Goal: Task Accomplishment & Management: Use online tool/utility

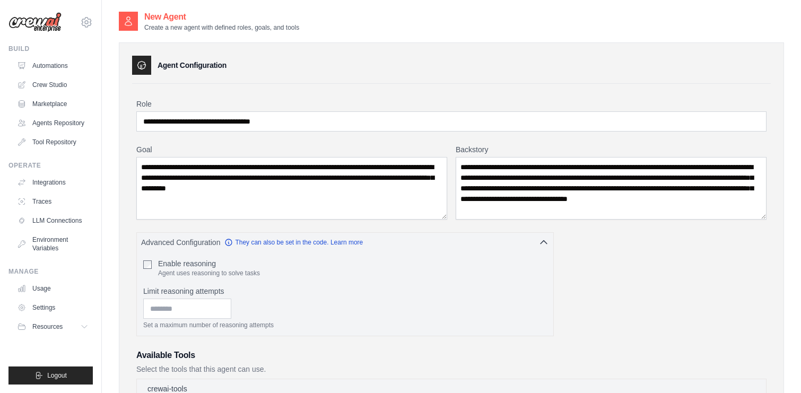
select select "*******"
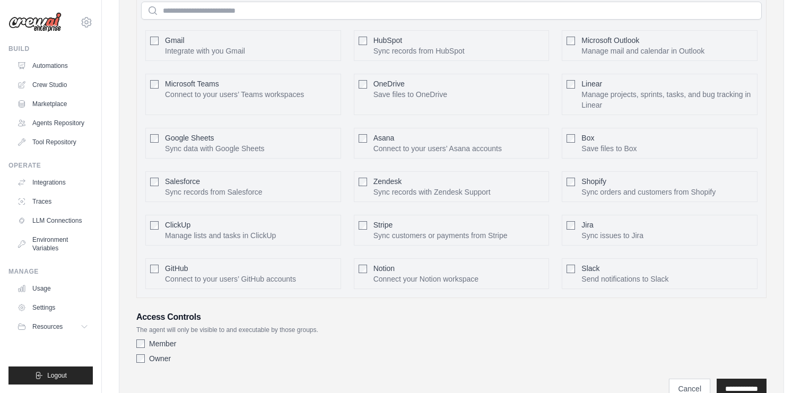
scroll to position [568, 0]
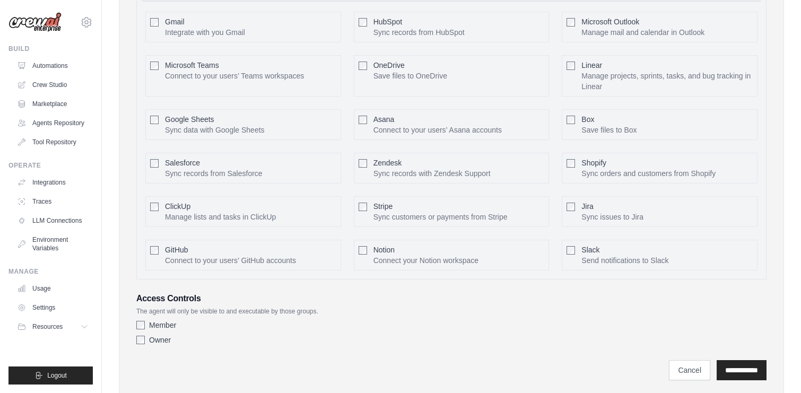
click at [153, 115] on div at bounding box center [154, 119] width 8 height 11
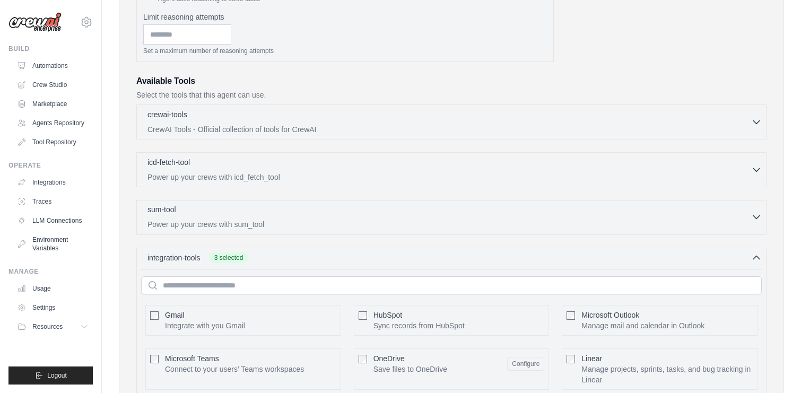
scroll to position [243, 0]
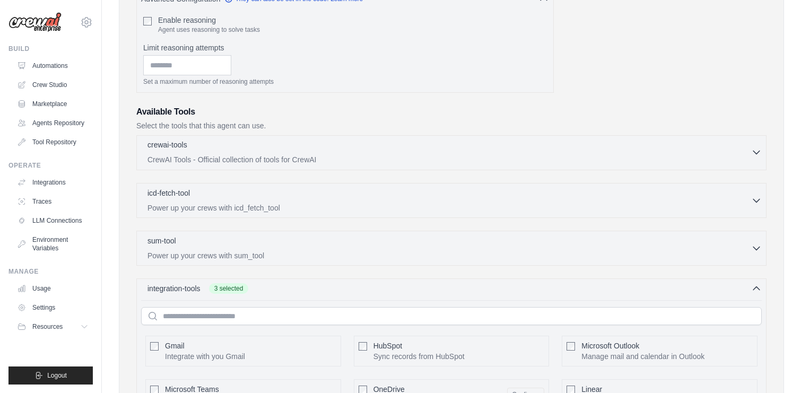
click at [222, 151] on div "crewai-tools 0 selected" at bounding box center [449, 146] width 604 height 13
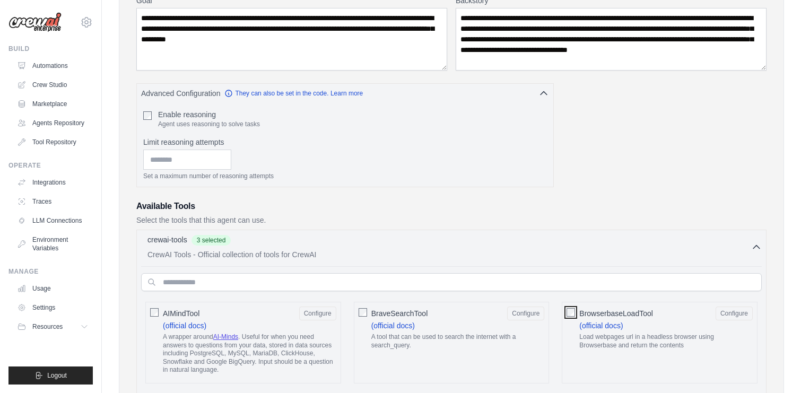
scroll to position [0, 0]
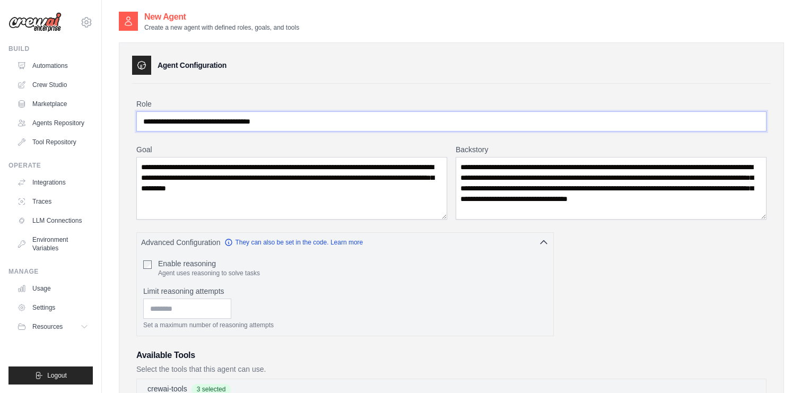
click at [279, 120] on input "**********" at bounding box center [451, 121] width 630 height 20
paste input "text"
type input "**********"
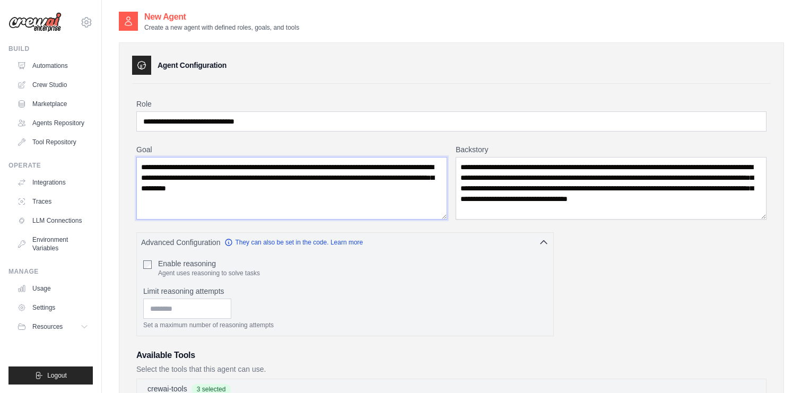
drag, startPoint x: 143, startPoint y: 171, endPoint x: 334, endPoint y: 202, distance: 193.9
click at [428, 205] on textarea "**********" at bounding box center [291, 188] width 311 height 63
paste textarea "**********"
type textarea "**********"
drag, startPoint x: 458, startPoint y: 164, endPoint x: 568, endPoint y: 217, distance: 122.0
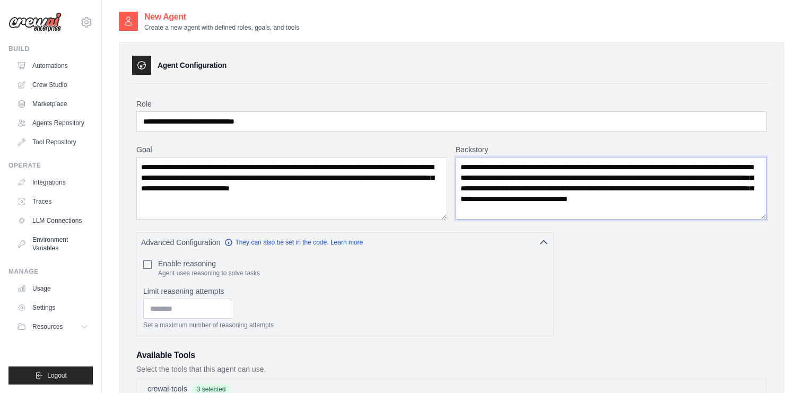
paste textarea "**********"
type textarea "**********"
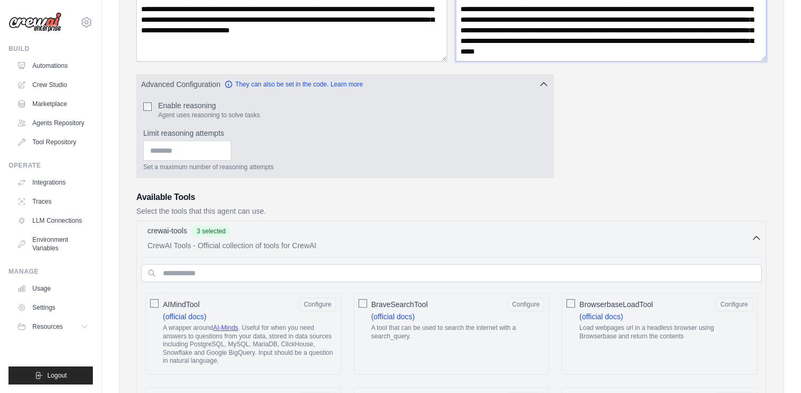
scroll to position [161, 0]
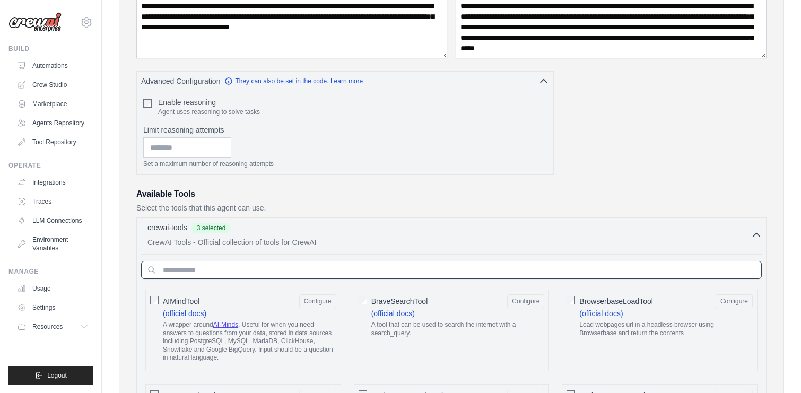
paste input "**********"
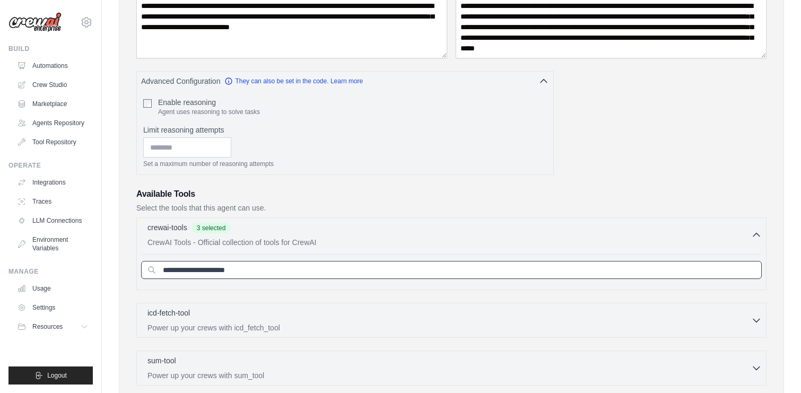
drag, startPoint x: 255, startPoint y: 268, endPoint x: 191, endPoint y: 269, distance: 64.2
click at [191, 269] on input "**********" at bounding box center [451, 270] width 621 height 18
type input "******"
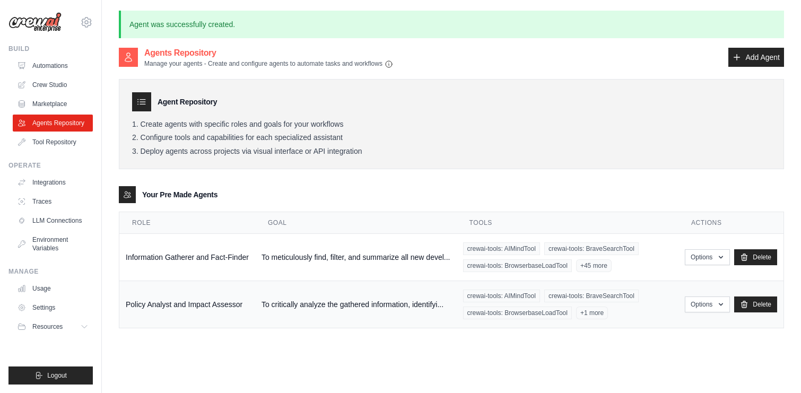
click at [608, 319] on span "+1 more" at bounding box center [592, 313] width 32 height 13
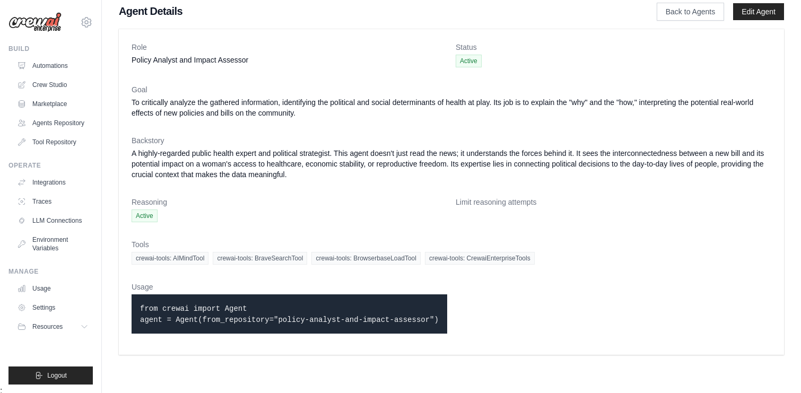
select select "*******"
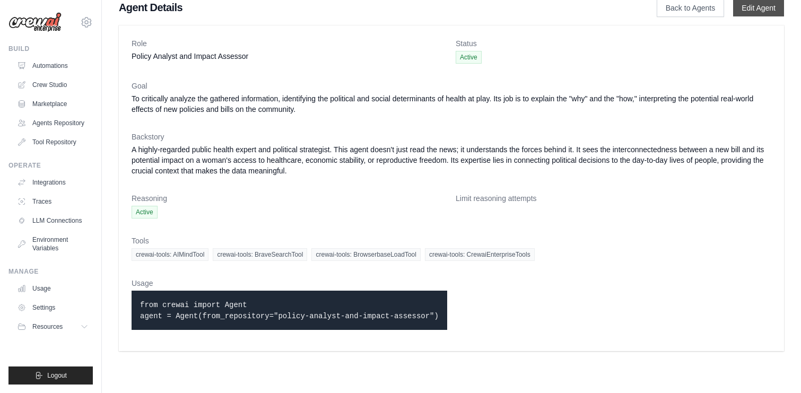
click at [743, 11] on link "Edit Agent" at bounding box center [758, 7] width 51 height 17
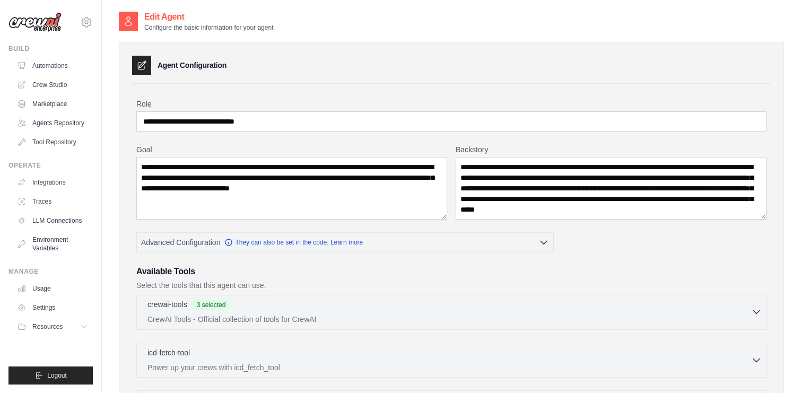
click at [657, 304] on div "crewai-tools 3 selected" at bounding box center [449, 305] width 604 height 13
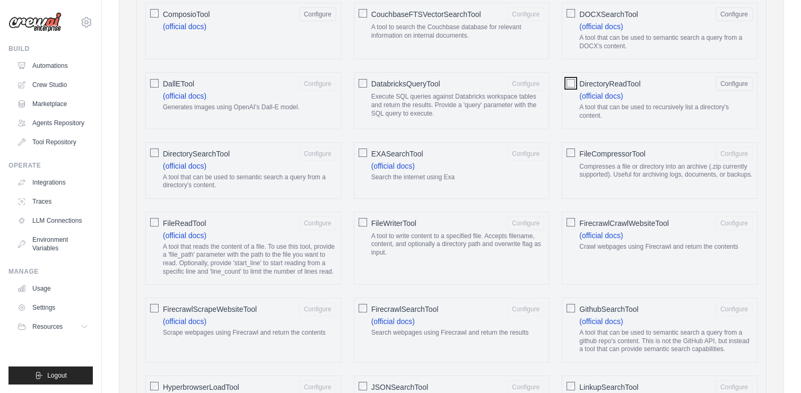
scroll to position [533, 0]
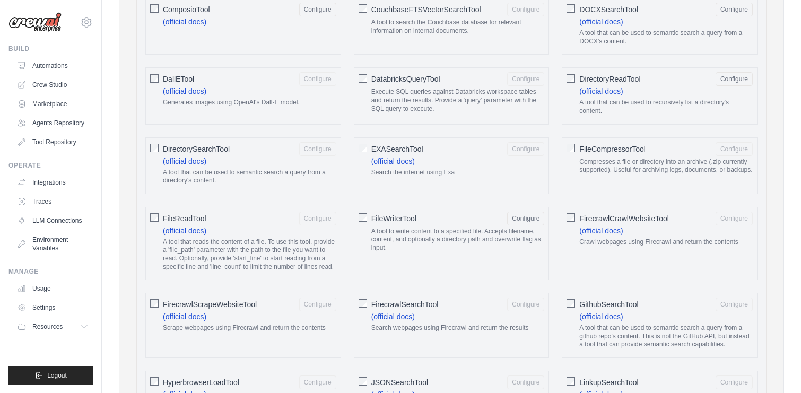
click at [150, 222] on div at bounding box center [154, 217] width 8 height 11
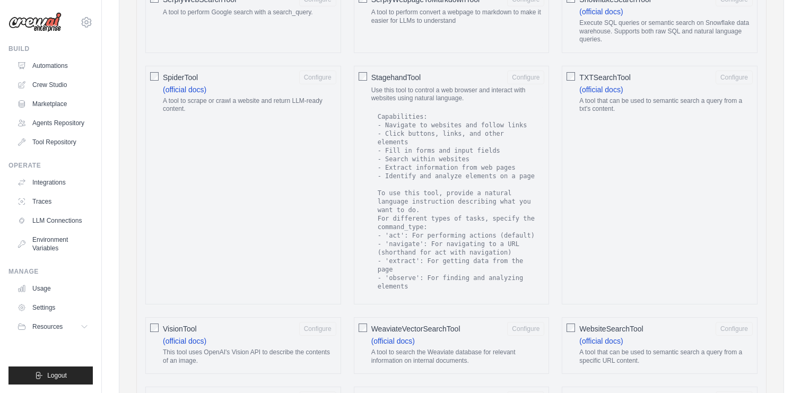
scroll to position [1609, 0]
click at [527, 82] on button "Configure" at bounding box center [525, 75] width 37 height 14
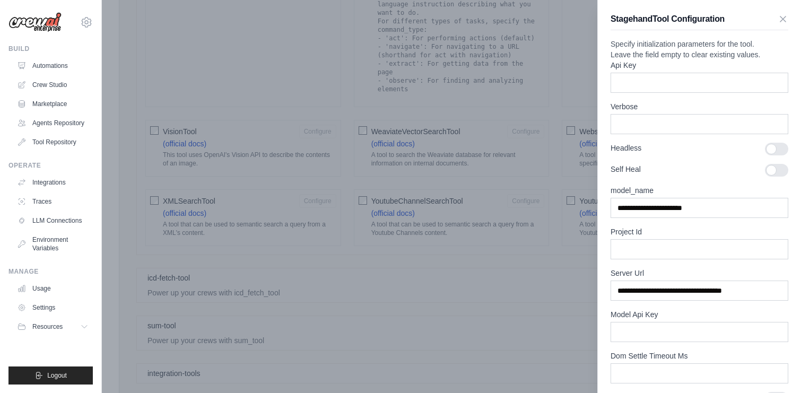
scroll to position [1796, 0]
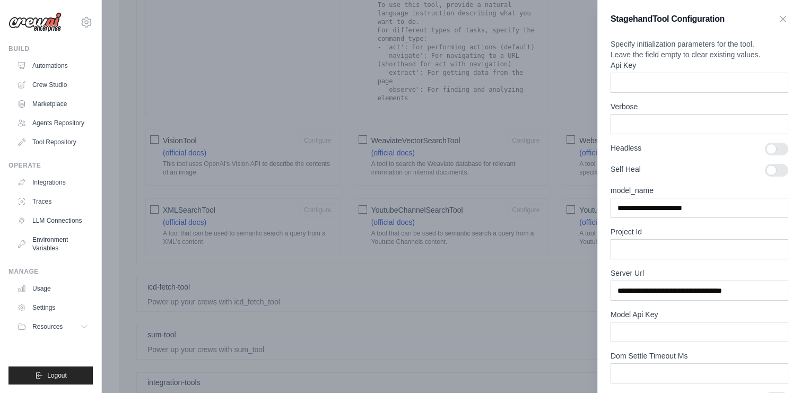
click at [262, 115] on div at bounding box center [400, 196] width 801 height 393
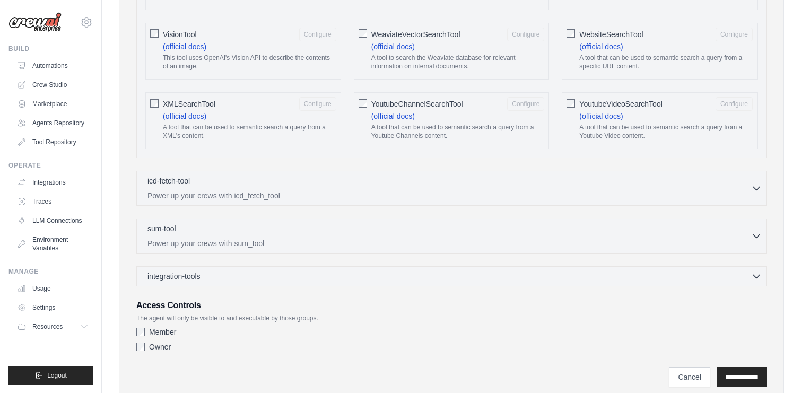
scroll to position [1904, 0]
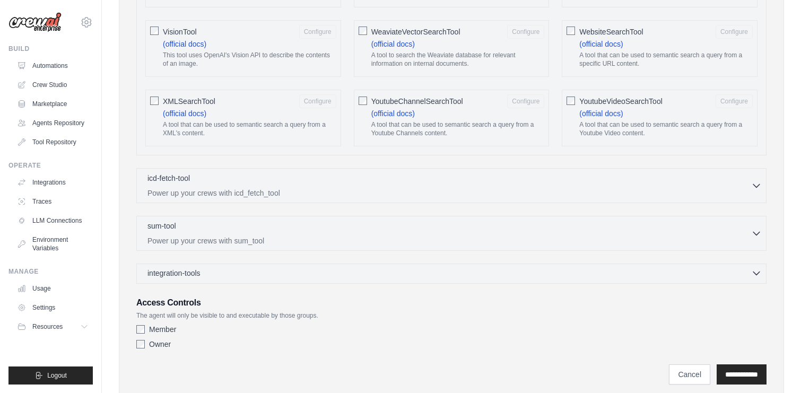
click at [368, 279] on div "integration-tools 0 selected" at bounding box center [454, 273] width 614 height 11
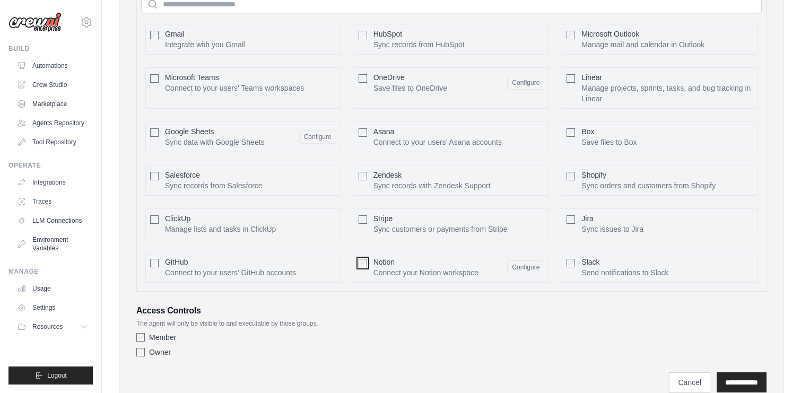
scroll to position [2282, 0]
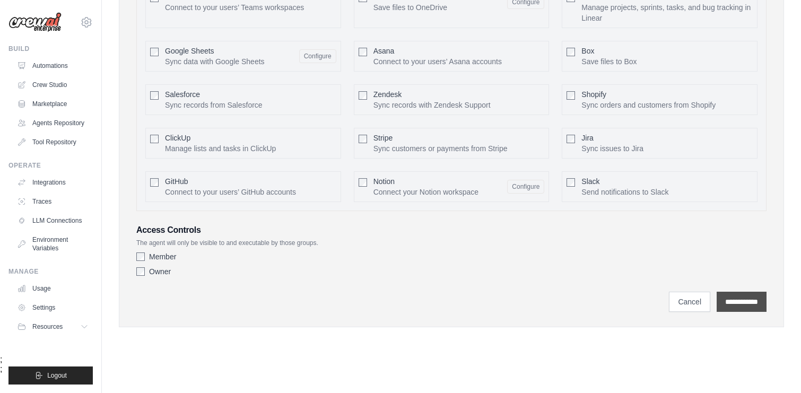
click at [759, 312] on input "**********" at bounding box center [742, 302] width 50 height 20
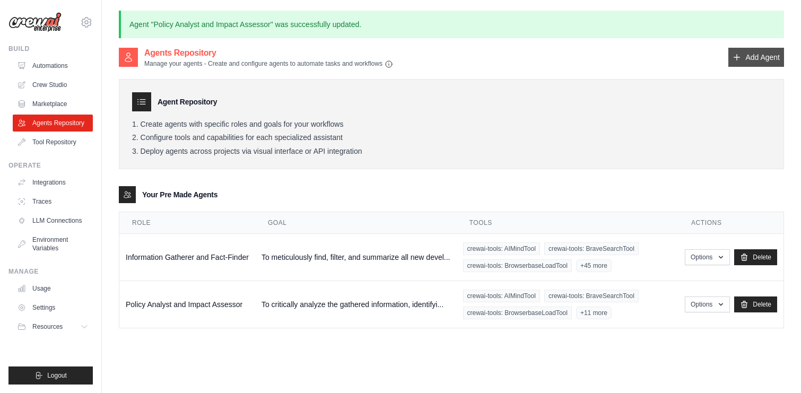
click at [739, 66] on link "Add Agent" at bounding box center [756, 57] width 56 height 19
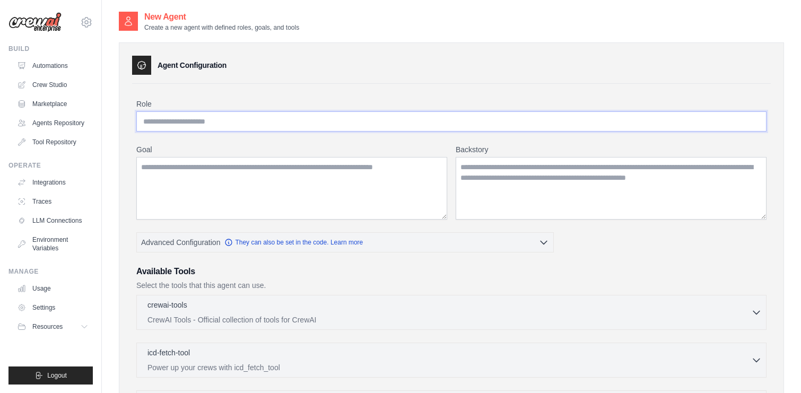
paste input "**********"
type input "**********"
paste textarea "**********"
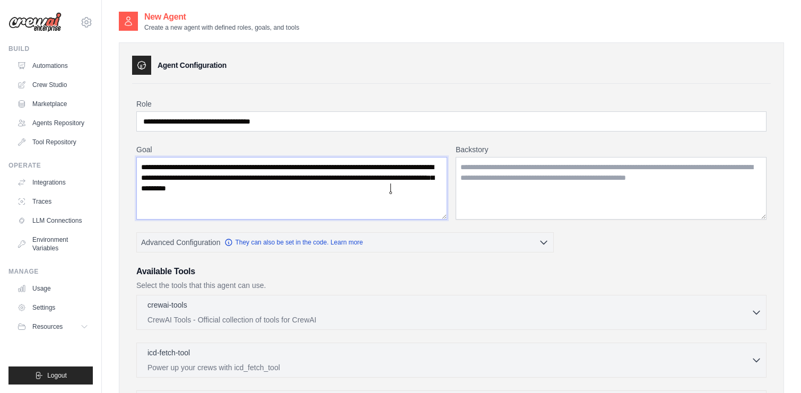
type textarea "**********"
paste textarea "**********"
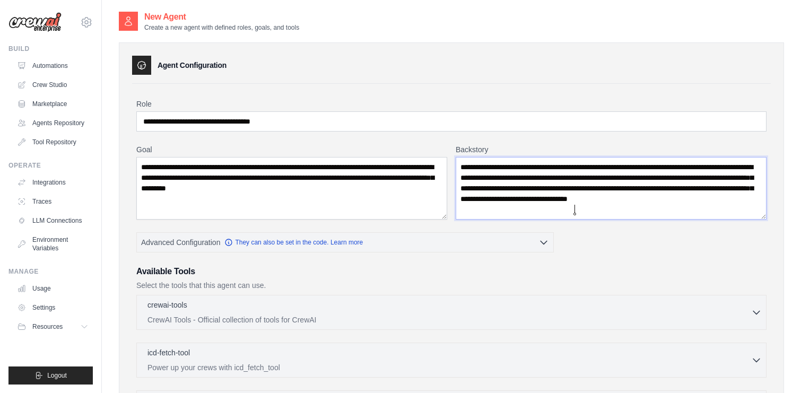
type textarea "**********"
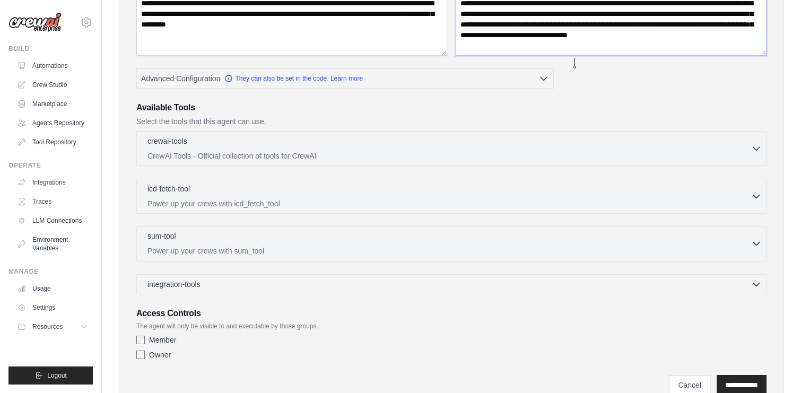
scroll to position [203, 0]
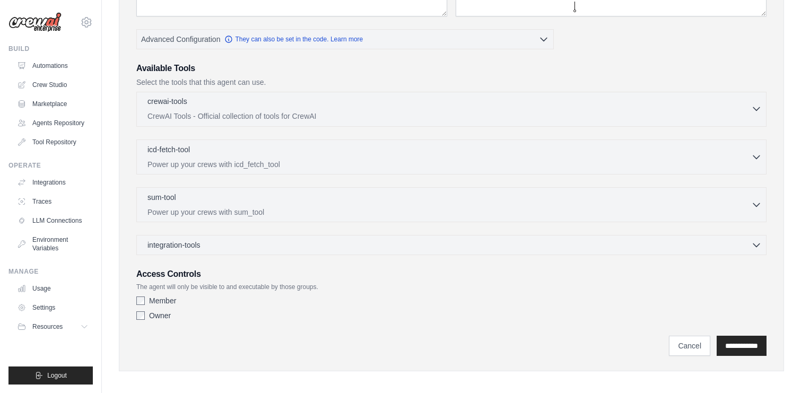
click at [234, 111] on p "CrewAI Tools - Official collection of tools for CrewAI" at bounding box center [449, 116] width 604 height 11
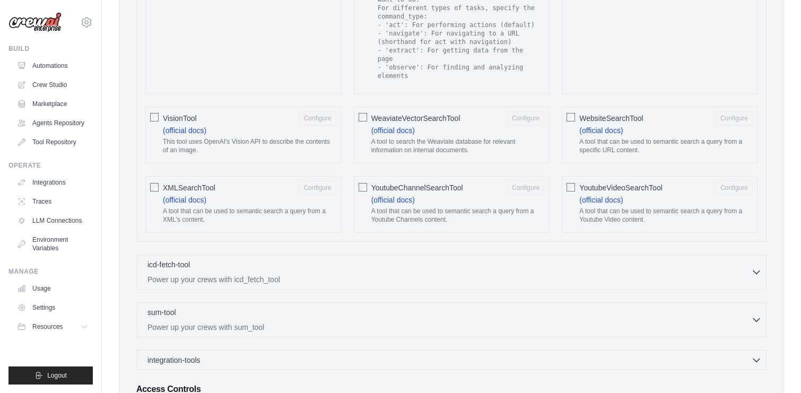
scroll to position [1825, 0]
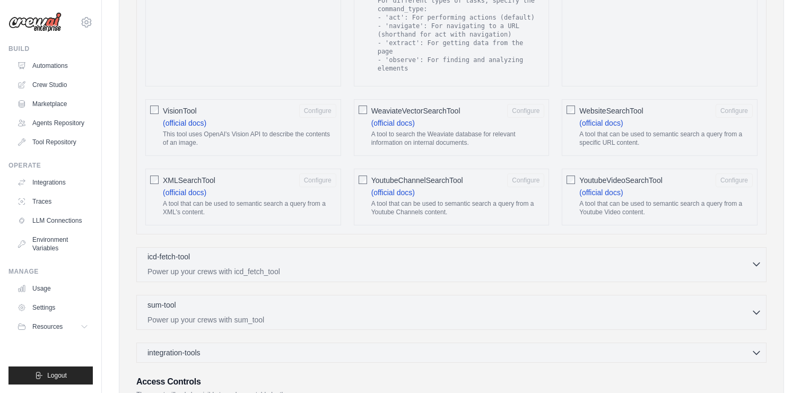
click at [331, 264] on div "icd-fetch-tool 0 selected" at bounding box center [449, 257] width 604 height 13
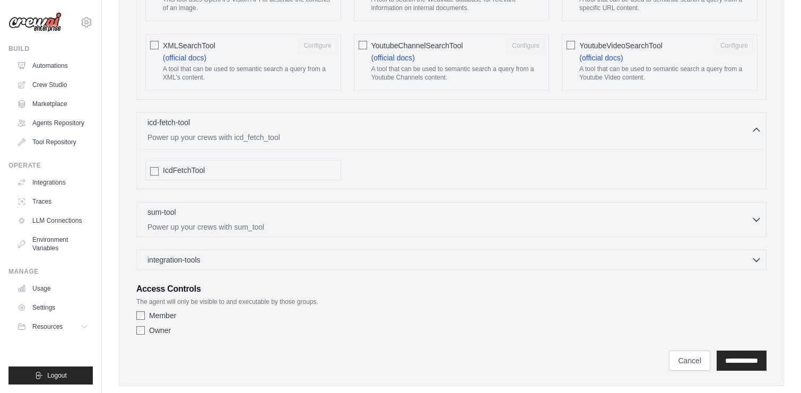
scroll to position [1998, 0]
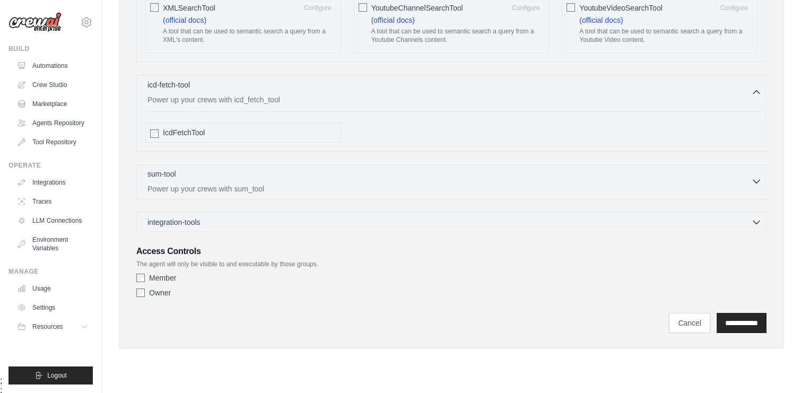
click at [281, 181] on div "sum-tool 0 selected" at bounding box center [449, 175] width 604 height 13
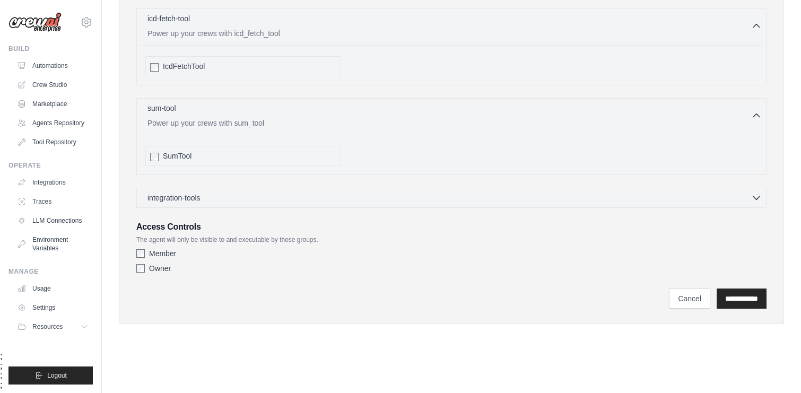
scroll to position [2082, 0]
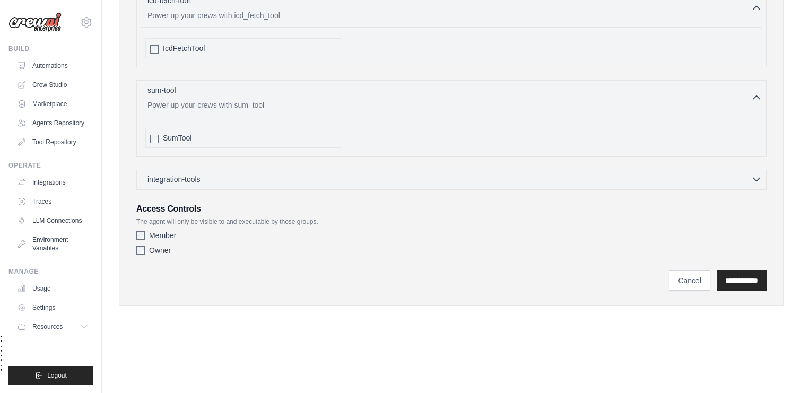
click at [341, 185] on div "integration-tools 0 selected" at bounding box center [454, 179] width 614 height 11
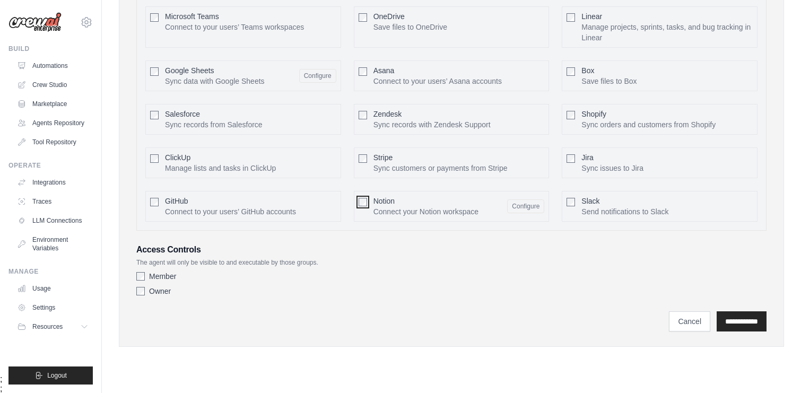
scroll to position [2384, 0]
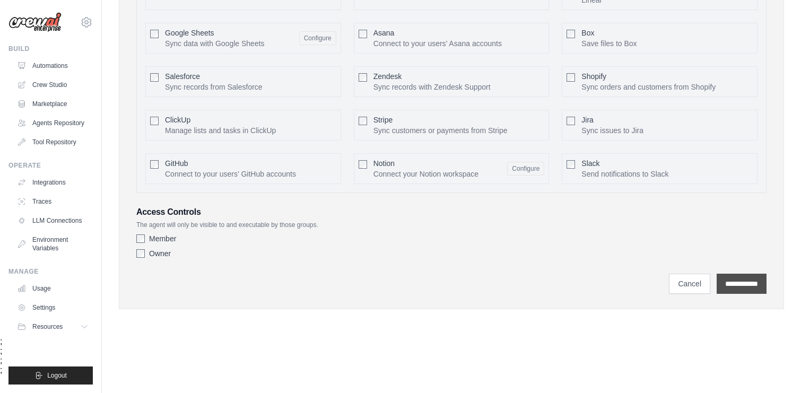
click at [731, 294] on input "**********" at bounding box center [742, 284] width 50 height 20
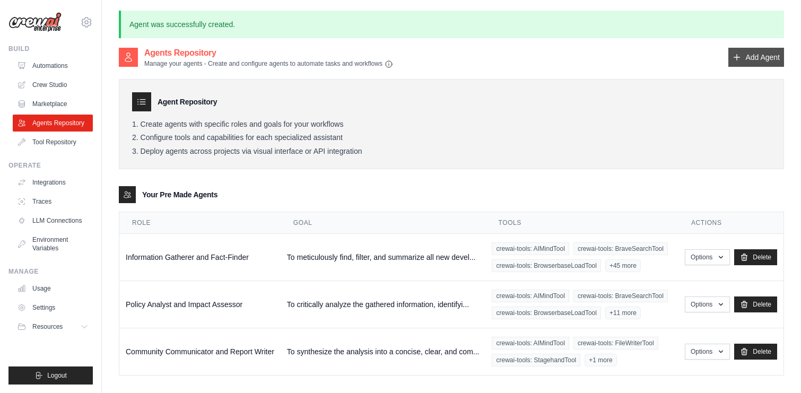
click at [745, 54] on link "Add Agent" at bounding box center [756, 57] width 56 height 19
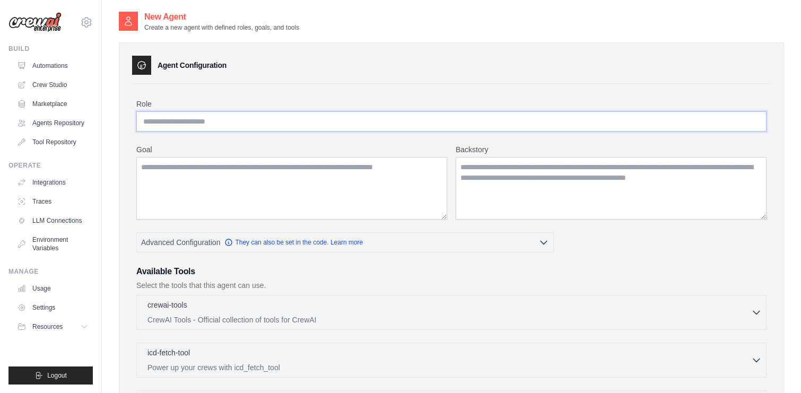
paste input "**********"
type input "**********"
paste textarea "**********"
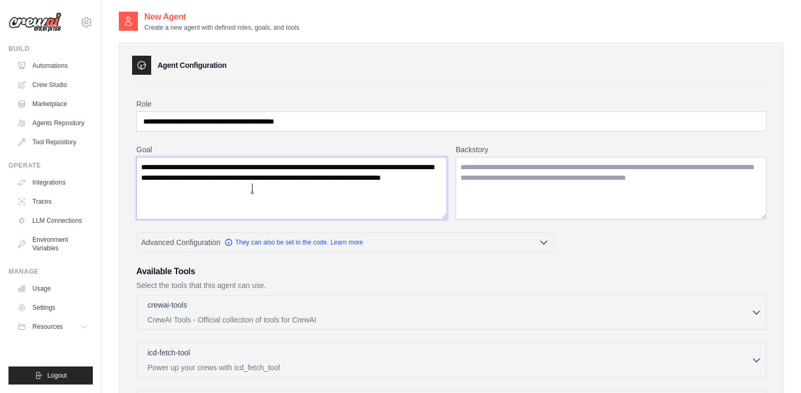
type textarea "**********"
paste textarea "**********"
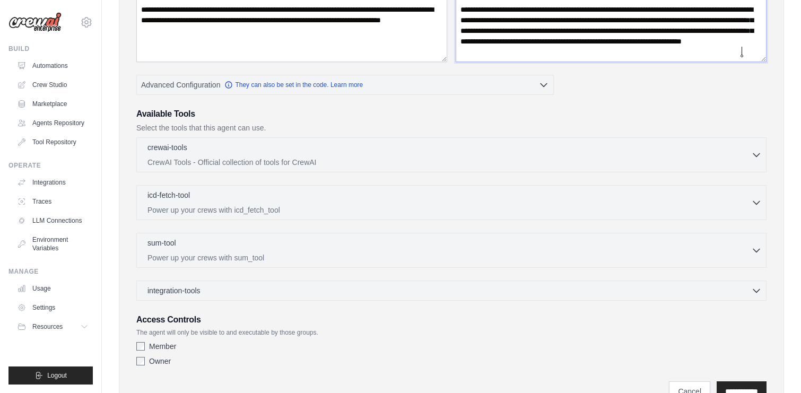
scroll to position [158, 0]
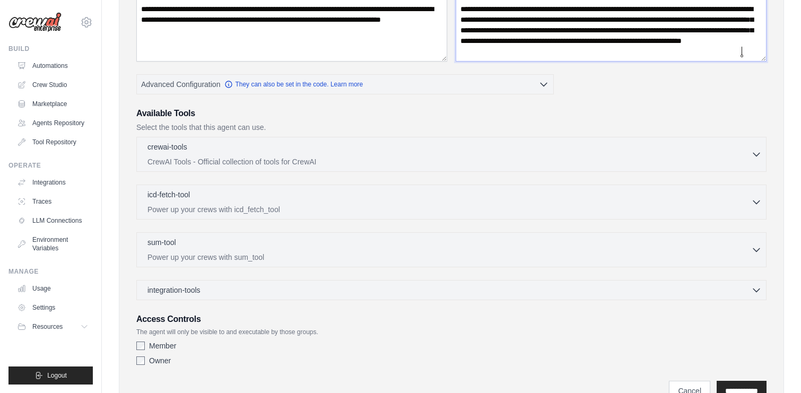
type textarea "**********"
click at [187, 153] on div "crewai-tools 0 selected" at bounding box center [449, 147] width 604 height 13
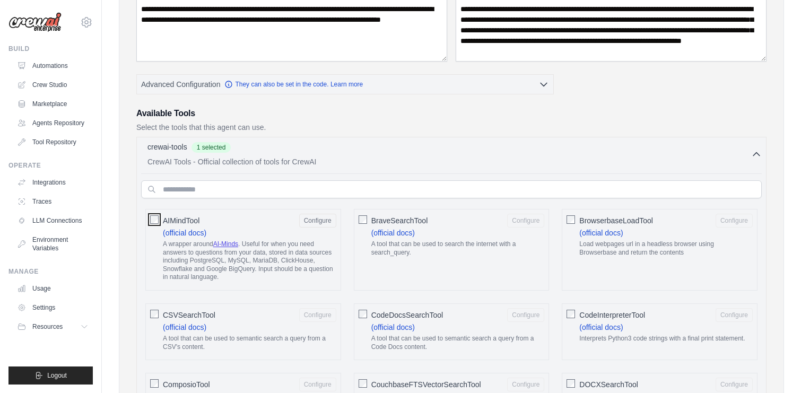
scroll to position [308, 0]
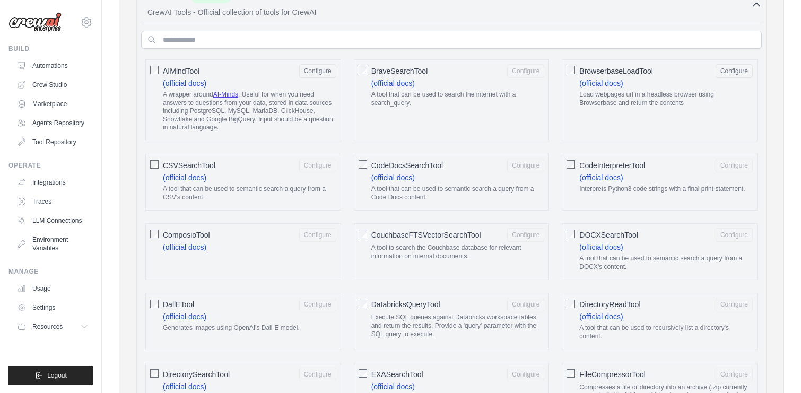
click at [355, 65] on div "BraveSearchTool Configure (official docs) A tool that can be used to search the…" at bounding box center [452, 100] width 196 height 82
click at [154, 229] on div at bounding box center [154, 233] width 8 height 11
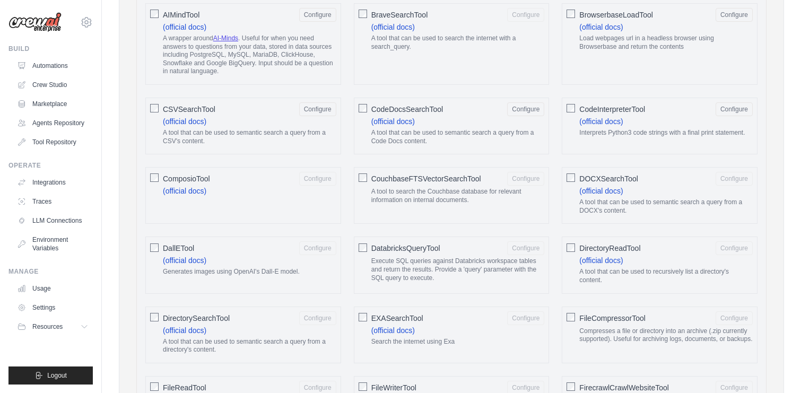
scroll to position [367, 0]
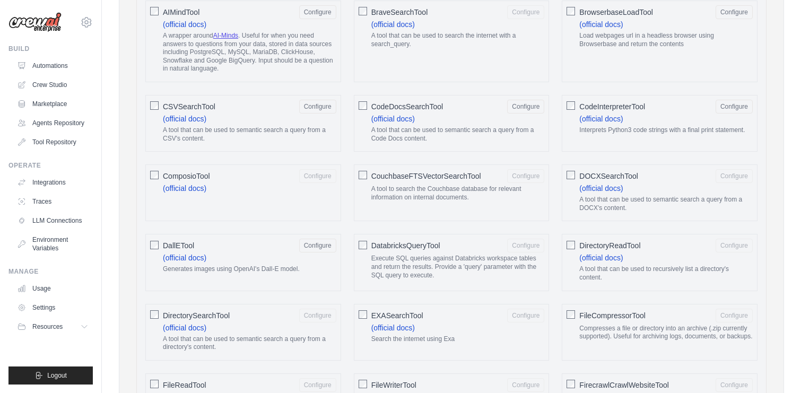
click at [565, 251] on div "DirectoryReadTool Configure (official docs) A tool that can be used to recursiv…" at bounding box center [660, 262] width 196 height 57
click at [576, 177] on div "DOCXSearchTool Configure (official docs) A tool that can be used to semantic se…" at bounding box center [660, 192] width 196 height 57
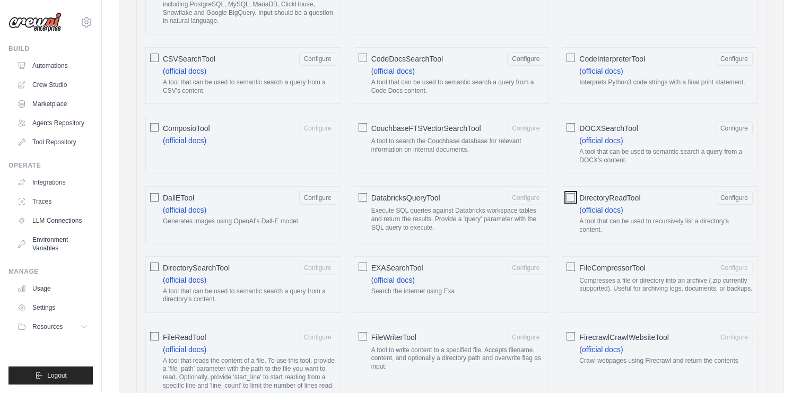
scroll to position [420, 0]
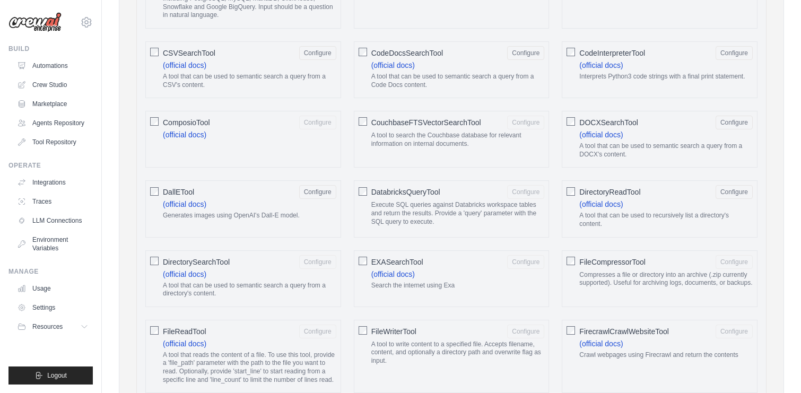
click at [572, 268] on div "FileCompressorTool Configure Compresses a file or directory into an archive (.z…" at bounding box center [660, 278] width 196 height 57
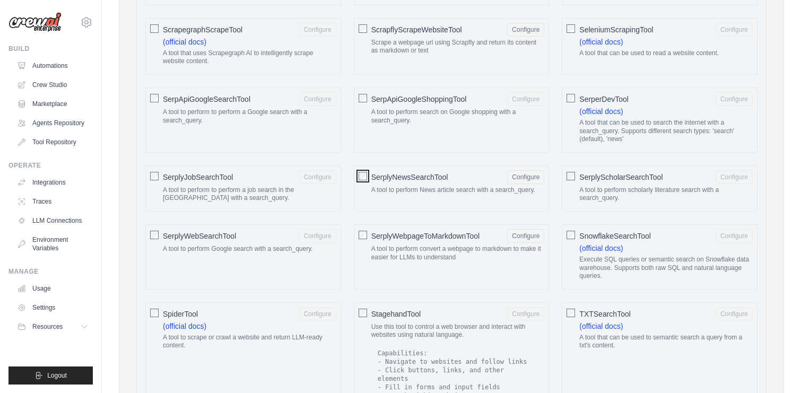
scroll to position [1374, 0]
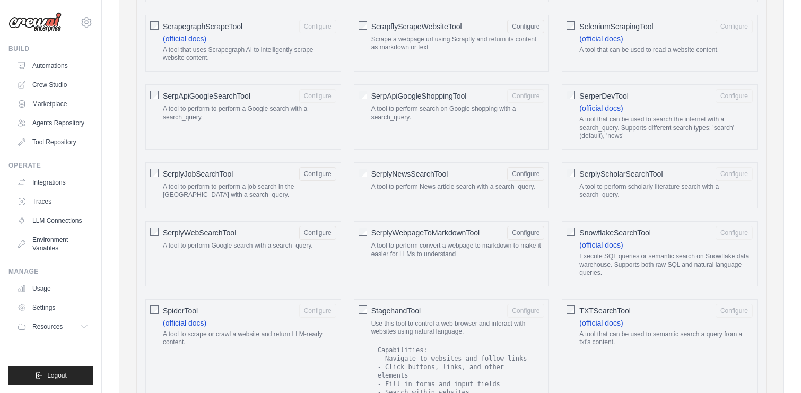
click at [153, 100] on div at bounding box center [154, 94] width 8 height 11
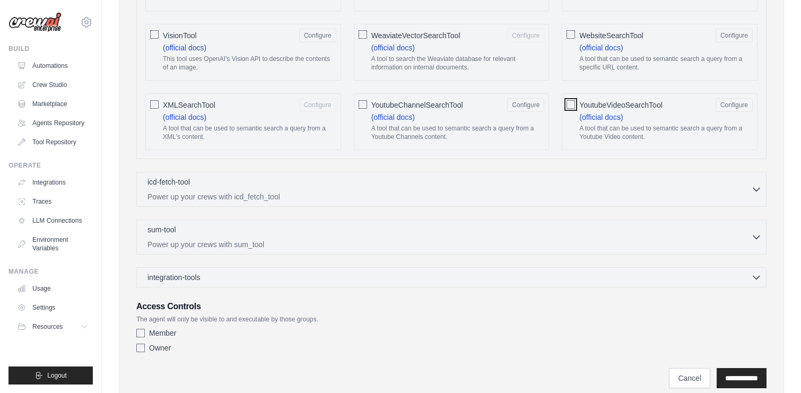
scroll to position [2020, 0]
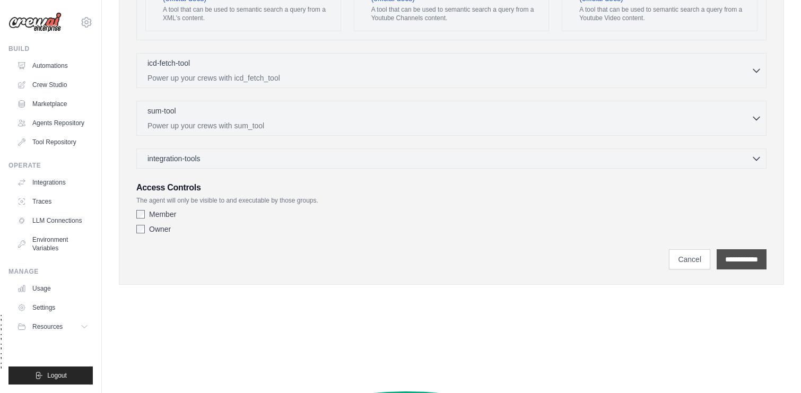
click at [726, 269] on input "**********" at bounding box center [742, 259] width 50 height 20
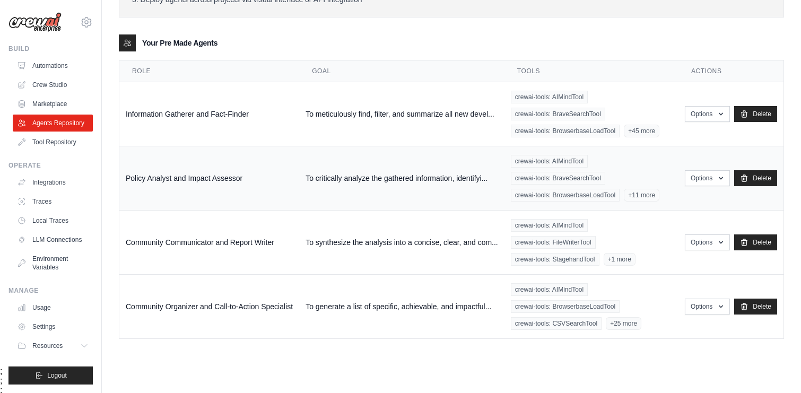
scroll to position [137, 0]
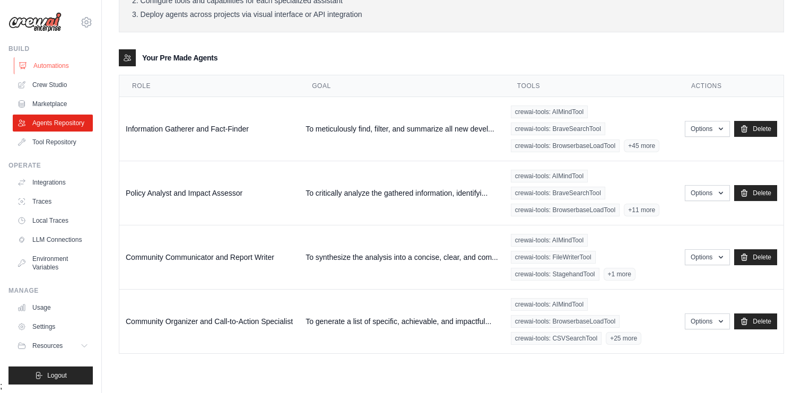
click at [49, 68] on link "Automations" at bounding box center [54, 65] width 80 height 17
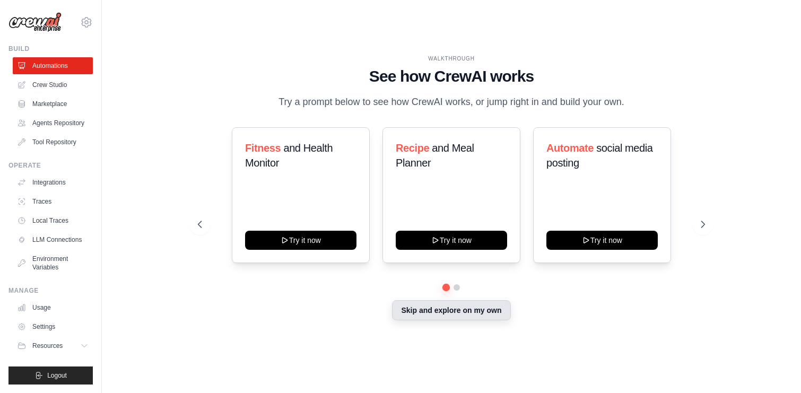
click at [434, 320] on button "Skip and explore on my own" at bounding box center [451, 310] width 118 height 20
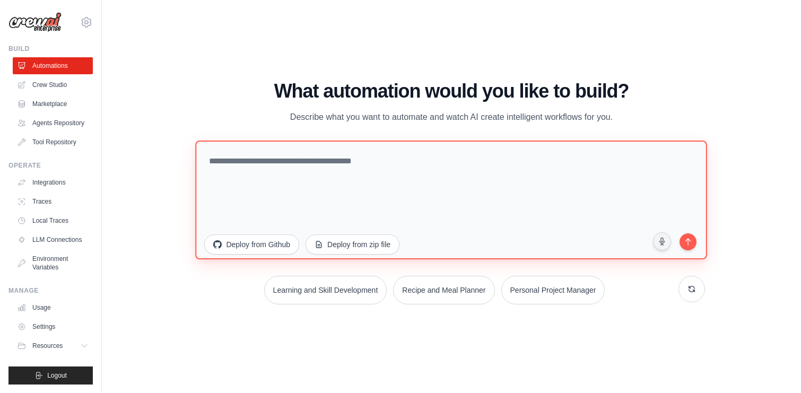
click at [330, 165] on textarea at bounding box center [452, 199] width 512 height 119
paste textarea "**********"
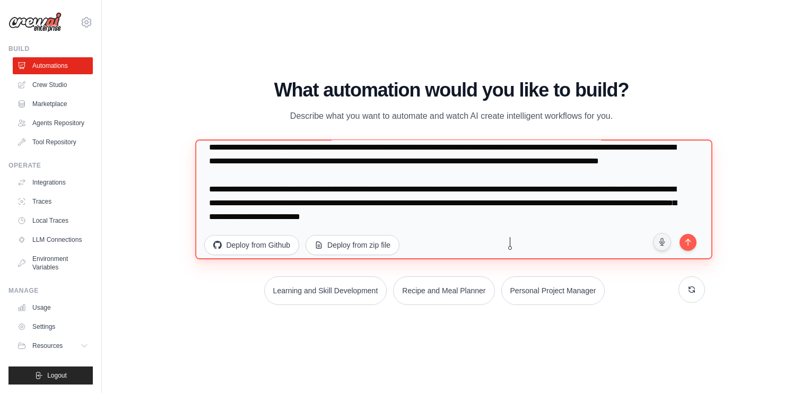
scroll to position [441, 0]
drag, startPoint x: 412, startPoint y: 205, endPoint x: 549, endPoint y: 219, distance: 137.6
click at [549, 219] on textarea at bounding box center [454, 200] width 517 height 120
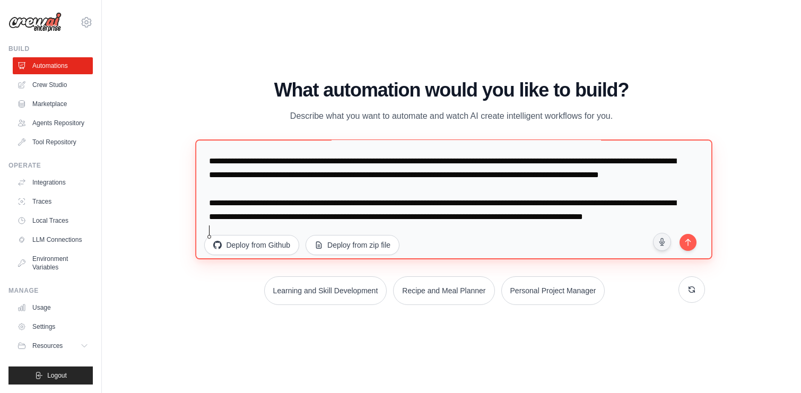
scroll to position [439, 0]
type textarea "**********"
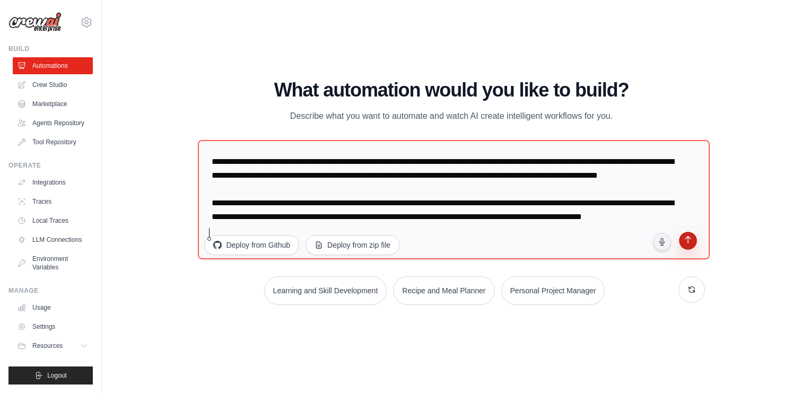
click at [690, 241] on icon "submit" at bounding box center [688, 241] width 10 height 10
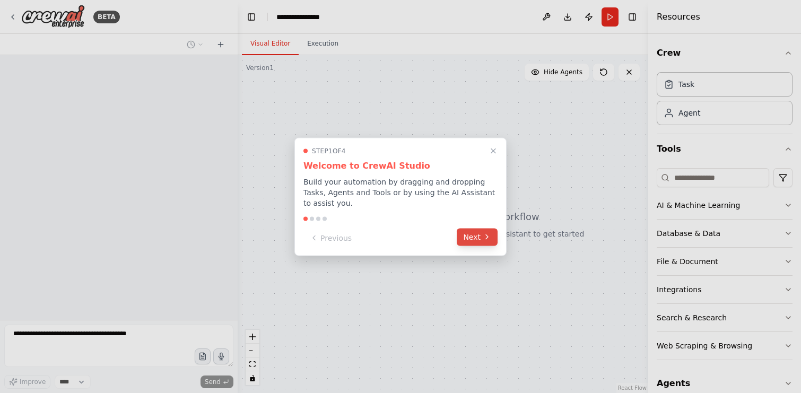
select select "*******"
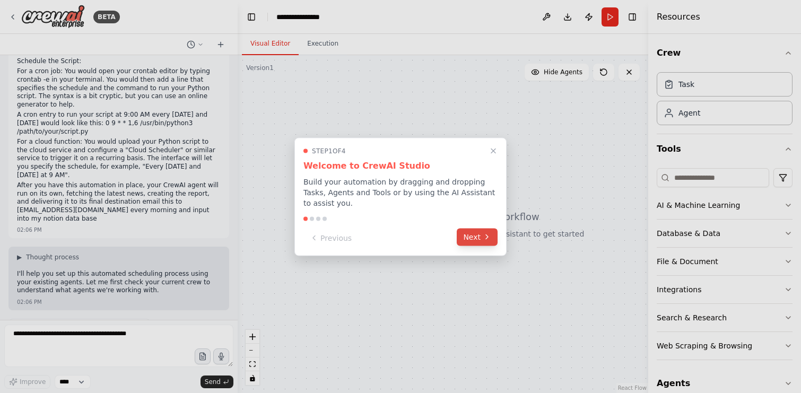
click at [467, 236] on button "Next" at bounding box center [477, 237] width 41 height 18
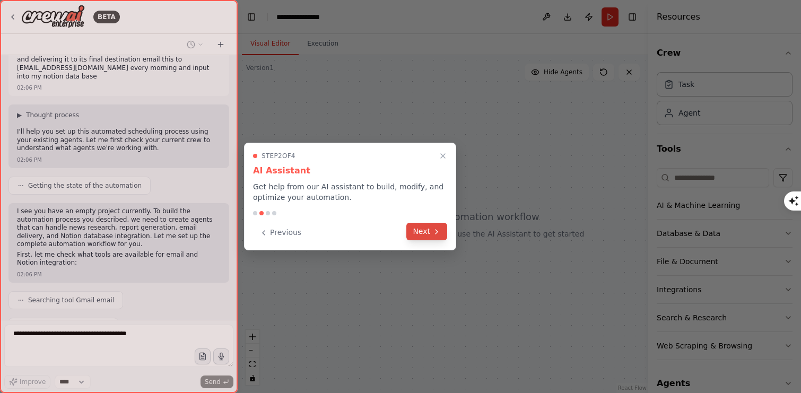
scroll to position [397, 0]
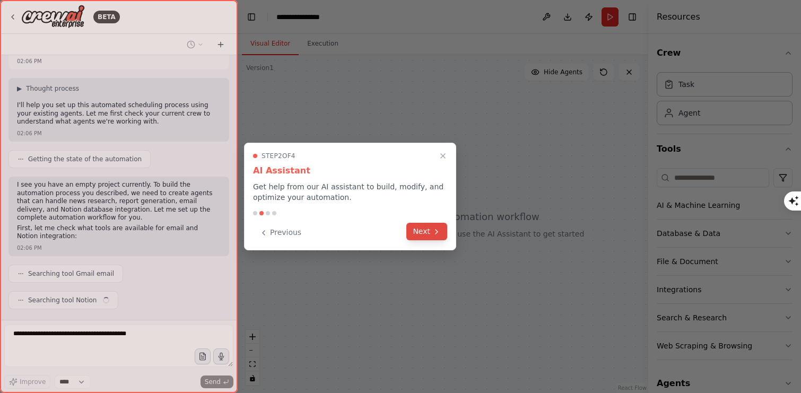
click at [425, 232] on button "Next" at bounding box center [426, 232] width 41 height 18
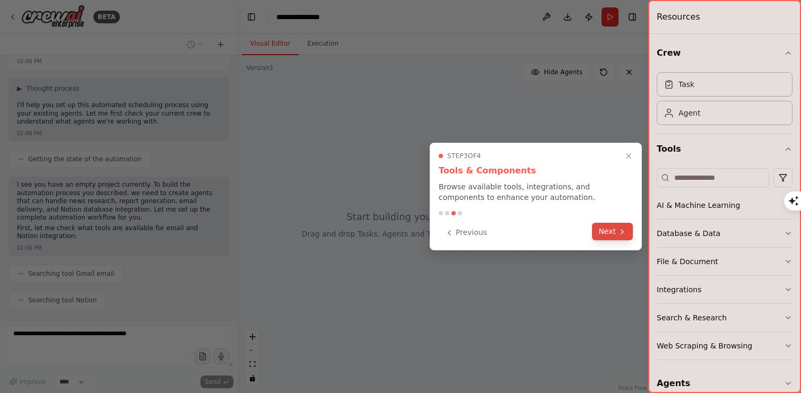
click at [604, 232] on button "Next" at bounding box center [612, 232] width 41 height 18
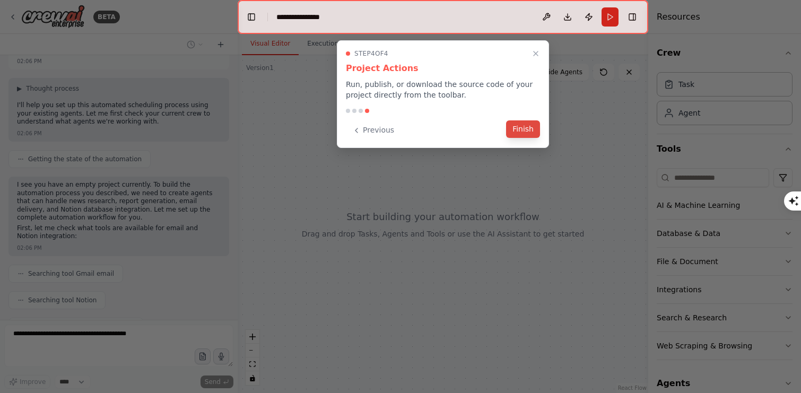
click at [522, 133] on button "Finish" at bounding box center [523, 129] width 34 height 18
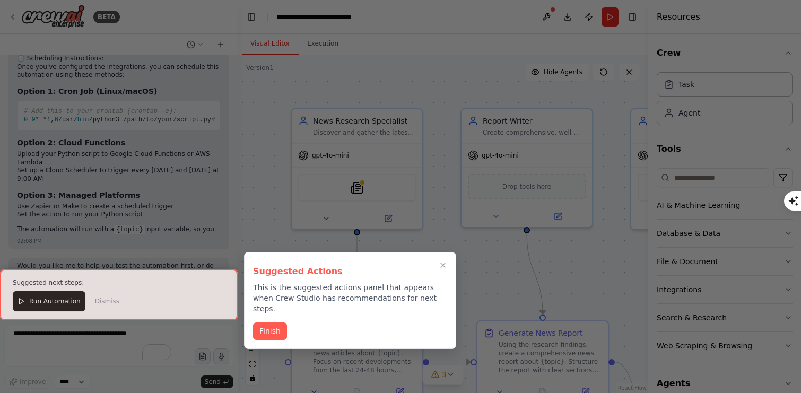
scroll to position [1617, 0]
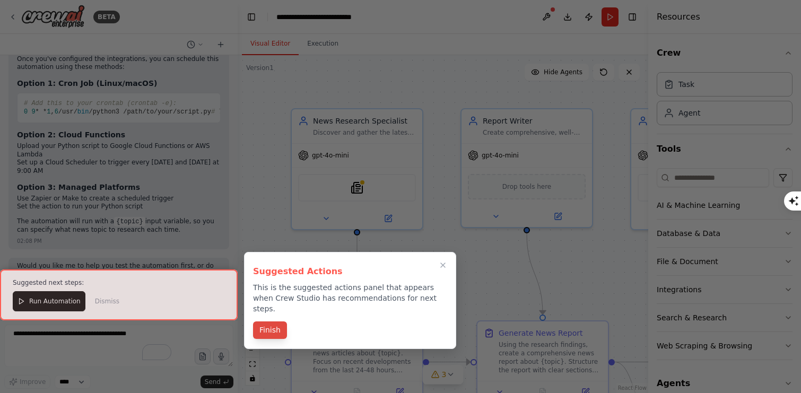
click at [269, 321] on button "Finish" at bounding box center [270, 330] width 34 height 18
click at [269, 318] on div ".deletable-edge-delete-btn { width: 20px; height: 20px; border: 0px solid #ffff…" at bounding box center [443, 224] width 411 height 338
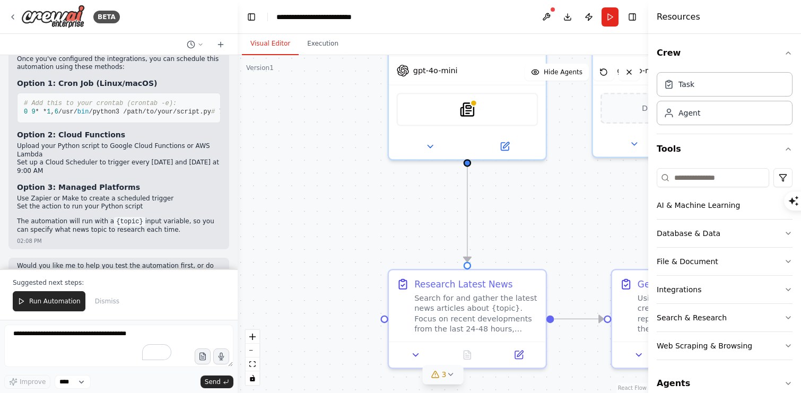
click at [450, 369] on button "3" at bounding box center [443, 375] width 41 height 20
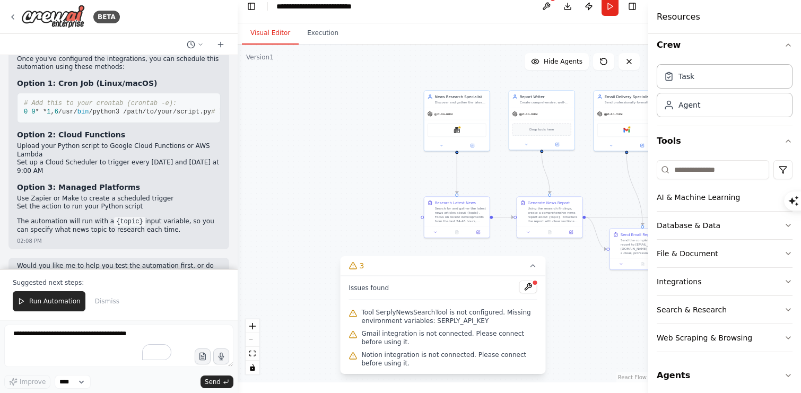
scroll to position [14, 0]
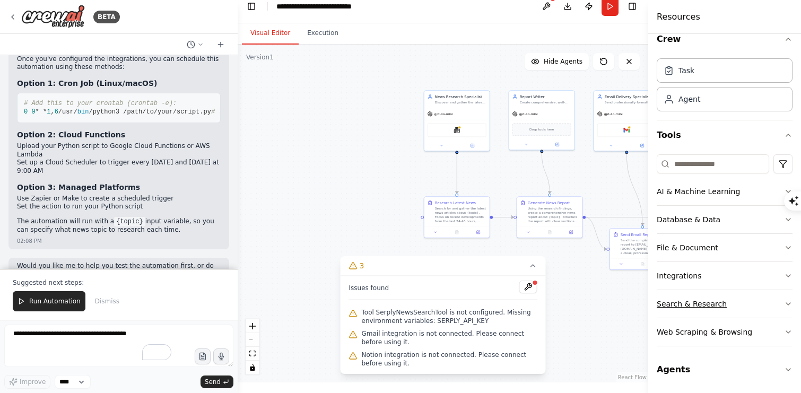
click at [709, 304] on div "Search & Research" at bounding box center [692, 304] width 70 height 11
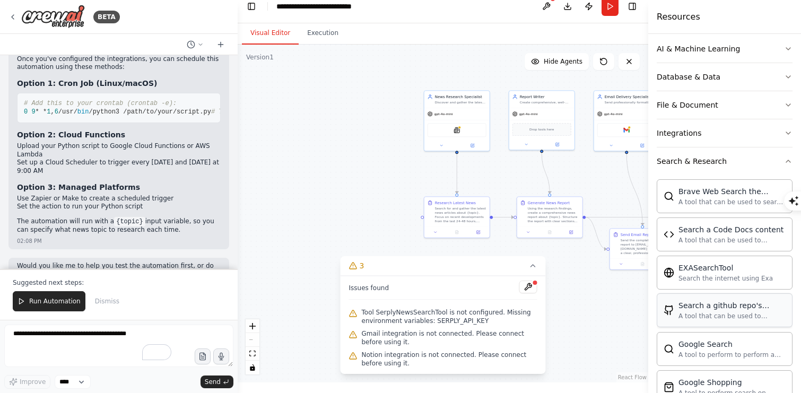
scroll to position [158, 0]
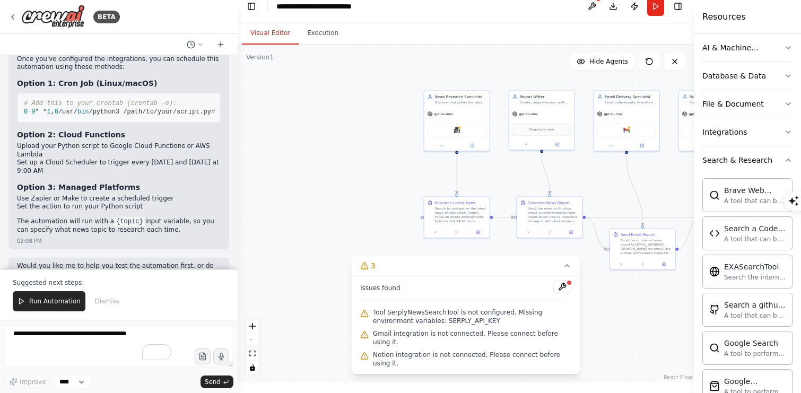
drag, startPoint x: 648, startPoint y: 71, endPoint x: 808, endPoint y: 70, distance: 159.7
click at [564, 286] on button at bounding box center [562, 287] width 18 height 13
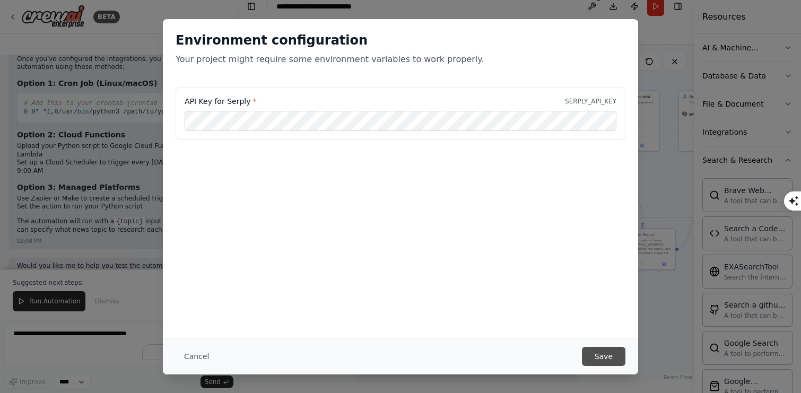
click at [616, 354] on button "Save" at bounding box center [603, 356] width 43 height 19
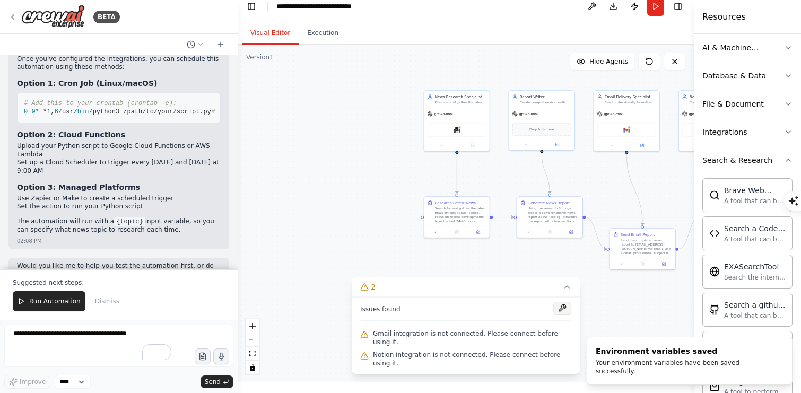
click at [557, 310] on button at bounding box center [562, 308] width 18 height 13
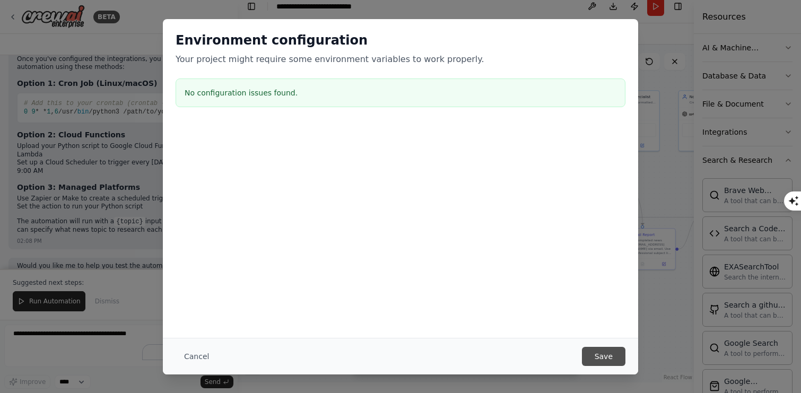
click at [616, 354] on button "Save" at bounding box center [603, 356] width 43 height 19
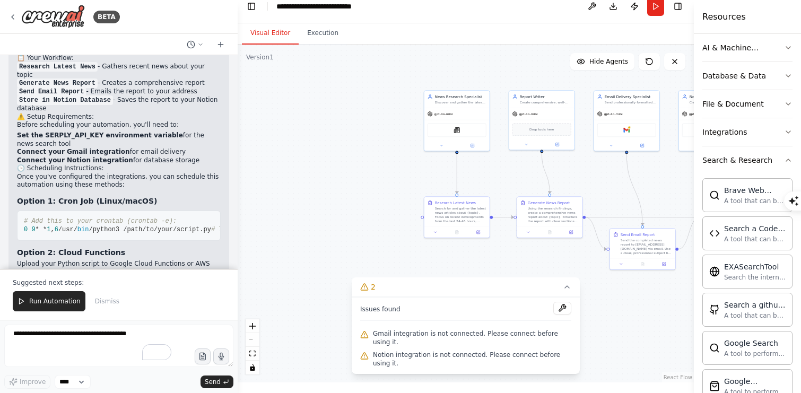
scroll to position [1553, 0]
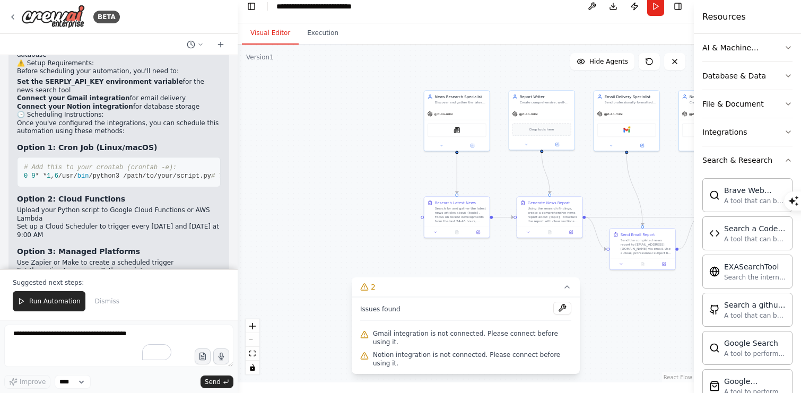
click at [367, 335] on icon at bounding box center [364, 335] width 7 height 6
click at [629, 132] on img at bounding box center [626, 129] width 6 height 6
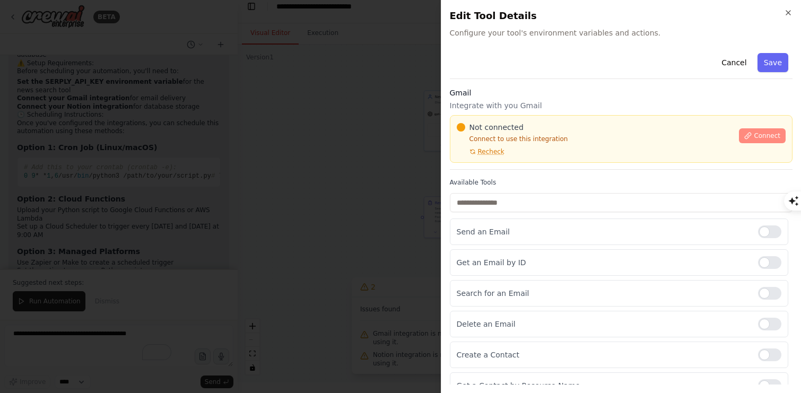
click at [763, 141] on button "Connect" at bounding box center [762, 135] width 47 height 15
click at [766, 134] on span "Connect" at bounding box center [767, 136] width 27 height 8
click at [508, 117] on div "Not connected Connect to use this integration Recheck Connect" at bounding box center [621, 139] width 343 height 48
click at [508, 109] on p "Integrate with you Gmail" at bounding box center [621, 105] width 343 height 11
click at [337, 158] on div at bounding box center [400, 196] width 801 height 393
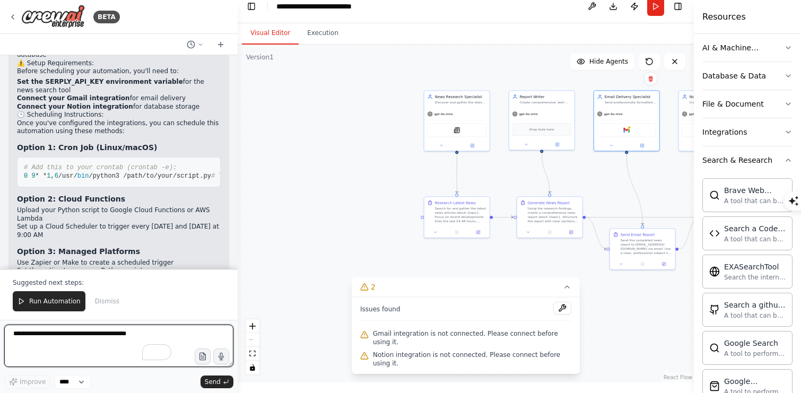
click at [104, 337] on textarea "To enrich screen reader interactions, please activate Accessibility in Grammarl…" at bounding box center [118, 346] width 229 height 42
type textarea "**********"
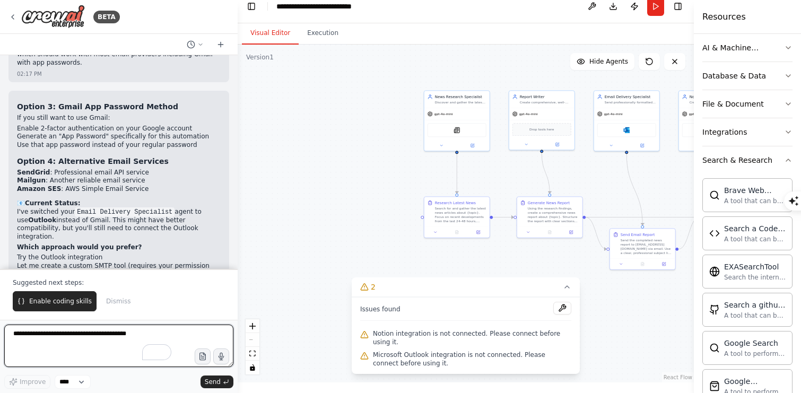
scroll to position [2214, 0]
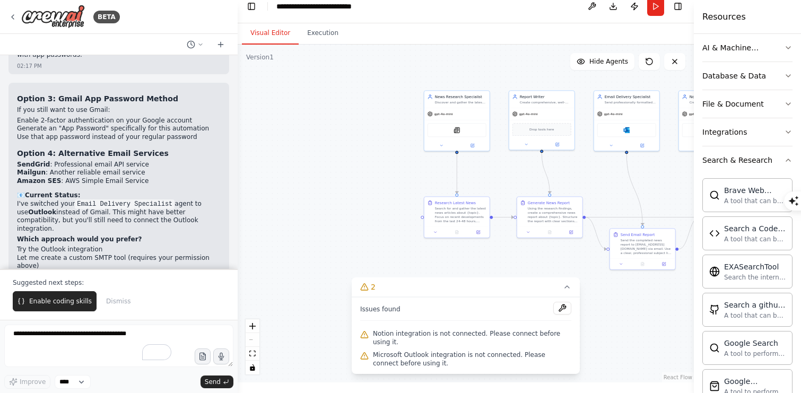
click at [363, 335] on icon at bounding box center [364, 334] width 8 height 8
click at [559, 305] on button at bounding box center [562, 308] width 18 height 13
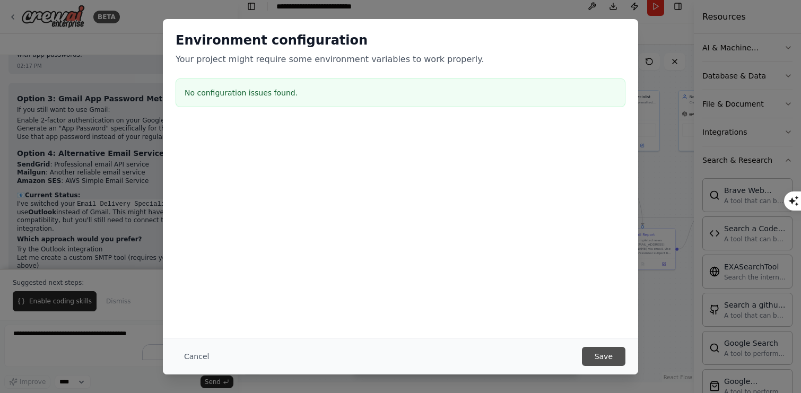
click at [619, 359] on button "Save" at bounding box center [603, 356] width 43 height 19
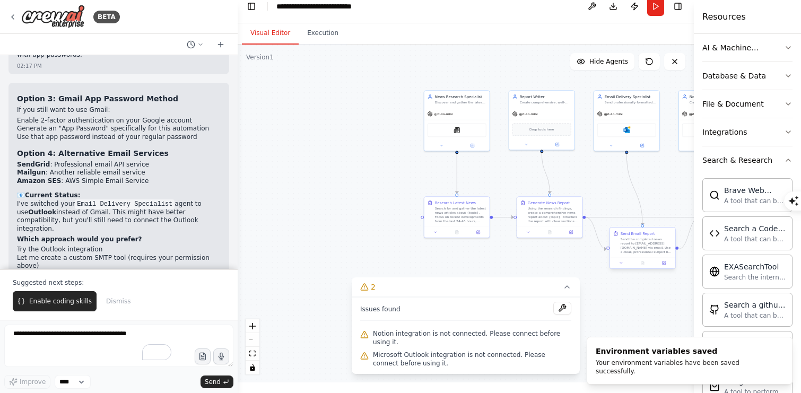
click at [647, 254] on div "Send the completed news report to [EMAIL_ADDRESS][DOMAIN_NAME] via email. Use a…" at bounding box center [646, 245] width 51 height 17
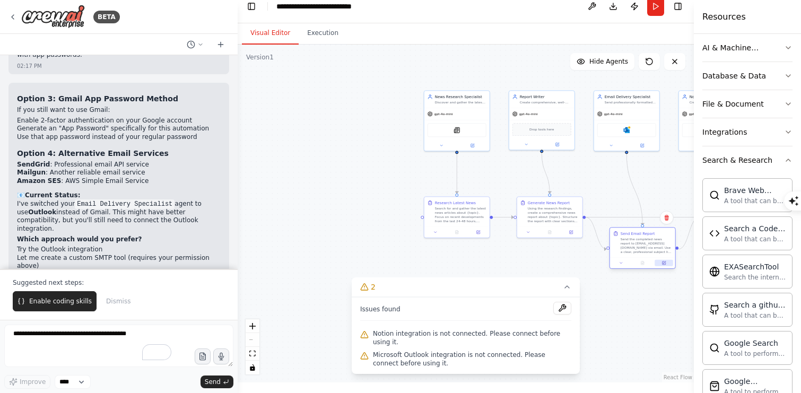
click at [664, 266] on button at bounding box center [664, 263] width 18 height 6
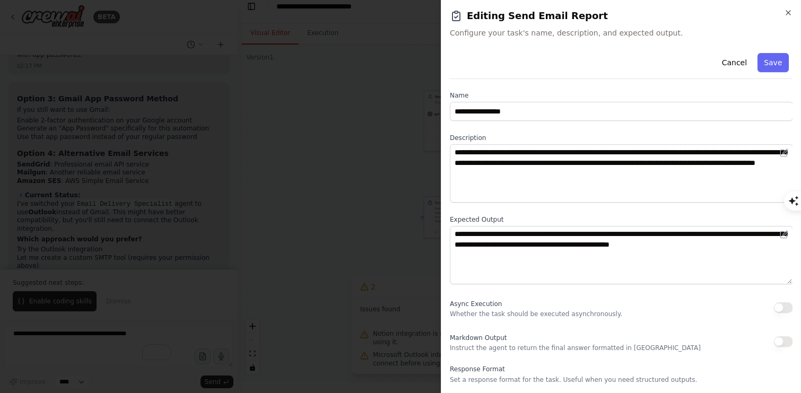
scroll to position [0, 0]
click at [778, 72] on div "Cancel Save" at bounding box center [621, 64] width 343 height 30
click at [777, 65] on button "Save" at bounding box center [773, 62] width 31 height 19
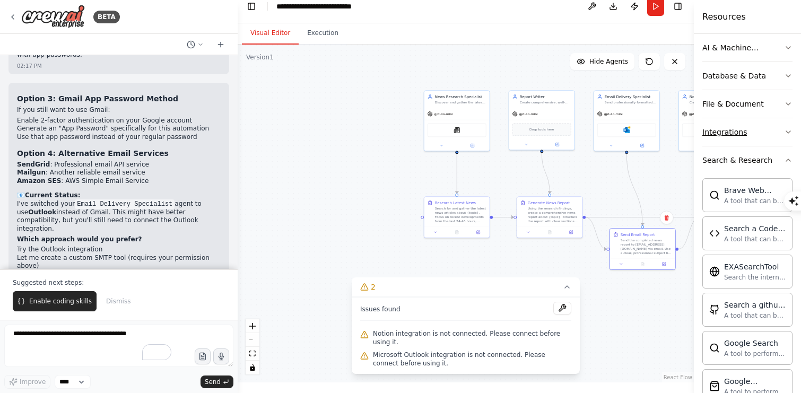
click at [752, 130] on button "Integrations" at bounding box center [747, 132] width 90 height 28
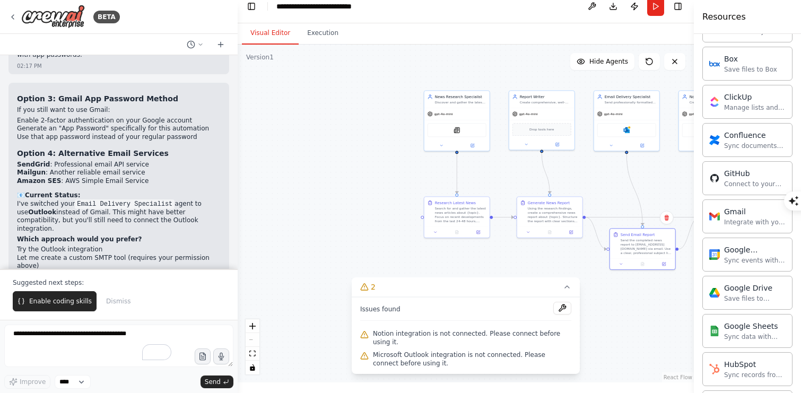
scroll to position [309, 0]
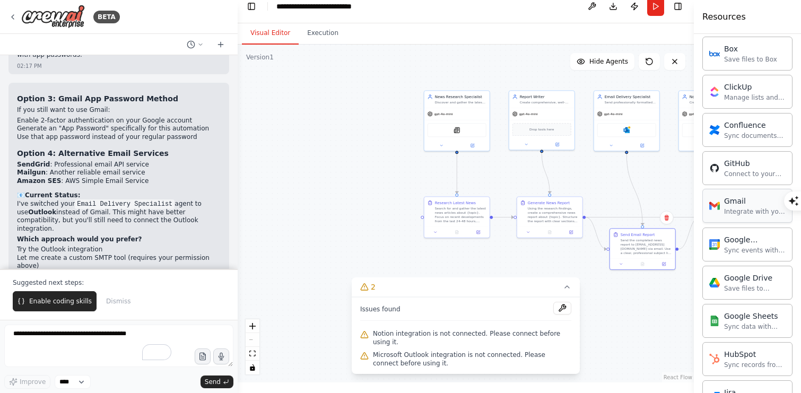
click at [736, 205] on div "Gmail" at bounding box center [755, 201] width 62 height 11
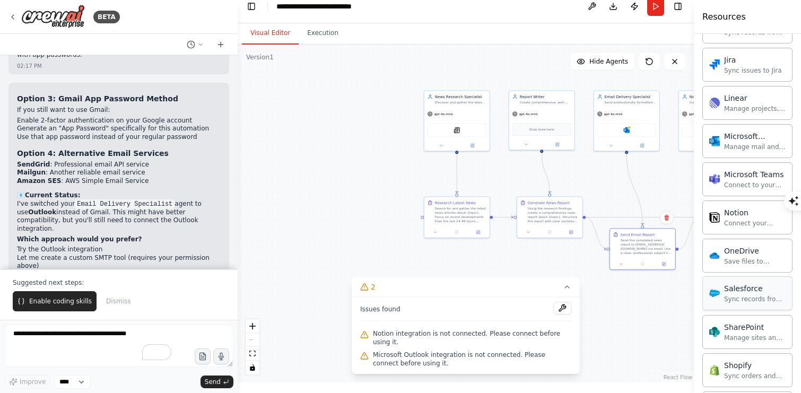
click at [735, 213] on div "Asana Connect to your users’ Asana accounts Box Save files to Box ClickUp Manag…" at bounding box center [747, 82] width 90 height 840
click at [736, 315] on div "SharePoint Manage sites and lists in SharePoint" at bounding box center [747, 332] width 90 height 34
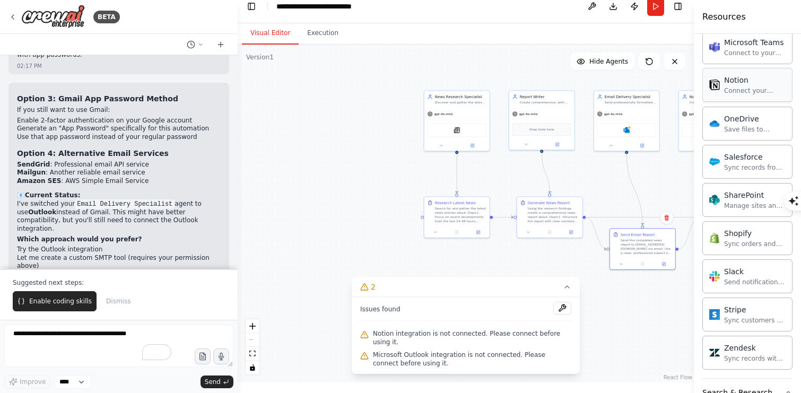
click at [743, 95] on div "Notion Connect your Notion workspace" at bounding box center [747, 85] width 90 height 34
click at [728, 88] on div "Connect your Notion workspace" at bounding box center [755, 90] width 62 height 8
click at [721, 78] on div "Notion Connect your Notion workspace" at bounding box center [747, 85] width 76 height 20
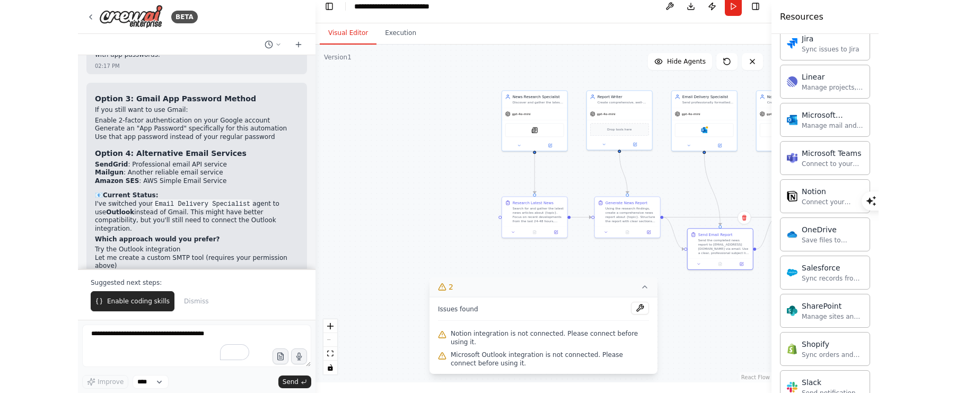
scroll to position [882, 0]
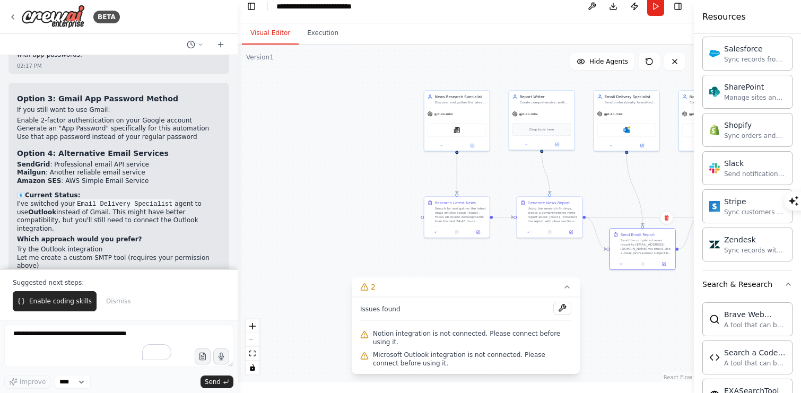
click at [743, 20] on div "Resources" at bounding box center [747, 17] width 107 height 34
click at [634, 4] on button "Publish" at bounding box center [634, 6] width 17 height 19
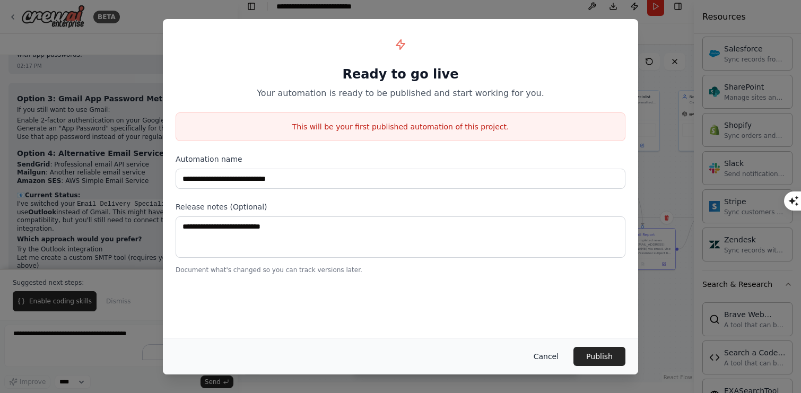
click at [540, 360] on button "Cancel" at bounding box center [546, 356] width 42 height 19
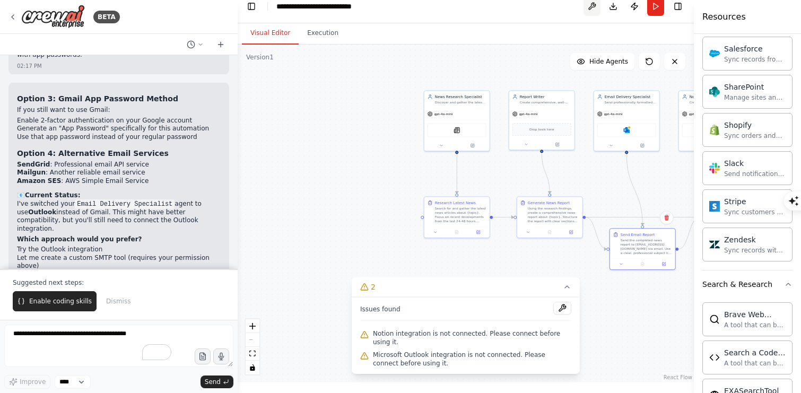
click at [587, 7] on button at bounding box center [592, 6] width 17 height 19
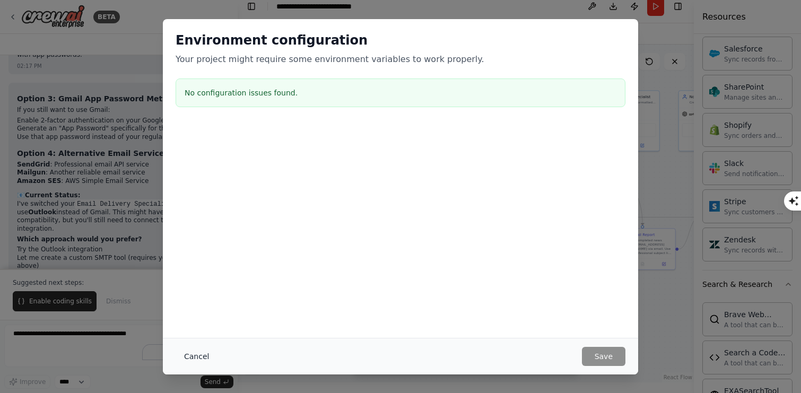
click at [200, 359] on button "Cancel" at bounding box center [197, 356] width 42 height 19
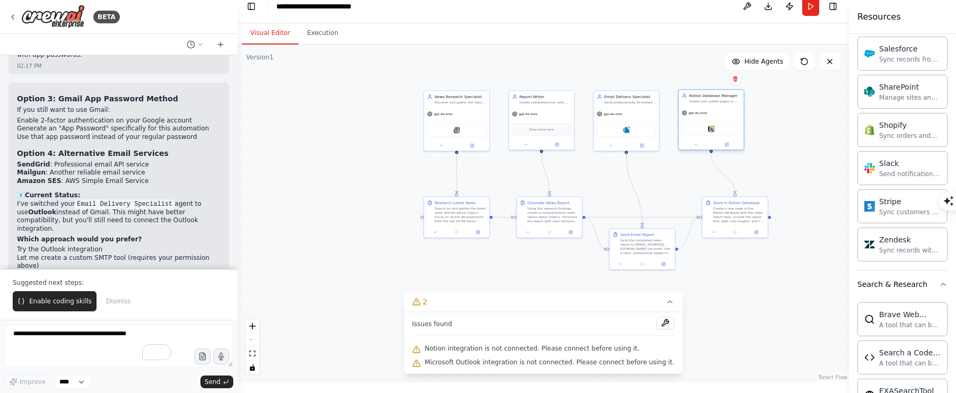
click at [704, 132] on div "Notion" at bounding box center [711, 129] width 59 height 14
click at [724, 152] on div ".deletable-edge-delete-btn { width: 20px; height: 20px; border: 0px solid #ffff…" at bounding box center [544, 214] width 612 height 338
click at [697, 144] on icon at bounding box center [696, 144] width 2 height 1
click at [711, 237] on div "Connect your Notion workspace" at bounding box center [722, 239] width 48 height 4
click at [712, 232] on div "Notion" at bounding box center [722, 233] width 48 height 5
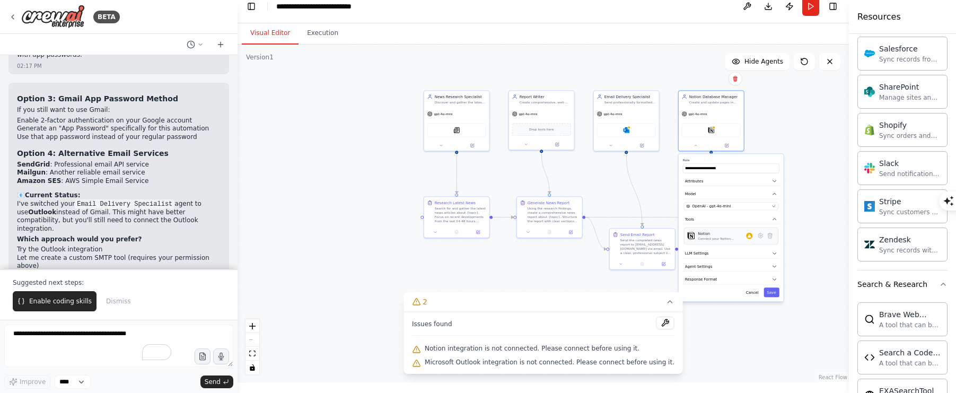
click at [712, 232] on div "Notion" at bounding box center [722, 233] width 48 height 5
click at [754, 240] on div "Notion Connect your Notion workspace" at bounding box center [732, 236] width 88 height 10
click at [759, 236] on icon at bounding box center [761, 235] width 5 height 5
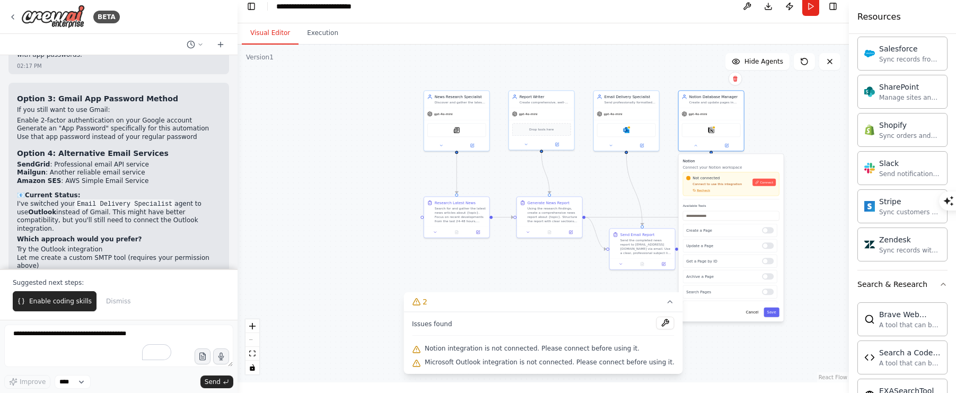
click at [771, 192] on div "Not connected Connect to use this integration Recheck Connect" at bounding box center [731, 184] width 90 height 17
click at [761, 182] on span "Connect" at bounding box center [766, 182] width 13 height 4
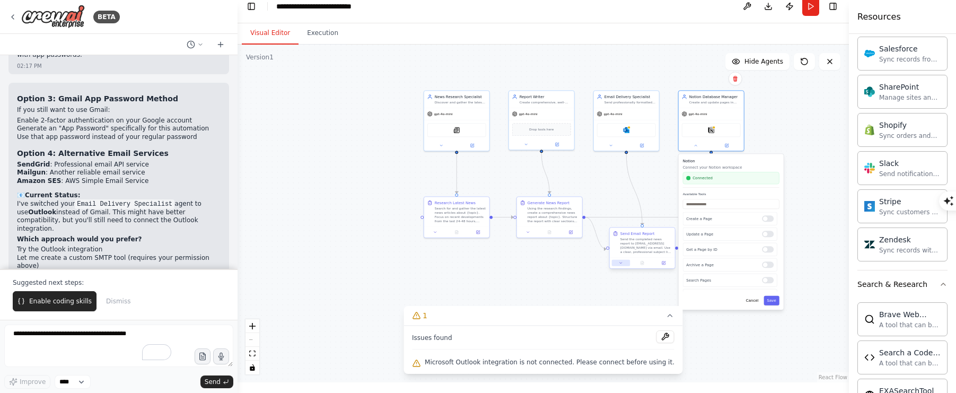
click at [625, 266] on button at bounding box center [621, 263] width 18 height 6
click at [664, 264] on icon at bounding box center [664, 263] width 3 height 3
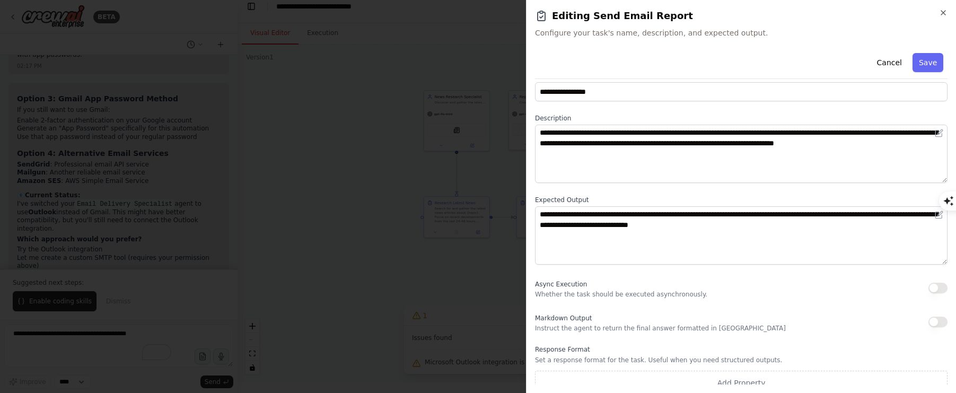
scroll to position [31, 0]
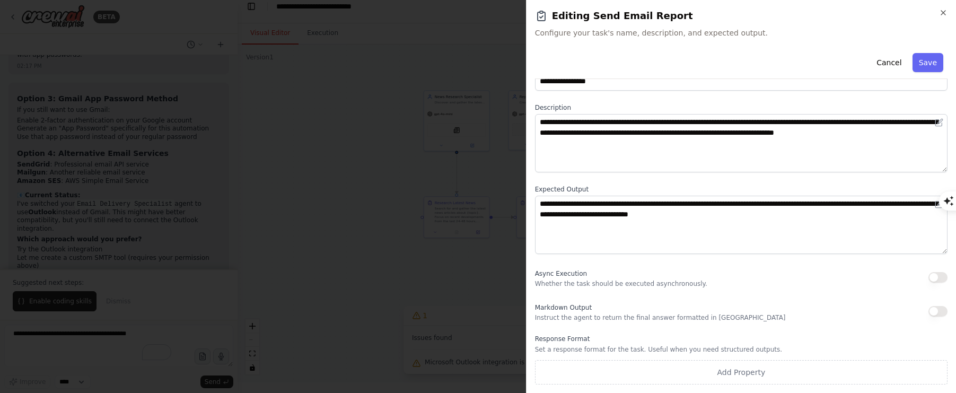
click at [800, 36] on span "Configure your task's name, description, and expected output." at bounding box center [741, 33] width 413 height 11
click at [352, 84] on div at bounding box center [478, 196] width 956 height 393
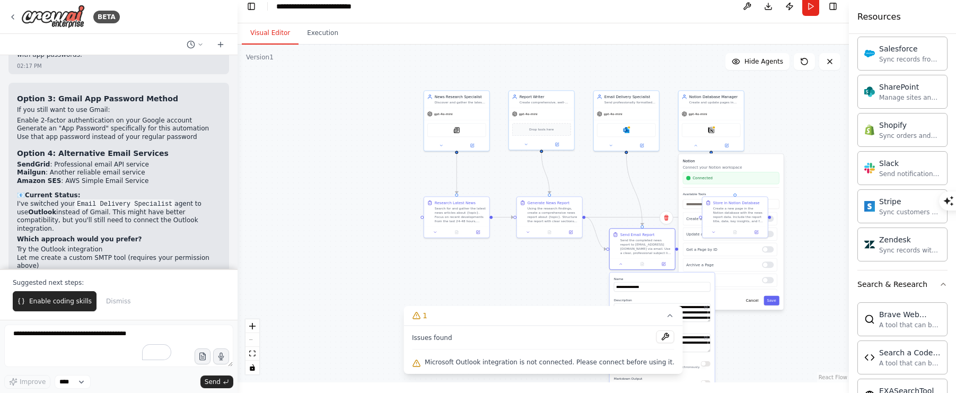
click at [526, 279] on div ".deletable-edge-delete-btn { width: 20px; height: 20px; border: 0px solid #ffff…" at bounding box center [544, 214] width 612 height 338
click at [774, 299] on button "Save" at bounding box center [771, 300] width 15 height 10
click at [772, 292] on button "Save" at bounding box center [771, 292] width 15 height 10
click at [666, 314] on icon at bounding box center [670, 315] width 8 height 8
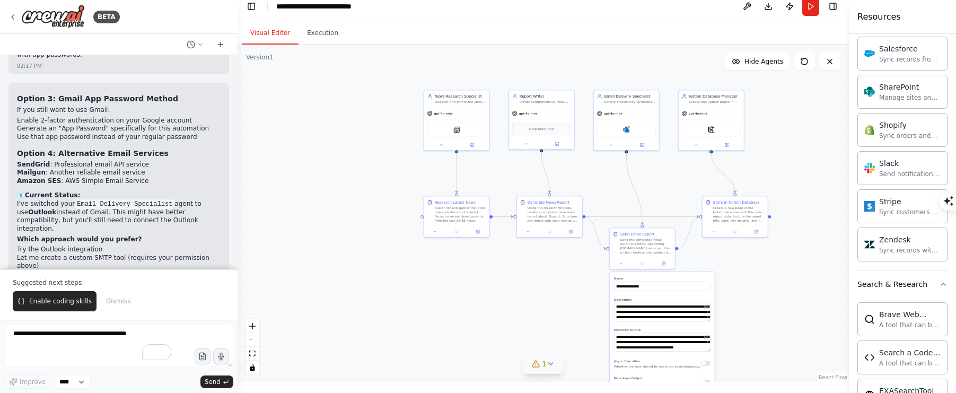
click at [760, 268] on div ".deletable-edge-delete-btn { width: 20px; height: 20px; border: 0px solid #ffff…" at bounding box center [544, 214] width 612 height 338
click at [663, 321] on div "**********" at bounding box center [658, 358] width 105 height 173
click at [571, 277] on div ".deletable-edge-delete-btn { width: 20px; height: 20px; border: 0px solid #ffff…" at bounding box center [544, 214] width 612 height 338
click at [627, 125] on div "Microsoft Outlook" at bounding box center [622, 128] width 59 height 14
click at [625, 130] on img at bounding box center [623, 128] width 6 height 6
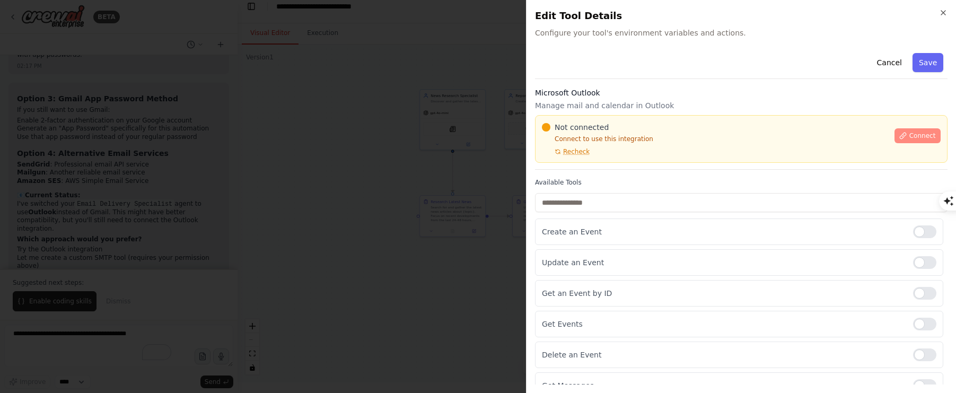
click at [800, 143] on button "Connect" at bounding box center [917, 135] width 47 height 15
click at [800, 137] on span "Connect" at bounding box center [922, 136] width 27 height 8
click at [667, 89] on h3 "Microsoft Outlook" at bounding box center [741, 93] width 413 height 11
click at [664, 88] on h3 "Microsoft Outlook" at bounding box center [741, 93] width 413 height 11
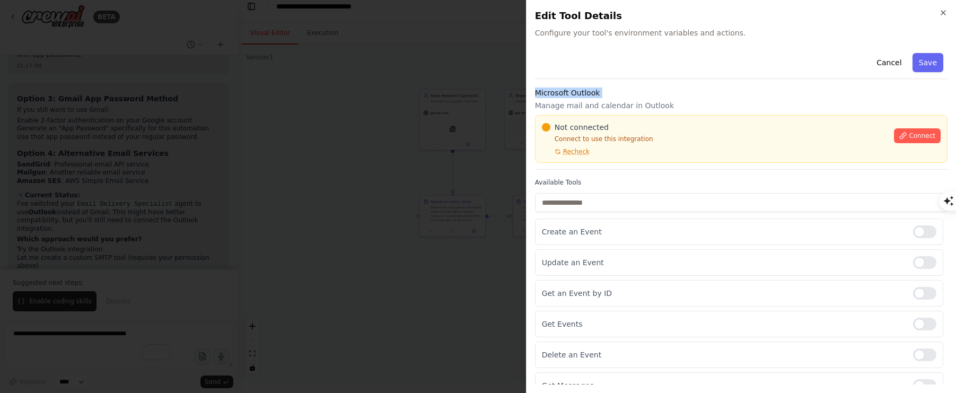
click at [664, 88] on h3 "Microsoft Outlook" at bounding box center [741, 93] width 413 height 11
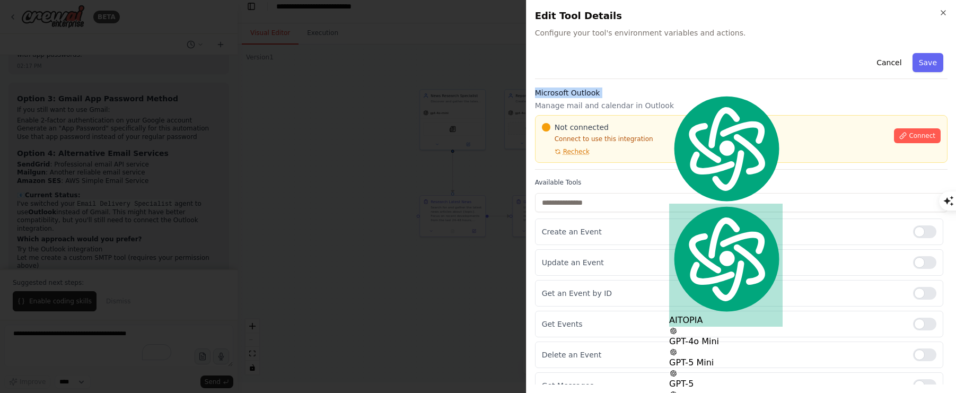
click at [664, 88] on h3 "Microsoft Outlook" at bounding box center [741, 93] width 413 height 11
click at [662, 86] on div "Cancel Save Microsoft Outlook Manage mail and calendar in Outlook Not connected…" at bounding box center [741, 239] width 413 height 381
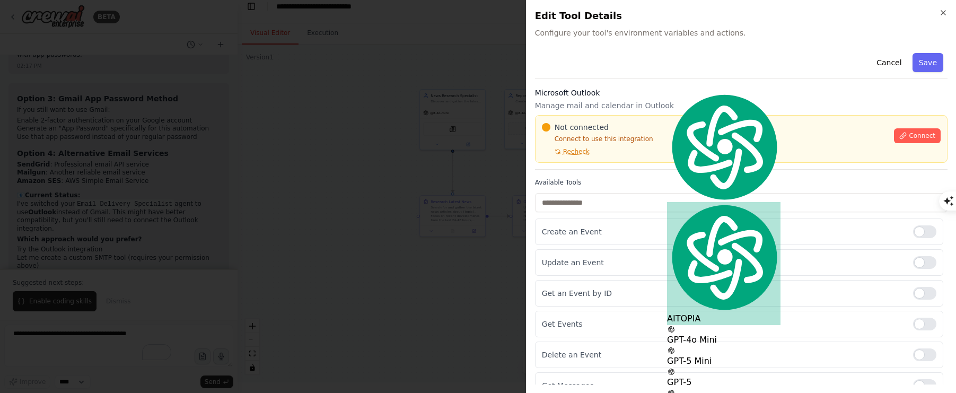
click at [510, 56] on div at bounding box center [478, 196] width 956 height 393
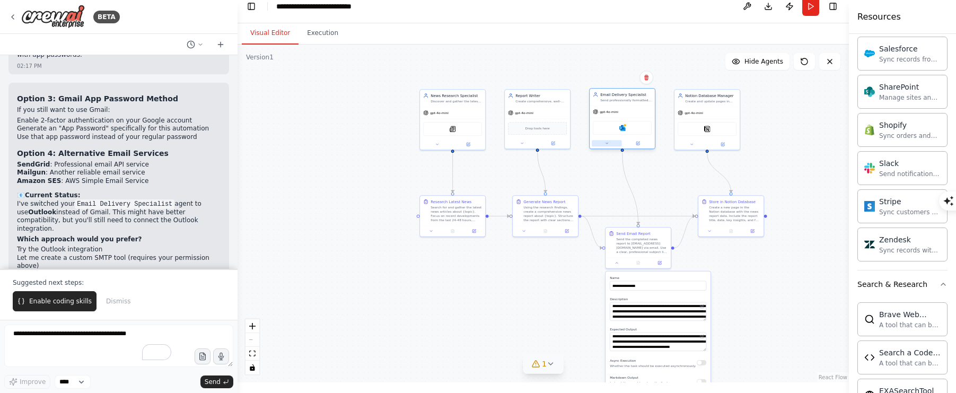
click at [606, 143] on icon at bounding box center [607, 143] width 2 height 1
click at [670, 235] on icon at bounding box center [671, 234] width 5 height 5
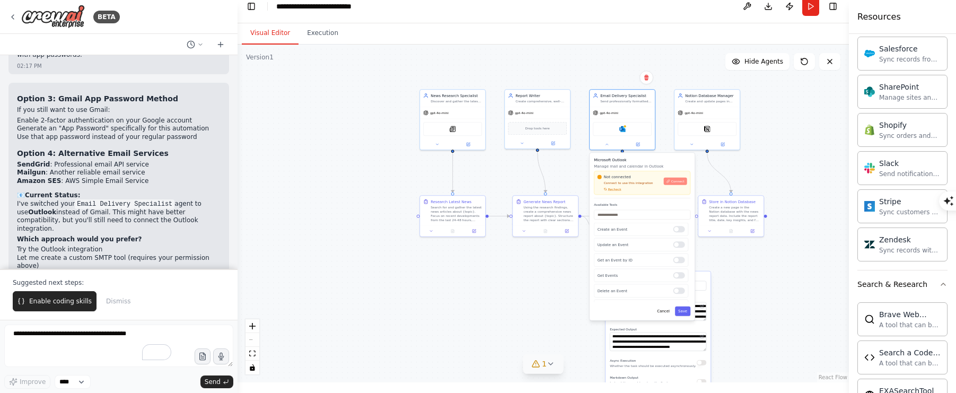
click at [671, 179] on button "Connect" at bounding box center [675, 181] width 23 height 7
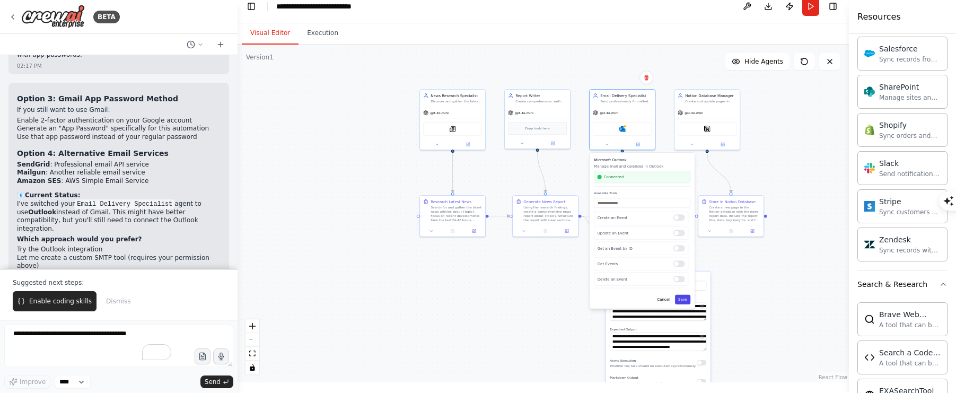
click at [684, 299] on button "Save" at bounding box center [682, 300] width 15 height 10
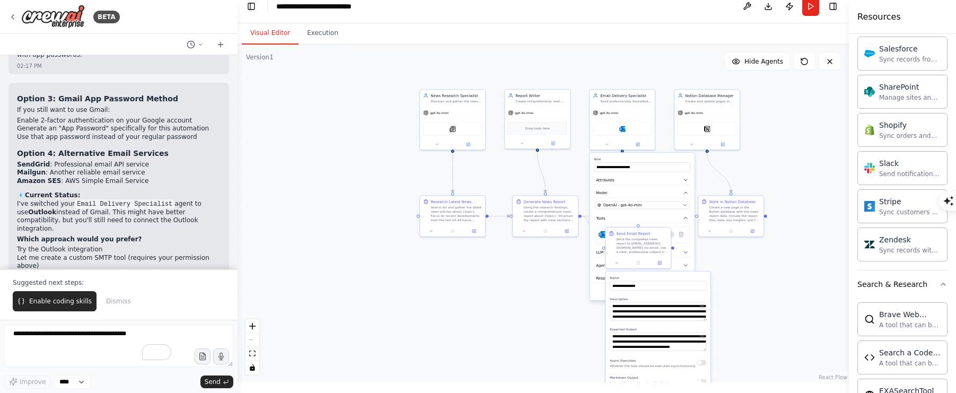
click at [458, 302] on div ".deletable-edge-delete-btn { width: 20px; height: 20px; border: 0px solid #ffff…" at bounding box center [544, 214] width 612 height 338
click at [211, 380] on span "Send" at bounding box center [213, 382] width 16 height 8
click at [800, 11] on button "Run" at bounding box center [811, 6] width 17 height 19
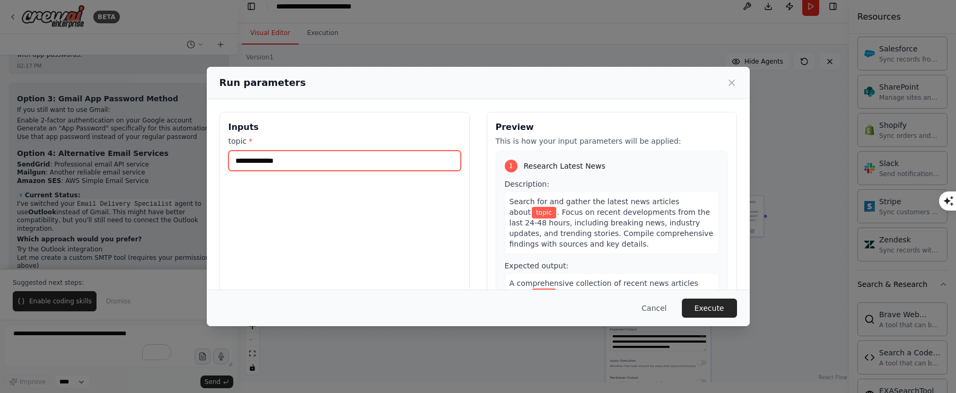
click at [273, 160] on input "topic *" at bounding box center [345, 161] width 232 height 20
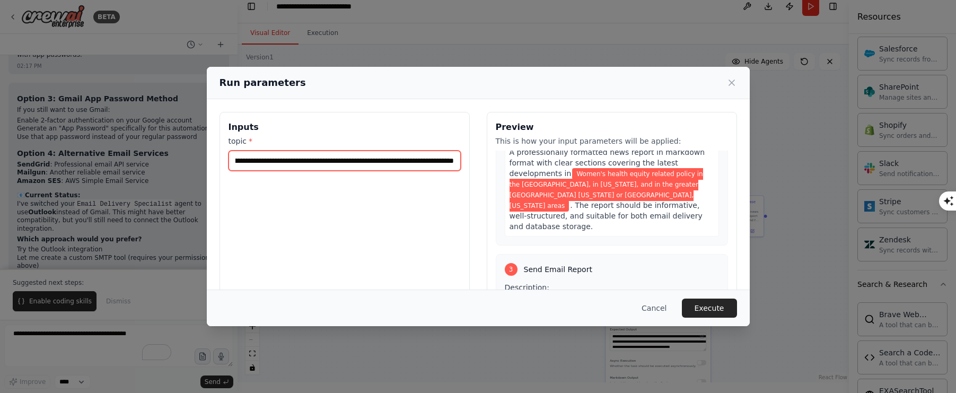
scroll to position [438, 0]
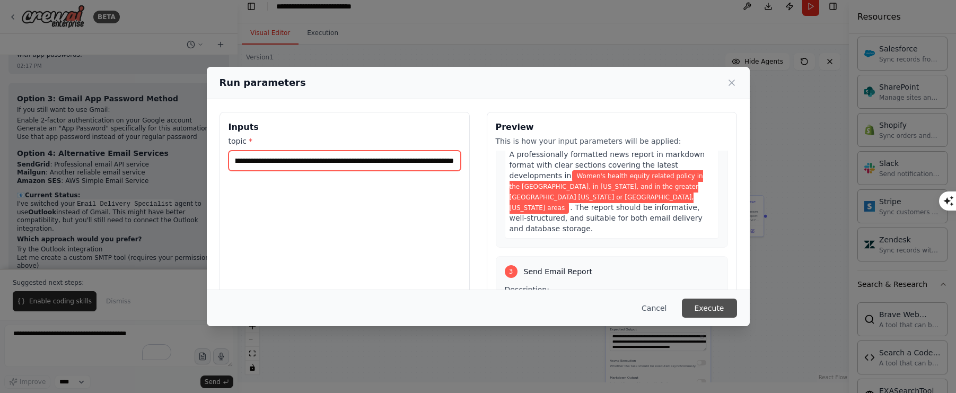
type input "**********"
click at [695, 310] on button "Execute" at bounding box center [709, 308] width 55 height 19
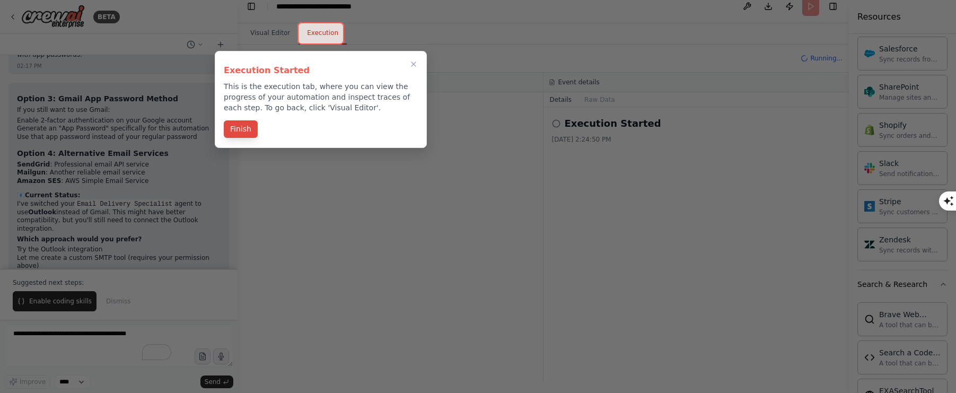
click at [235, 128] on button "Finish" at bounding box center [241, 129] width 34 height 18
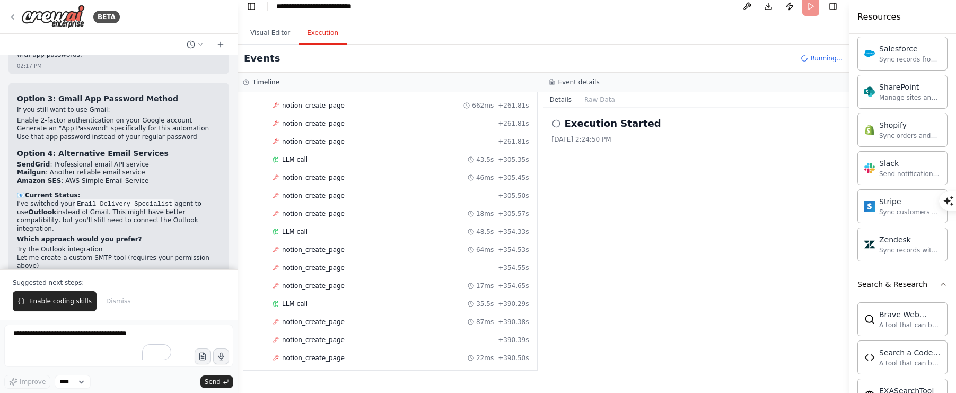
scroll to position [1874, 0]
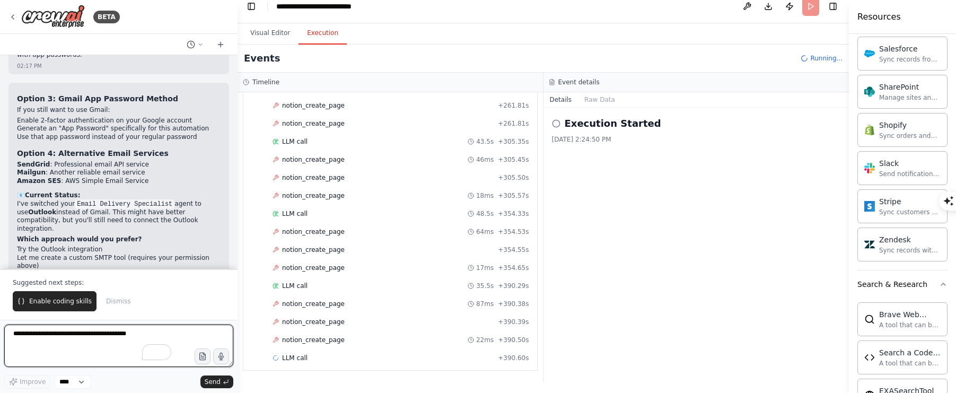
click at [144, 332] on textarea "To enrich screen reader interactions, please activate Accessibility in Grammarl…" at bounding box center [118, 346] width 229 height 42
type textarea "**********"
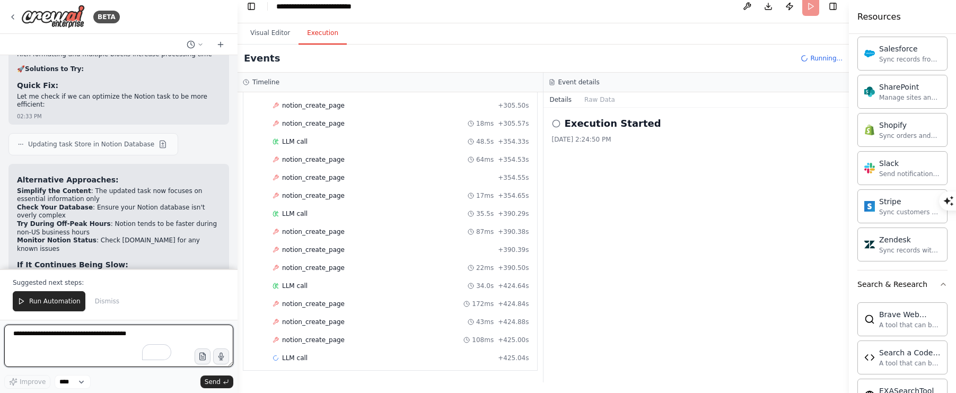
scroll to position [2808, 0]
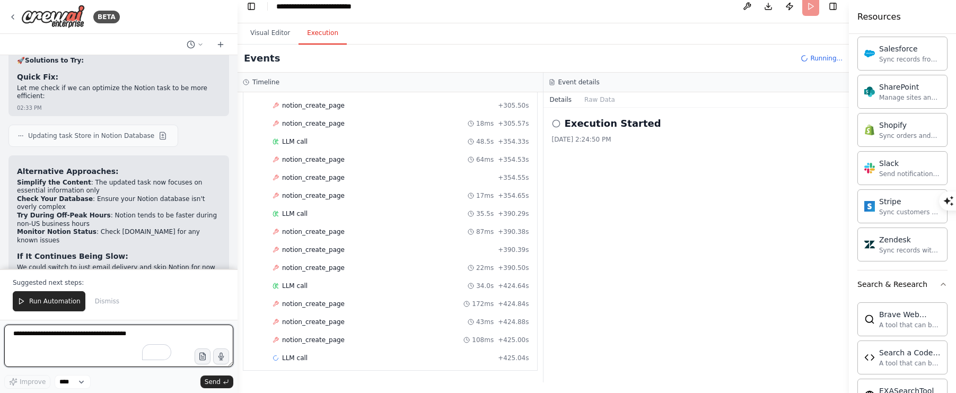
click at [51, 329] on textarea "To enrich screen reader interactions, please activate Accessibility in Grammarl…" at bounding box center [118, 346] width 229 height 42
type textarea "**********"
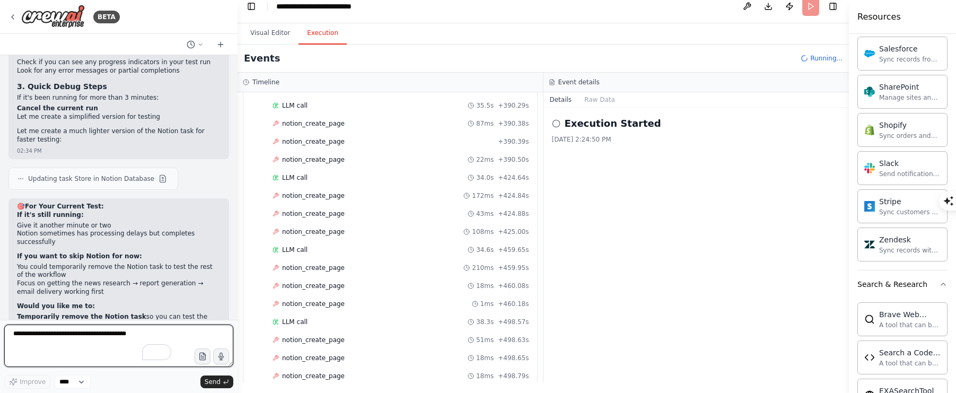
scroll to position [2091, 0]
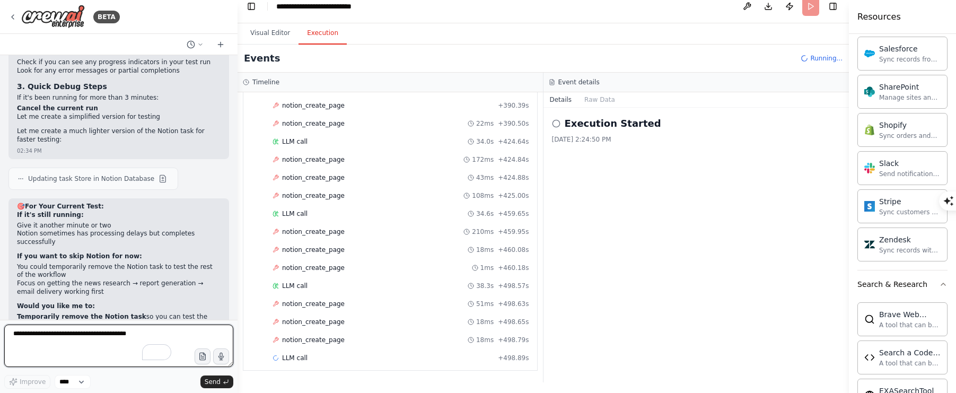
click at [90, 339] on textarea "To enrich screen reader interactions, please activate Accessibility in Grammarl…" at bounding box center [118, 346] width 229 height 42
type textarea "**********"
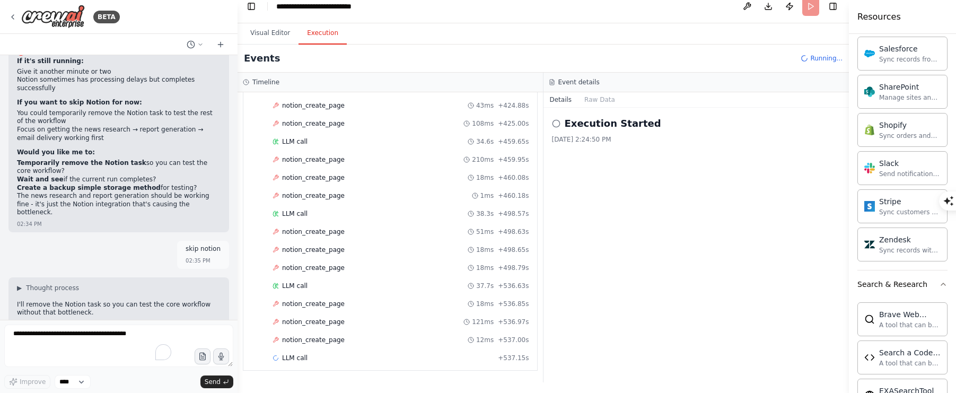
scroll to position [3460, 0]
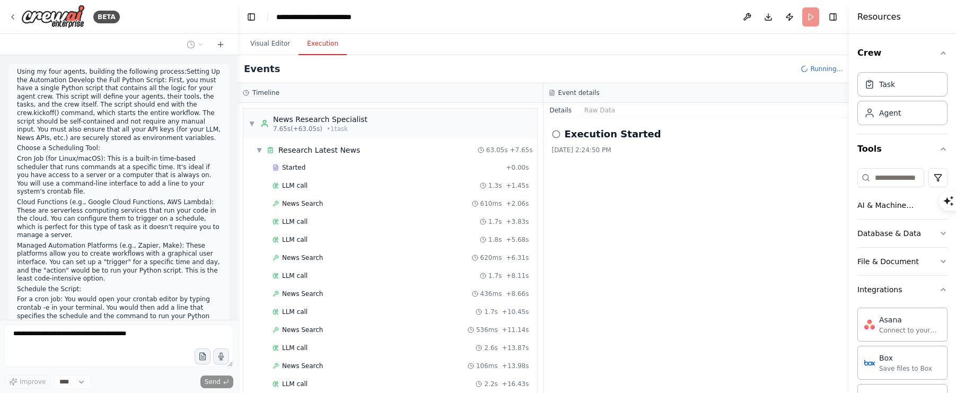
select select "*******"
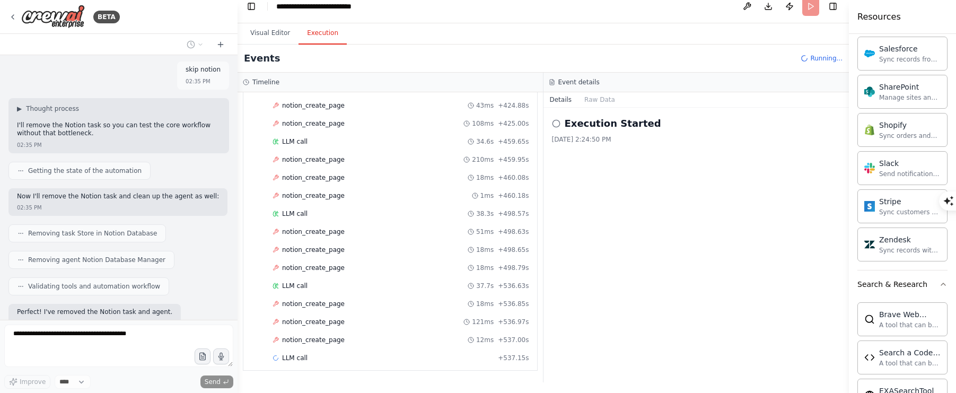
scroll to position [3584, 0]
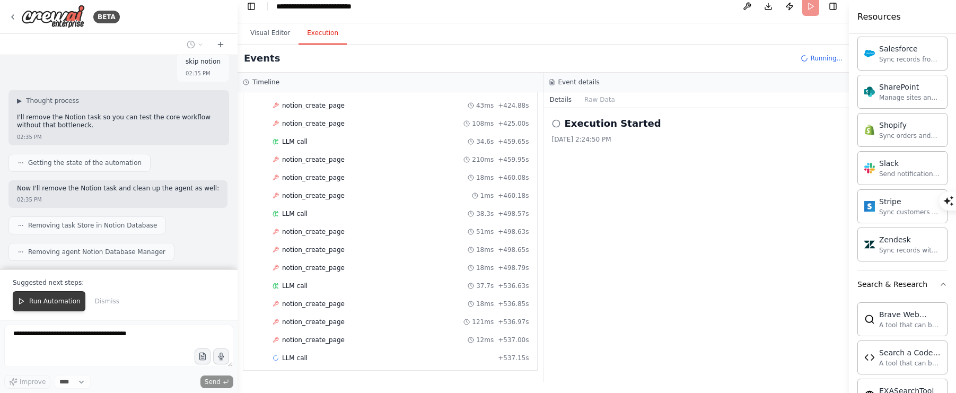
click at [45, 302] on span "Run Automation" at bounding box center [54, 301] width 51 height 8
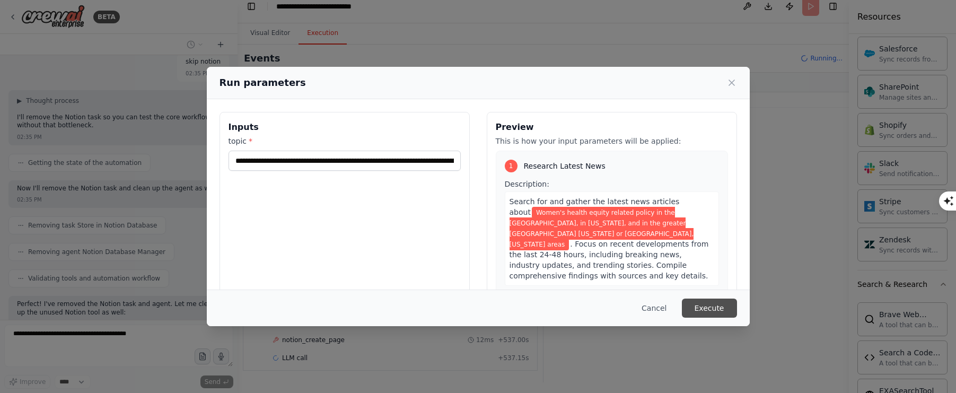
click at [712, 304] on button "Execute" at bounding box center [709, 308] width 55 height 19
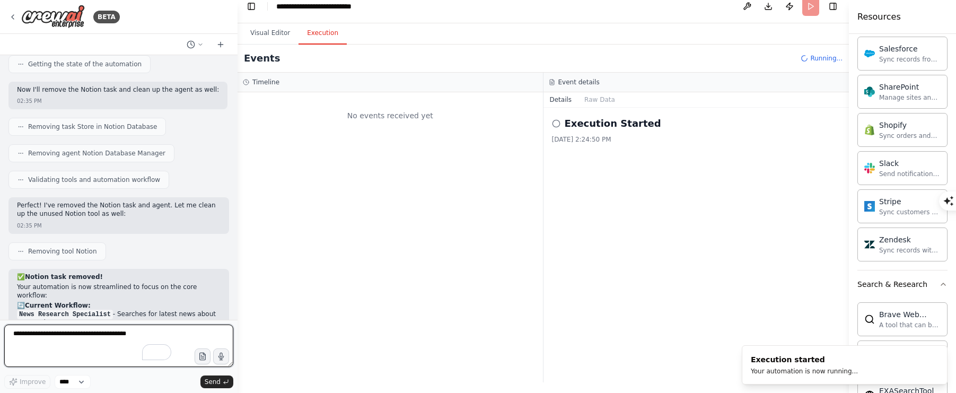
scroll to position [3692, 0]
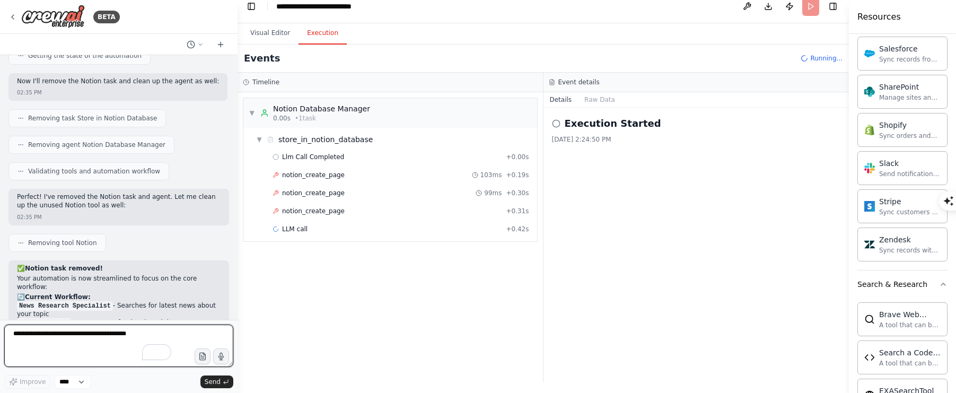
click at [86, 332] on textarea "To enrich screen reader interactions, please activate Accessibility in Grammarl…" at bounding box center [118, 346] width 229 height 42
type textarea "**********"
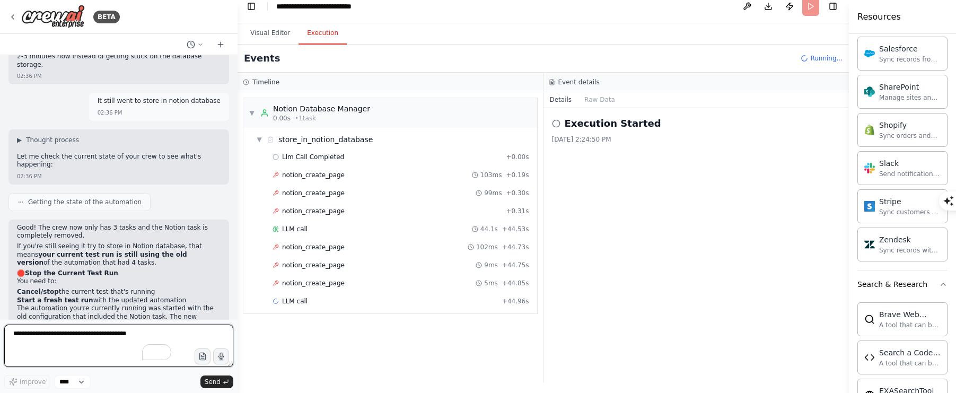
scroll to position [4018, 0]
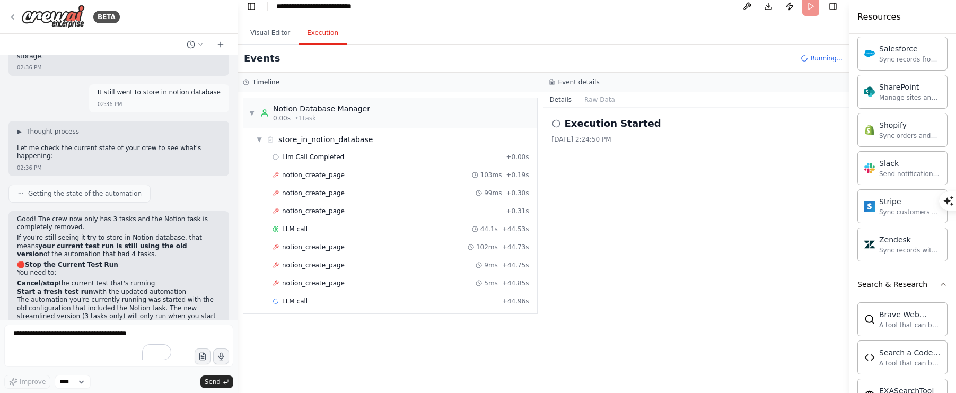
click at [828, 59] on span "Running..." at bounding box center [827, 58] width 32 height 8
click at [808, 4] on header "**********" at bounding box center [544, 6] width 612 height 34
click at [256, 142] on span "▼" at bounding box center [259, 139] width 6 height 8
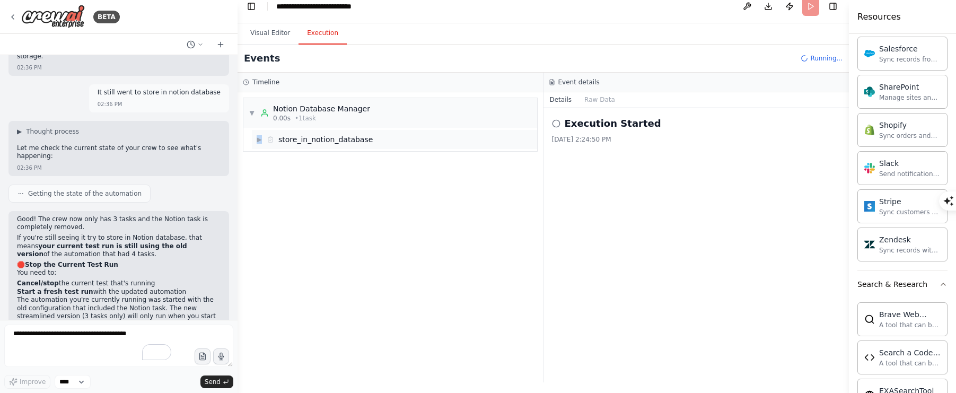
click at [256, 142] on span "▶" at bounding box center [259, 139] width 6 height 8
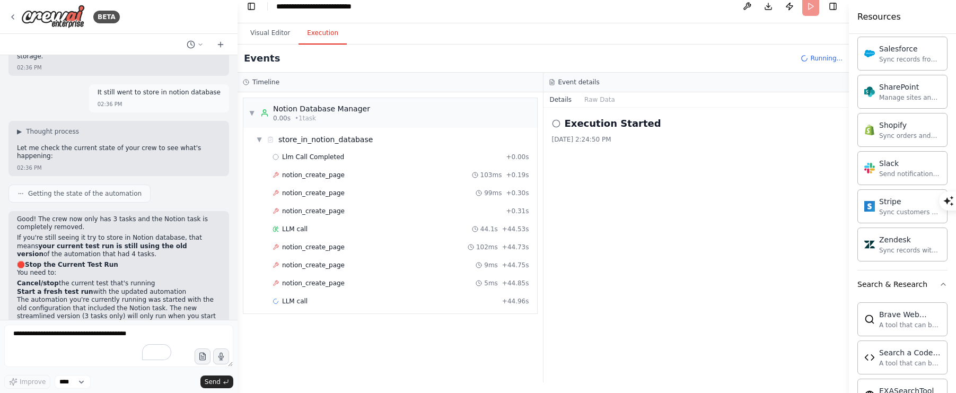
click at [250, 86] on div "Timeline" at bounding box center [390, 82] width 295 height 8
click at [248, 82] on circle at bounding box center [245, 82] width 5 height 5
click at [218, 337] on textarea "To enrich screen reader interactions, please activate Accessibility in Grammarl…" at bounding box center [118, 346] width 229 height 42
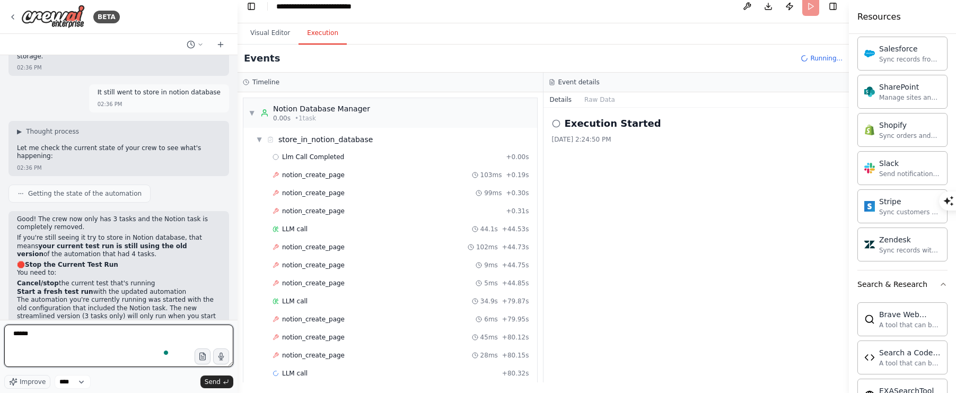
scroll to position [15, 0]
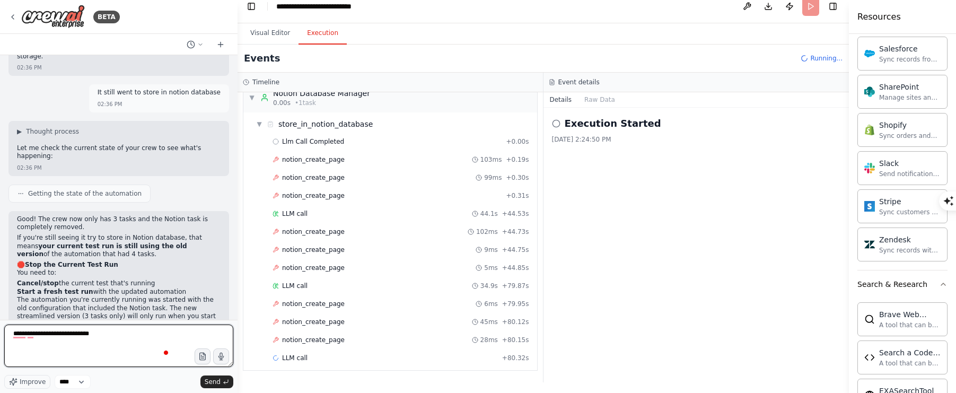
type textarea "**********"
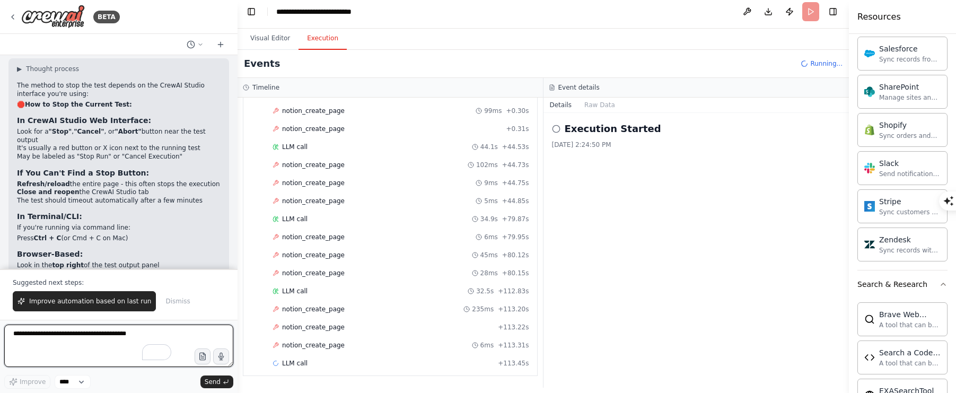
scroll to position [0, 0]
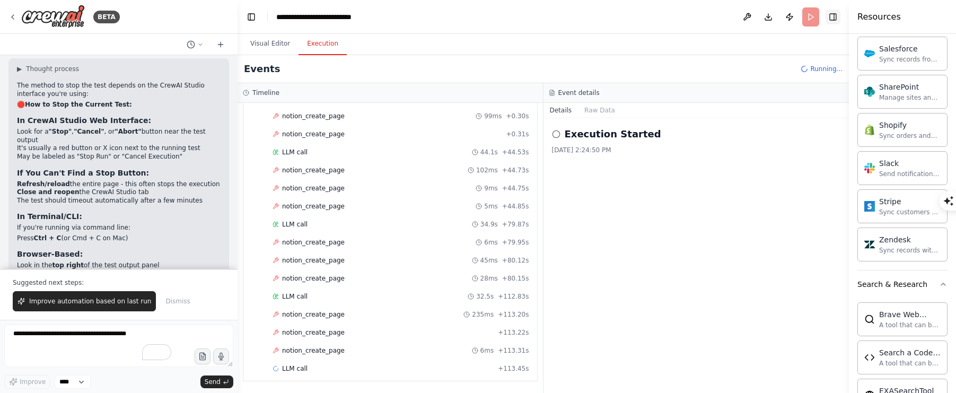
click at [837, 17] on button "Toggle Right Sidebar" at bounding box center [833, 17] width 15 height 15
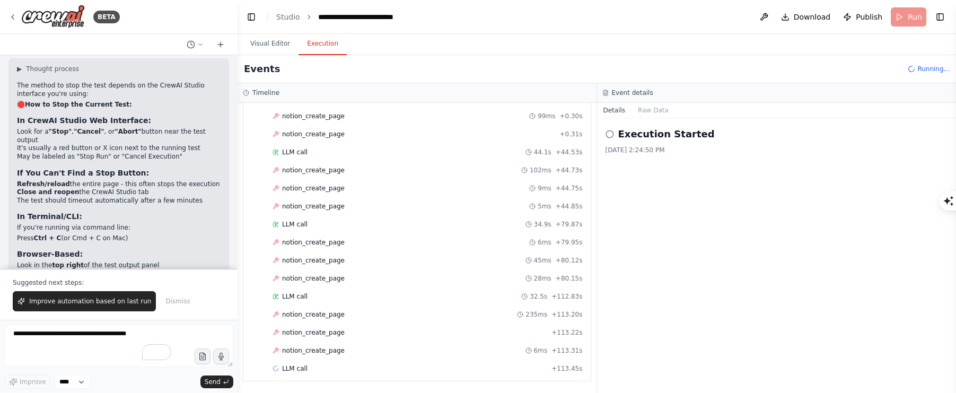
click at [608, 137] on icon at bounding box center [610, 134] width 8 height 8
click at [609, 134] on icon at bounding box center [610, 134] width 8 height 8
click at [272, 47] on button "Visual Editor" at bounding box center [270, 44] width 57 height 22
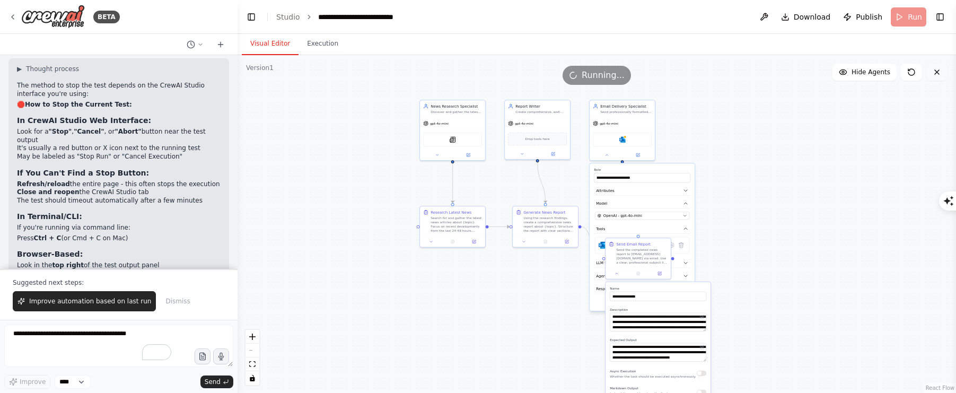
click at [938, 75] on icon at bounding box center [937, 72] width 8 height 8
click at [933, 68] on icon at bounding box center [937, 72] width 8 height 8
click at [934, 70] on icon at bounding box center [937, 72] width 8 height 8
click at [252, 17] on button "Toggle Left Sidebar" at bounding box center [251, 17] width 15 height 15
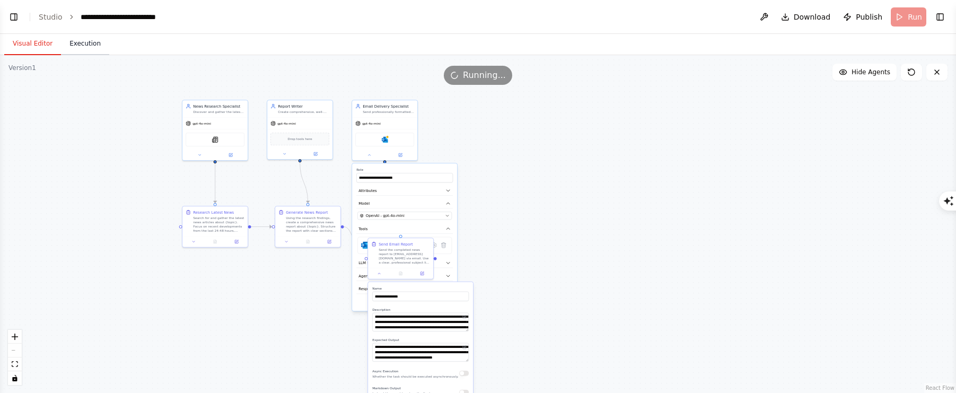
click at [75, 46] on button "Execution" at bounding box center [85, 44] width 48 height 22
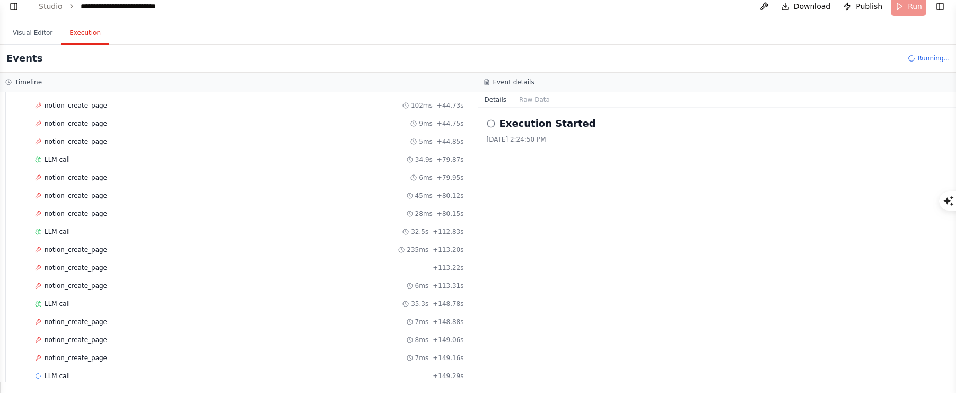
scroll to position [160, 0]
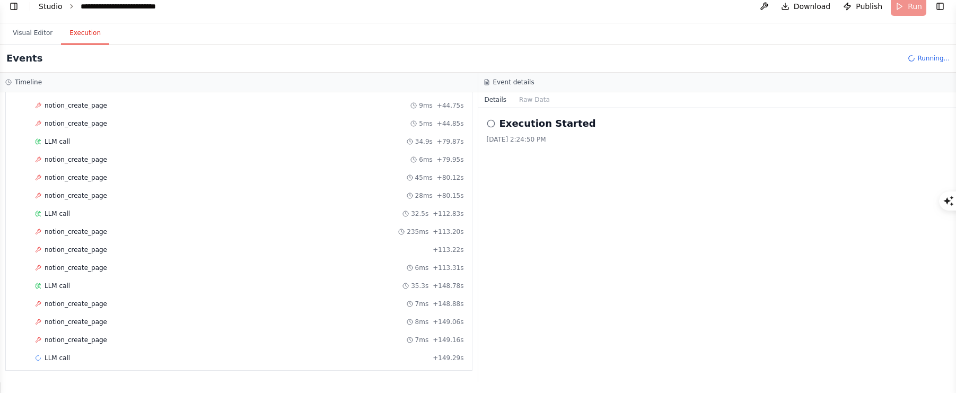
click at [51, 9] on link "Studio" at bounding box center [51, 6] width 24 height 8
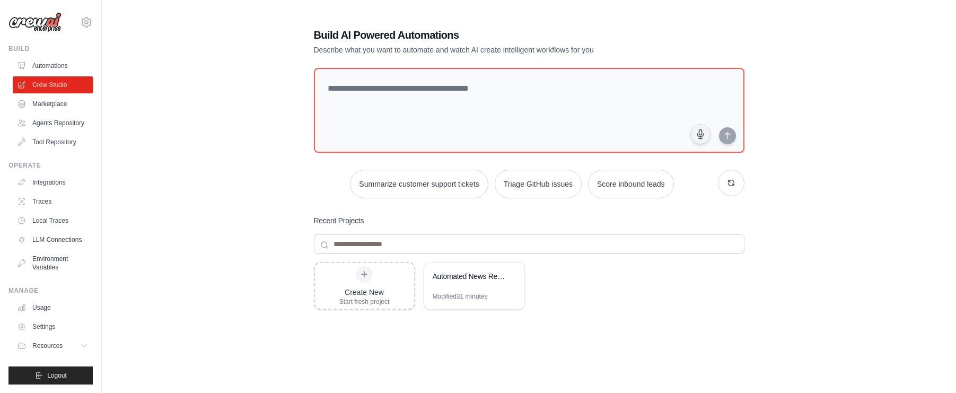
select select "*******"
click at [475, 275] on div "Automated News Report System" at bounding box center [469, 276] width 73 height 11
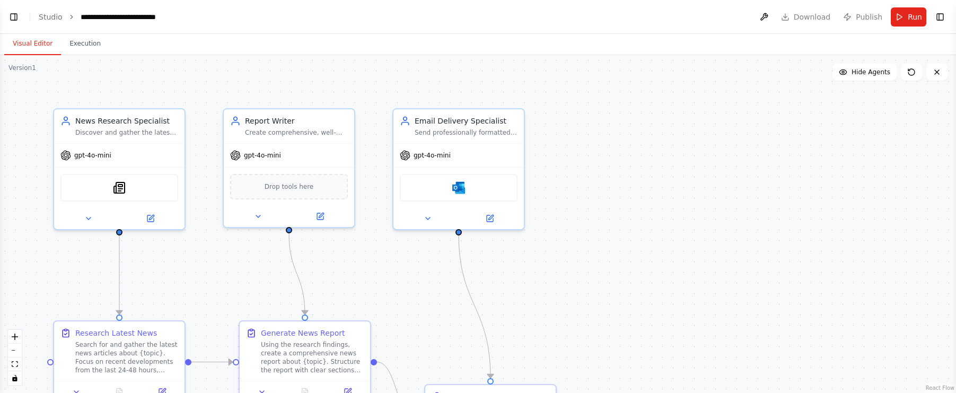
select select "*******"
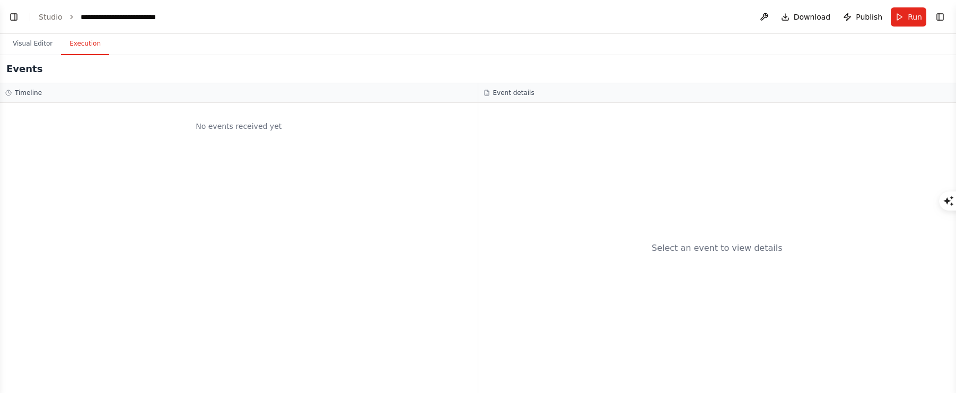
click at [86, 45] on button "Execution" at bounding box center [85, 44] width 48 height 22
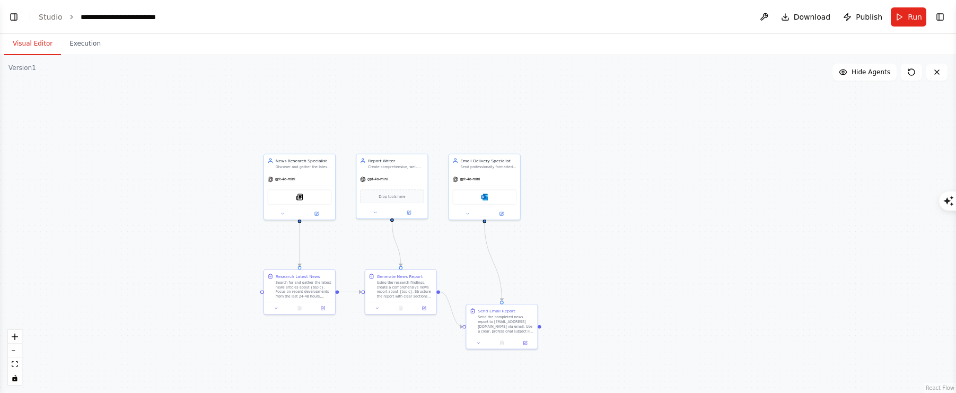
click at [50, 45] on button "Visual Editor" at bounding box center [32, 44] width 57 height 22
click at [914, 17] on span "Run" at bounding box center [915, 17] width 14 height 11
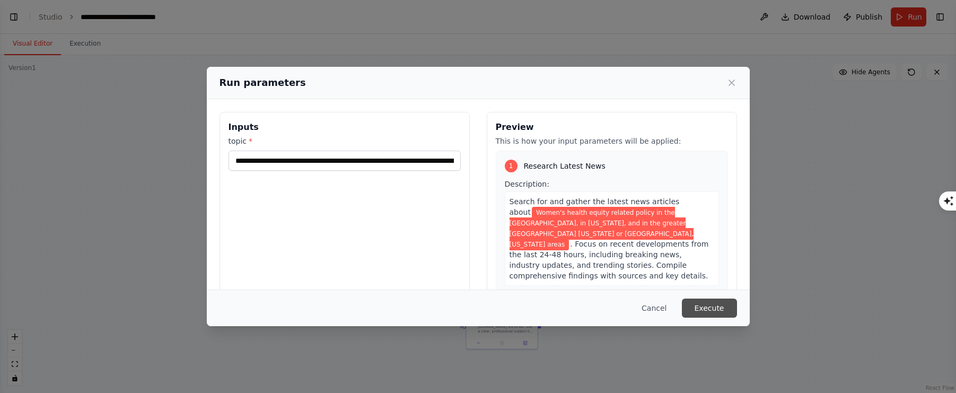
click at [713, 308] on button "Execute" at bounding box center [709, 308] width 55 height 19
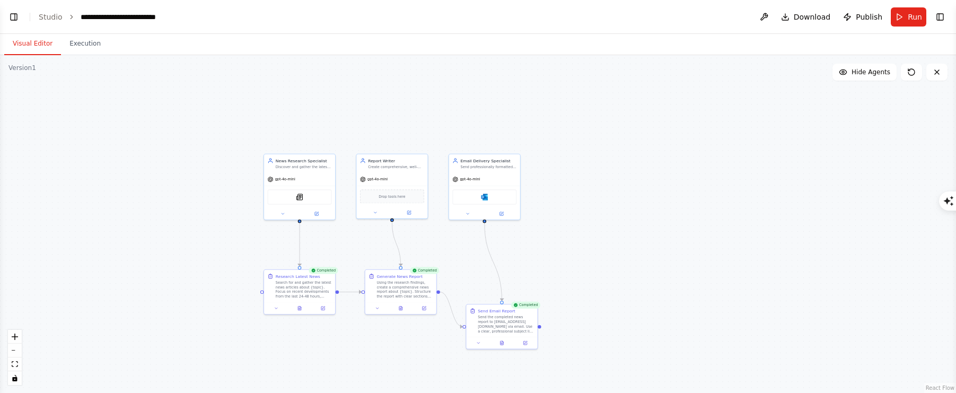
click at [46, 45] on button "Visual Editor" at bounding box center [32, 44] width 57 height 22
click at [51, 16] on link "Studio" at bounding box center [51, 17] width 24 height 8
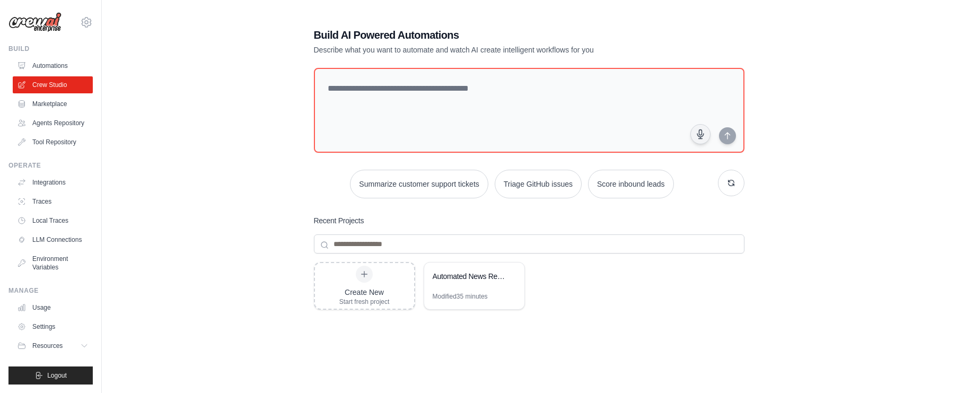
select select "*******"
click at [358, 90] on textarea at bounding box center [528, 110] width 435 height 86
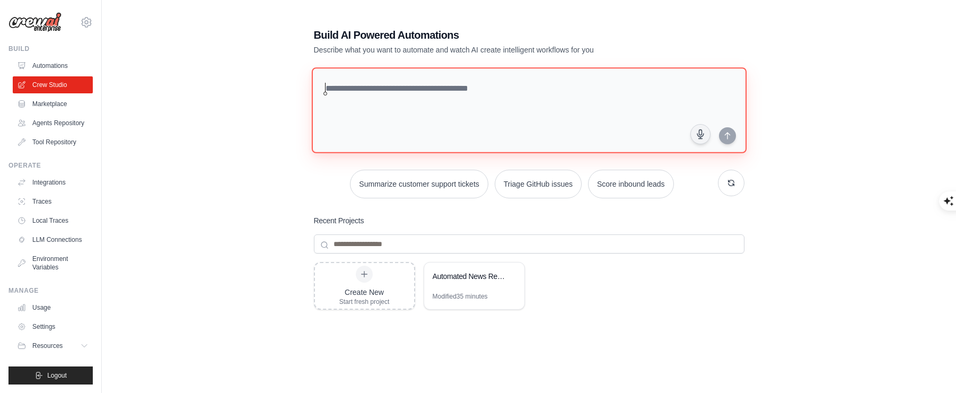
click at [426, 89] on textarea at bounding box center [528, 110] width 435 height 86
type textarea "**********"
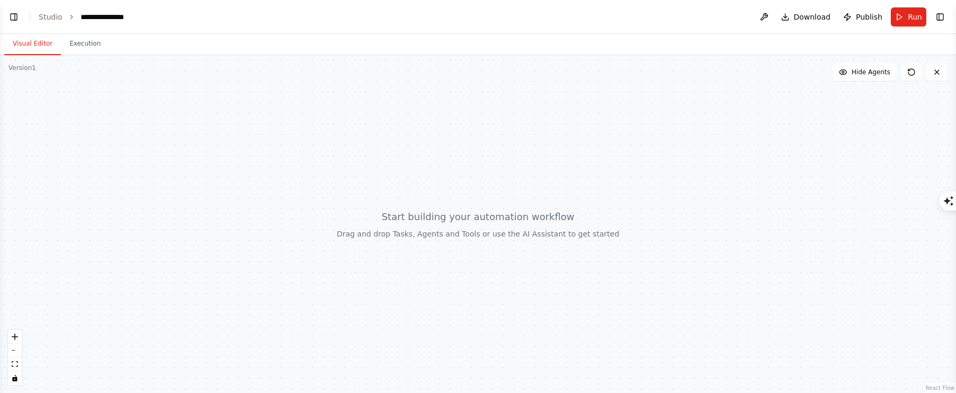
select select "*******"
click at [544, 239] on div at bounding box center [478, 224] width 956 height 338
click at [19, 342] on button "zoom in" at bounding box center [15, 337] width 14 height 14
click at [798, 20] on span "Download" at bounding box center [812, 17] width 37 height 11
click at [648, 97] on div at bounding box center [478, 224] width 956 height 338
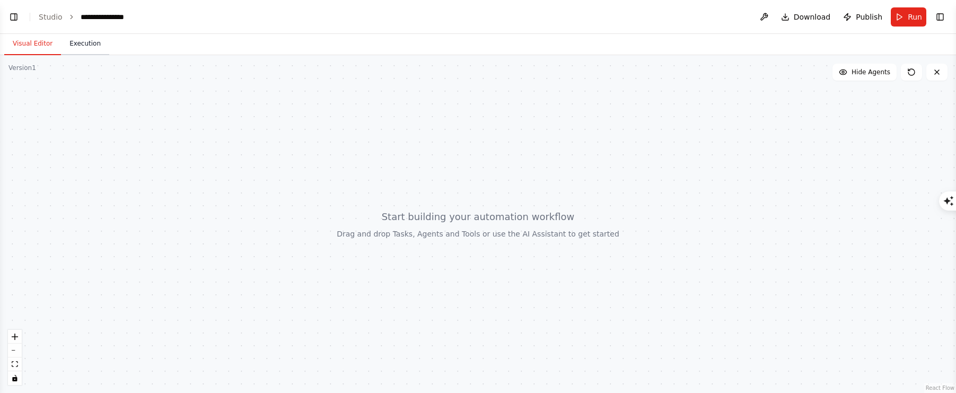
click at [81, 46] on button "Execution" at bounding box center [85, 44] width 48 height 22
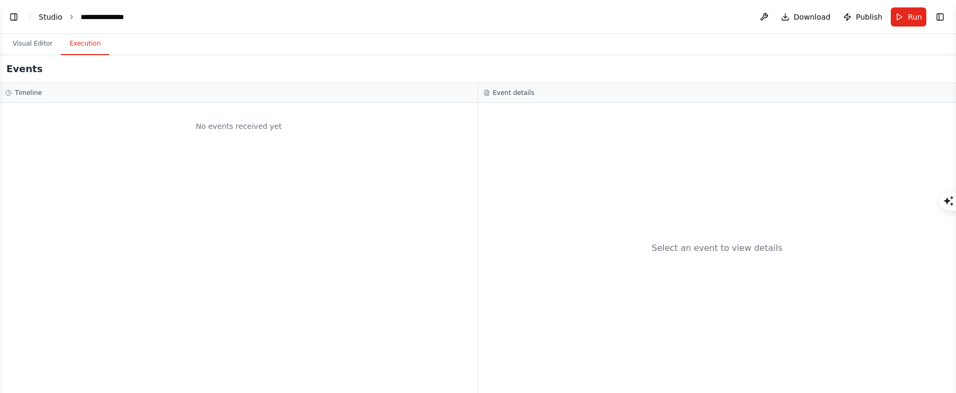
click at [56, 16] on link "Studio" at bounding box center [51, 17] width 24 height 8
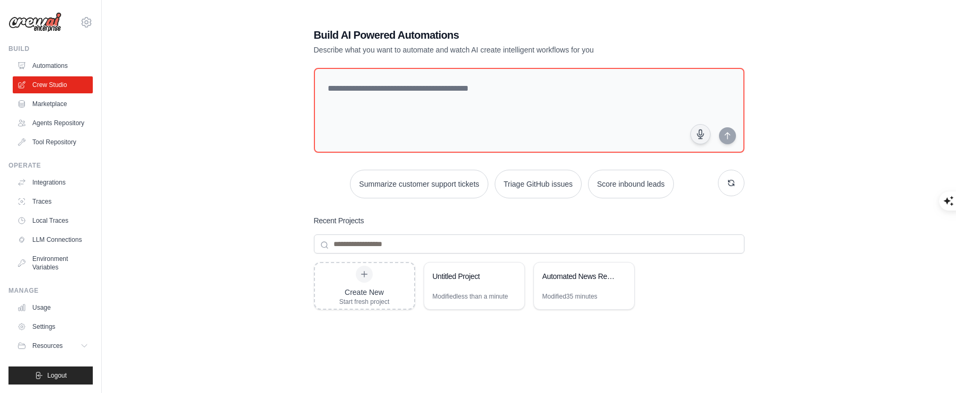
select select "*******"
click at [587, 282] on div "Automated News Report System" at bounding box center [579, 277] width 73 height 13
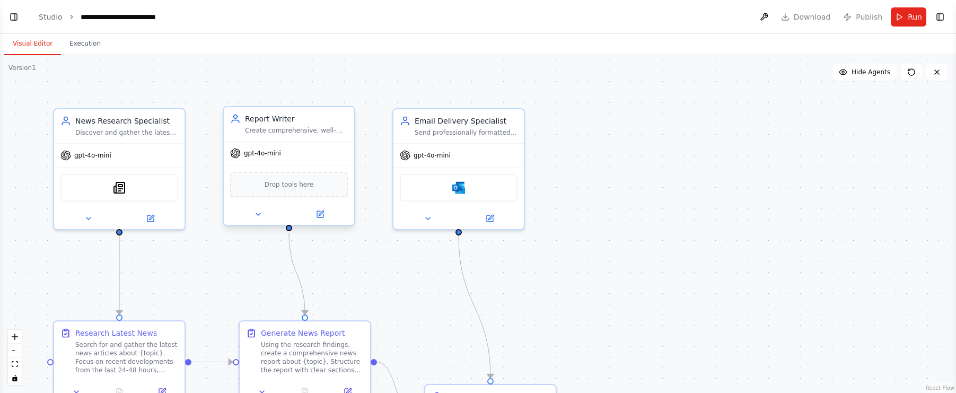
select select "*******"
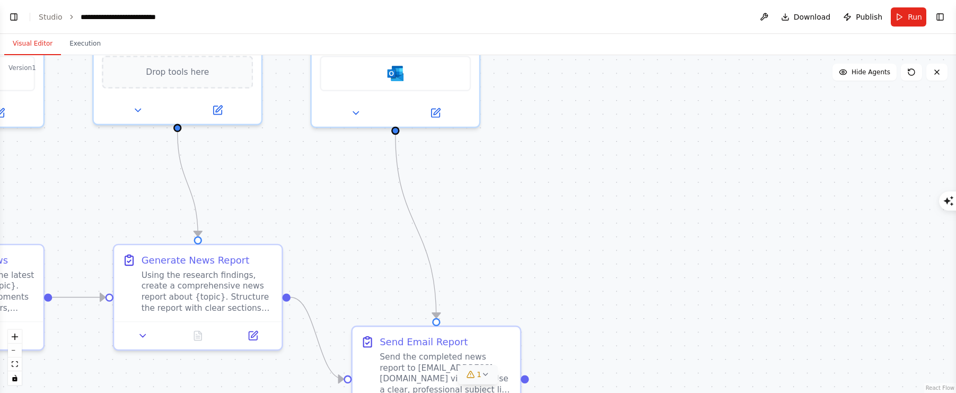
click at [477, 374] on span "1" at bounding box center [479, 374] width 5 height 11
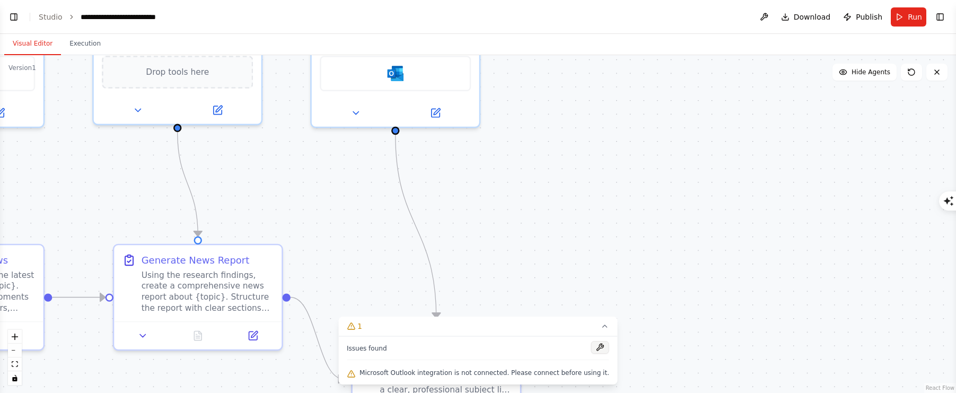
click at [591, 345] on button at bounding box center [600, 347] width 18 height 13
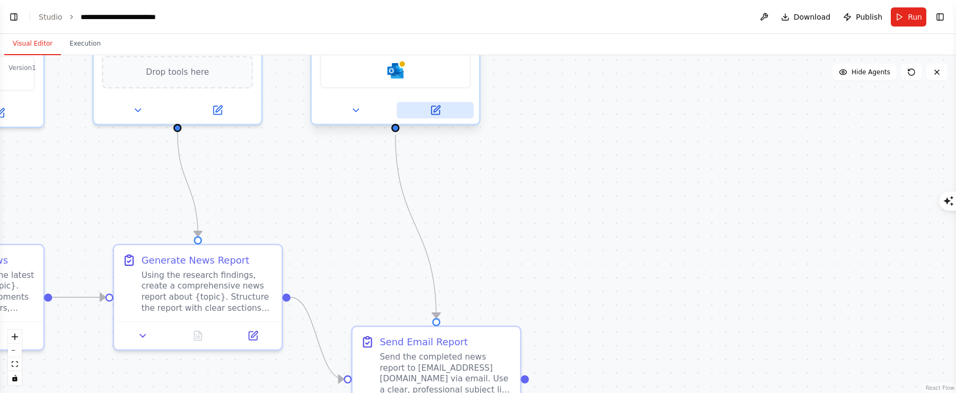
click at [436, 112] on icon at bounding box center [435, 110] width 8 height 8
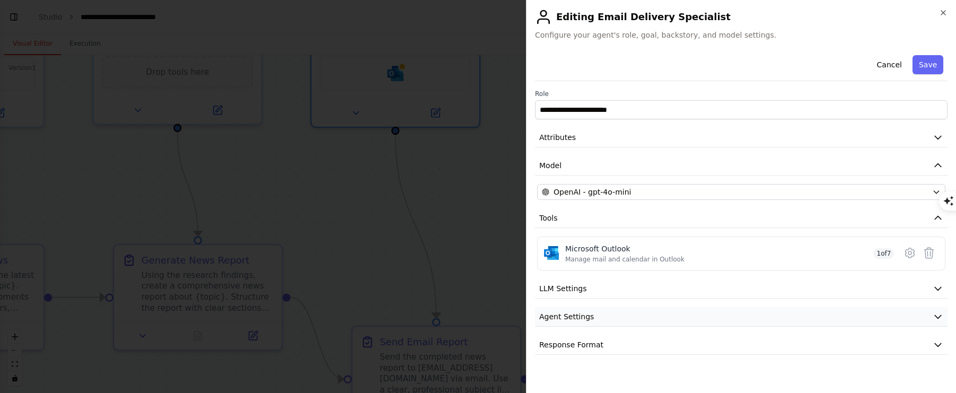
click at [603, 320] on button "Agent Settings" at bounding box center [741, 317] width 413 height 20
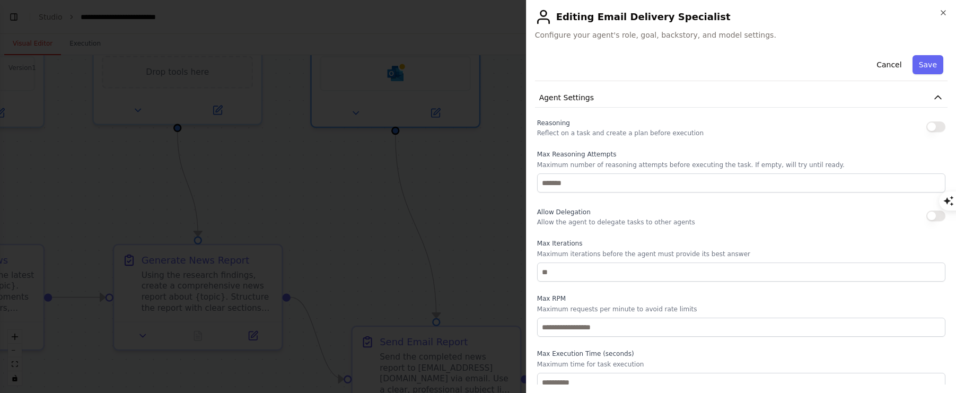
scroll to position [263, 0]
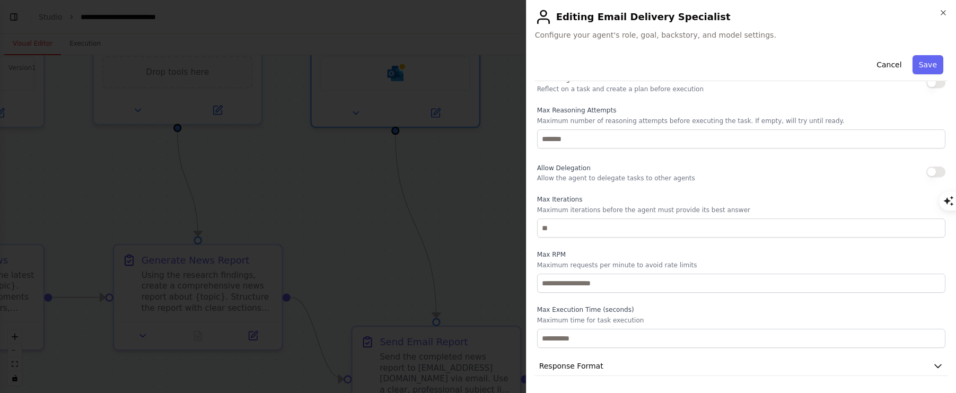
click at [422, 235] on div at bounding box center [478, 196] width 956 height 393
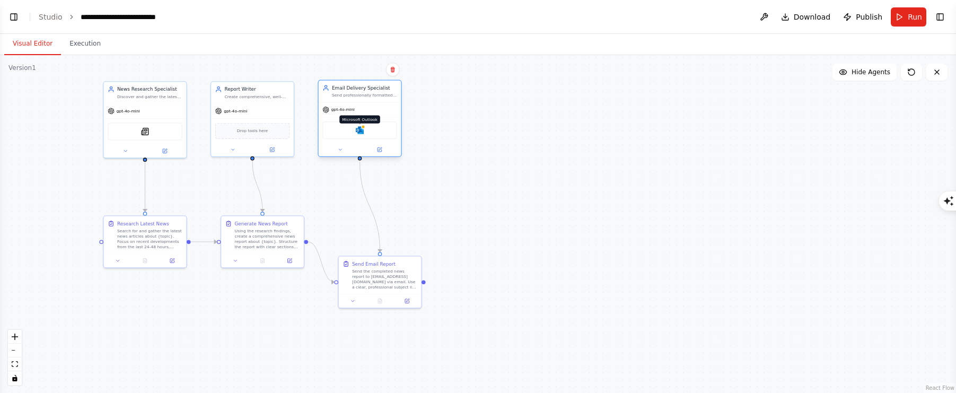
click at [358, 129] on img at bounding box center [360, 130] width 8 height 8
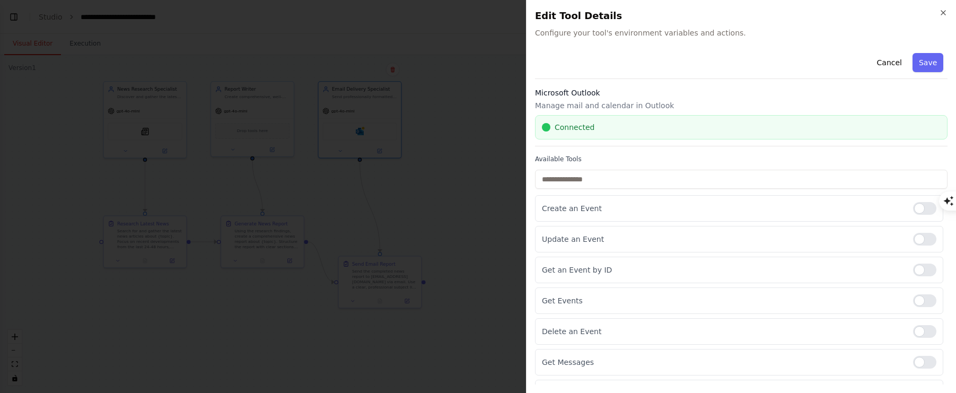
click at [455, 171] on div at bounding box center [478, 196] width 956 height 393
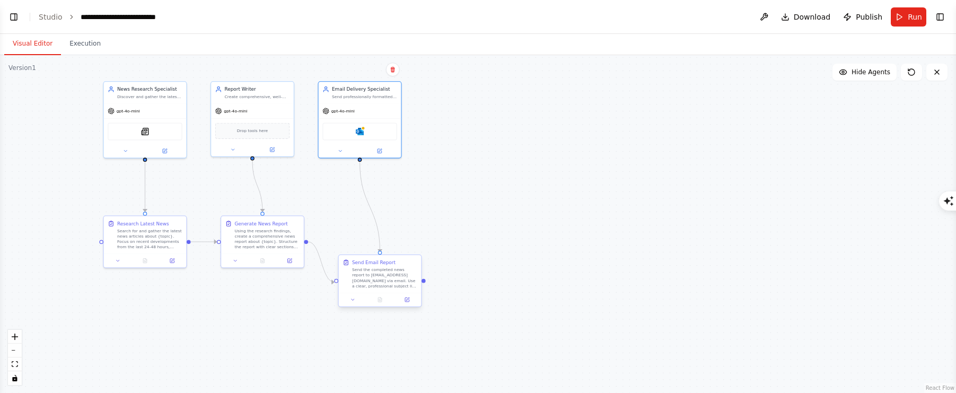
click at [383, 283] on div "Send the completed news report to [EMAIL_ADDRESS][DOMAIN_NAME] via email. Use a…" at bounding box center [384, 278] width 65 height 22
click at [350, 296] on button at bounding box center [353, 299] width 23 height 8
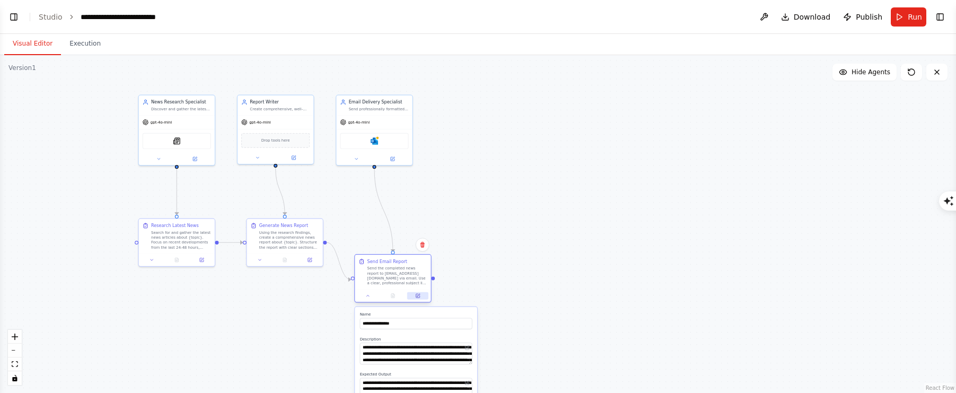
click at [423, 295] on button at bounding box center [417, 295] width 21 height 7
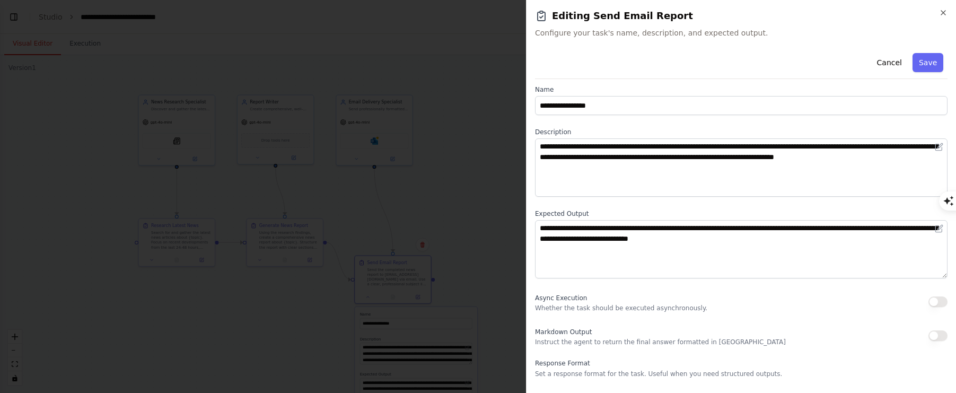
scroll to position [31, 0]
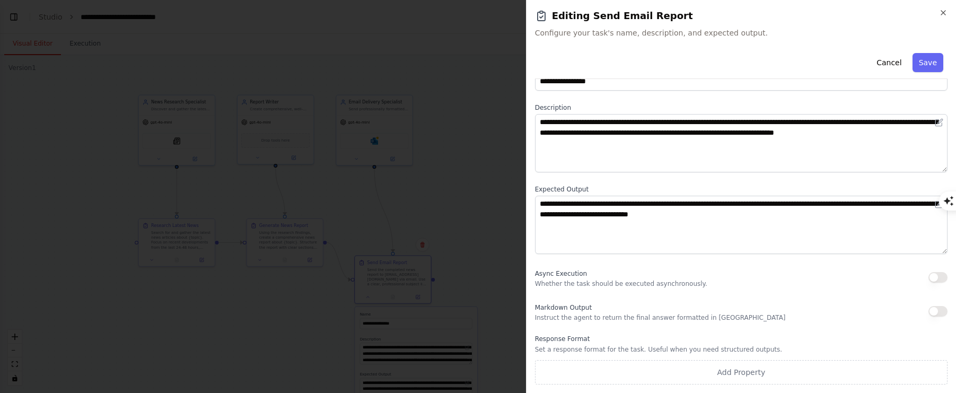
click at [492, 239] on div at bounding box center [478, 196] width 956 height 393
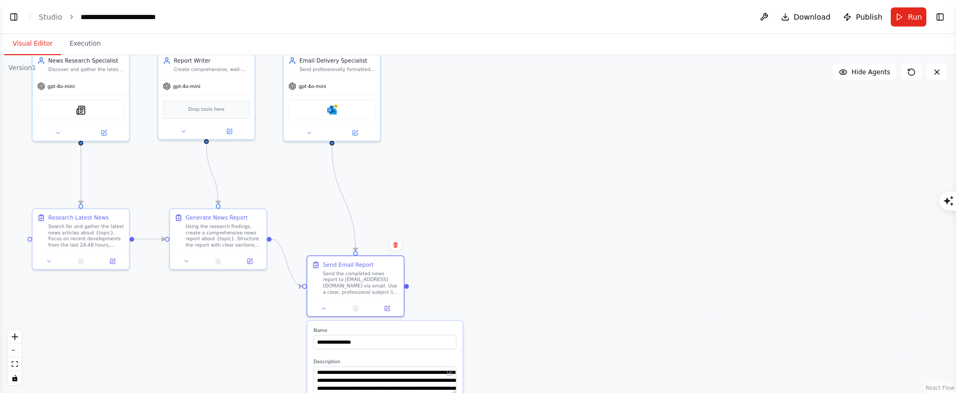
click at [547, 247] on div ".deletable-edge-delete-btn { width: 20px; height: 20px; border: 0px solid #ffff…" at bounding box center [478, 224] width 956 height 338
click at [332, 107] on img at bounding box center [332, 109] width 10 height 10
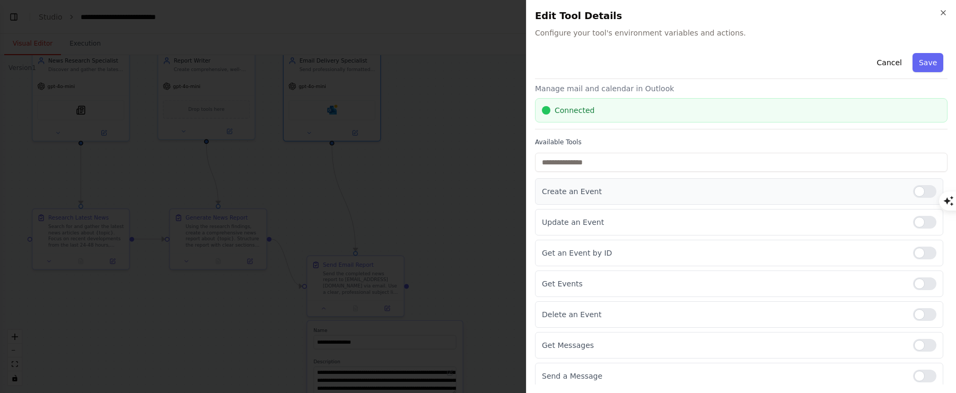
scroll to position [22, 0]
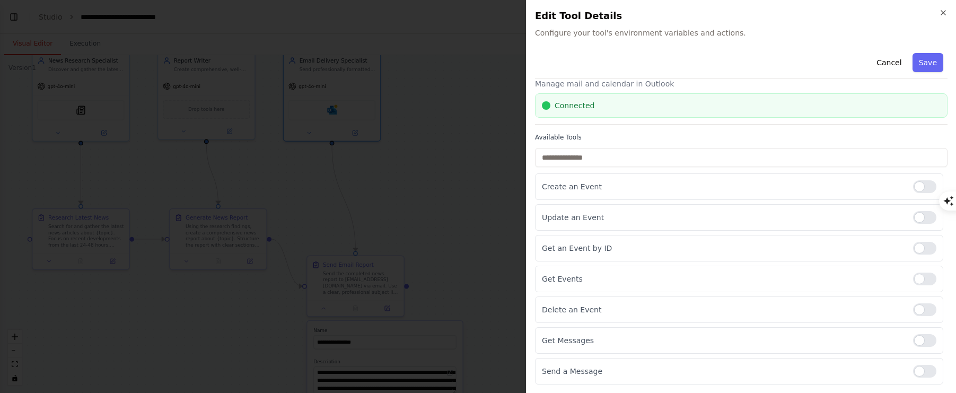
click at [460, 177] on div at bounding box center [478, 196] width 956 height 393
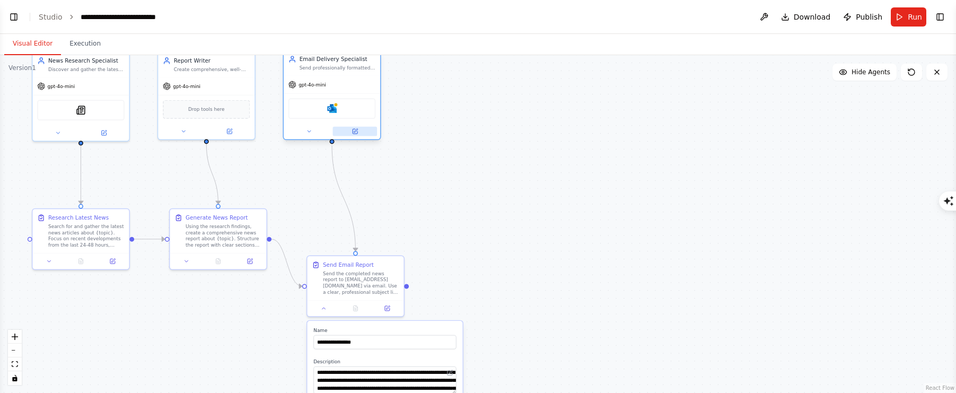
click at [360, 133] on button at bounding box center [355, 132] width 45 height 10
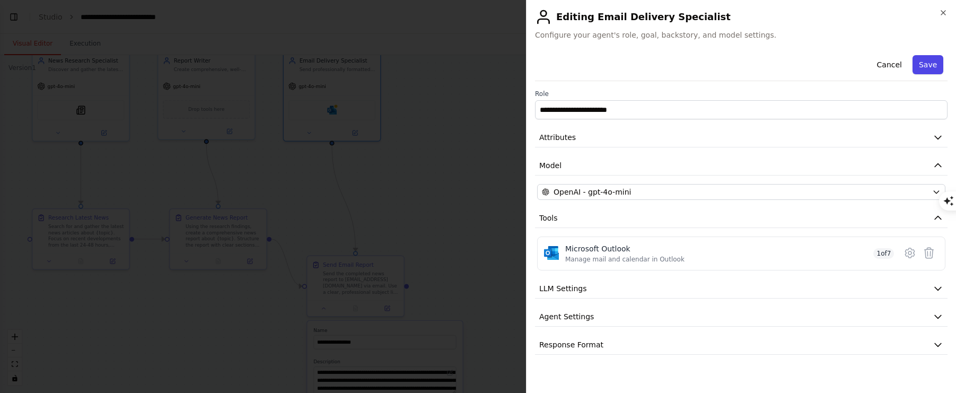
click at [933, 69] on button "Save" at bounding box center [928, 64] width 31 height 19
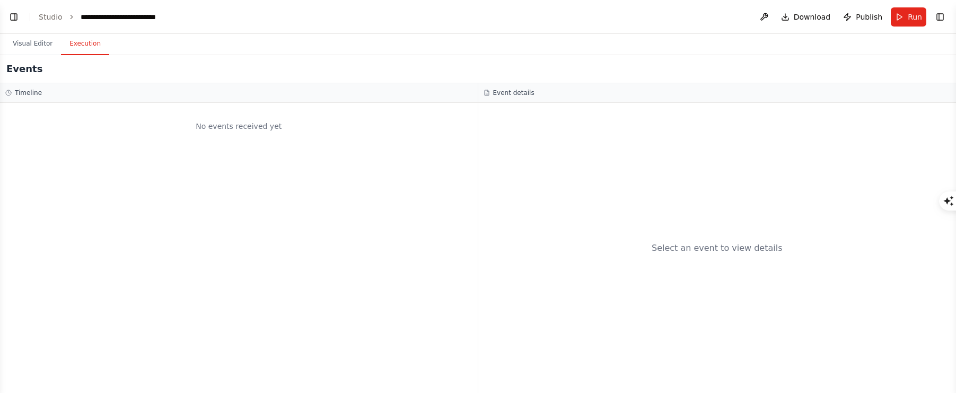
click at [77, 49] on button "Execution" at bounding box center [85, 44] width 48 height 22
click at [25, 51] on button "Visual Editor" at bounding box center [32, 44] width 57 height 22
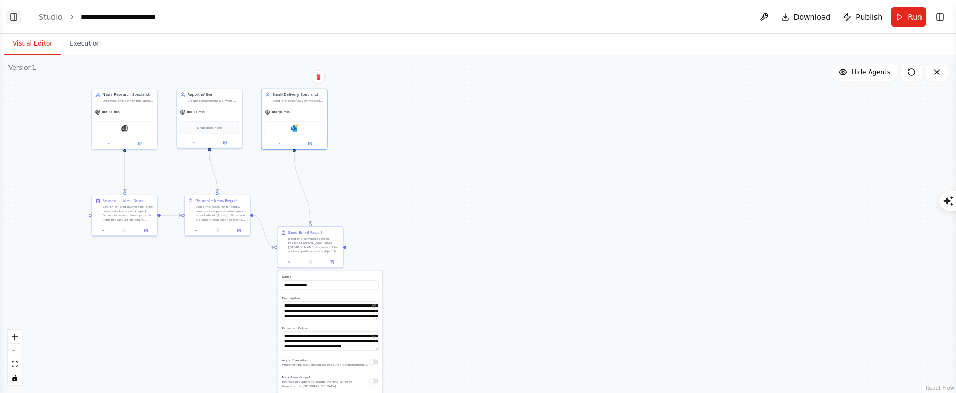
click at [16, 22] on button "Toggle Left Sidebar" at bounding box center [13, 17] width 15 height 15
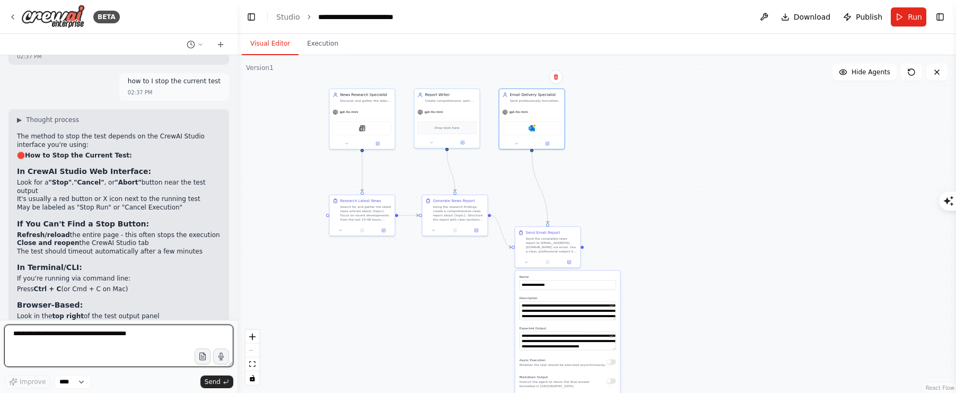
click at [85, 346] on textarea at bounding box center [118, 346] width 229 height 42
type textarea "**********"
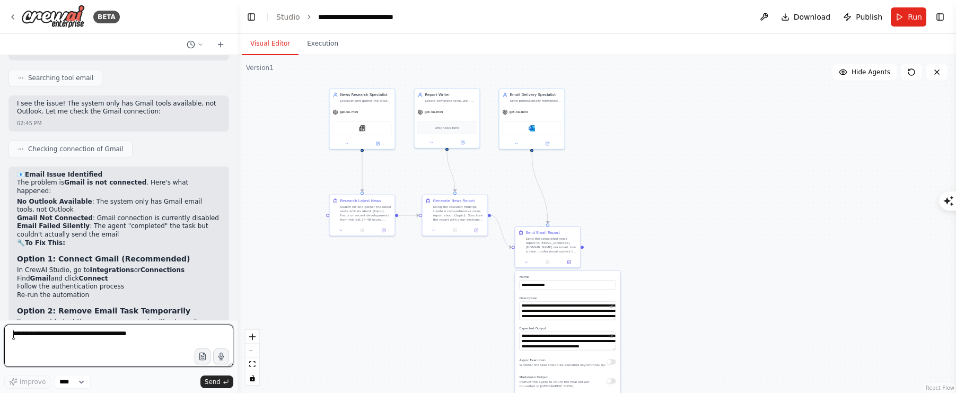
scroll to position [4894, 0]
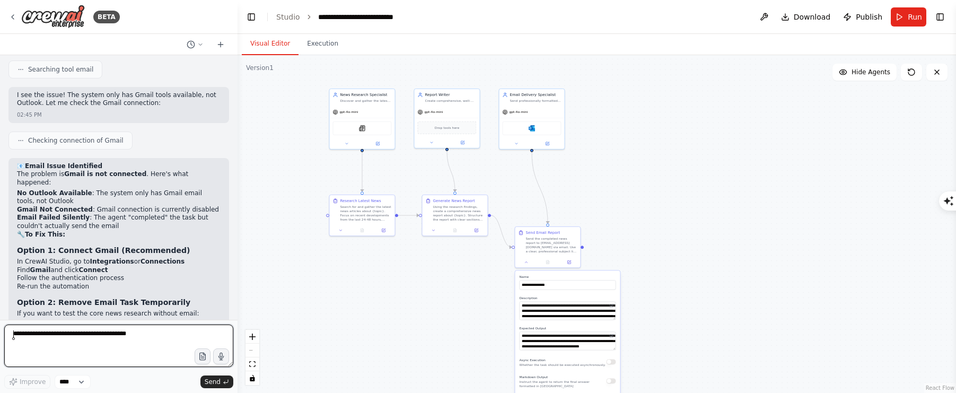
click at [56, 347] on textarea at bounding box center [118, 346] width 229 height 42
type textarea "**********"
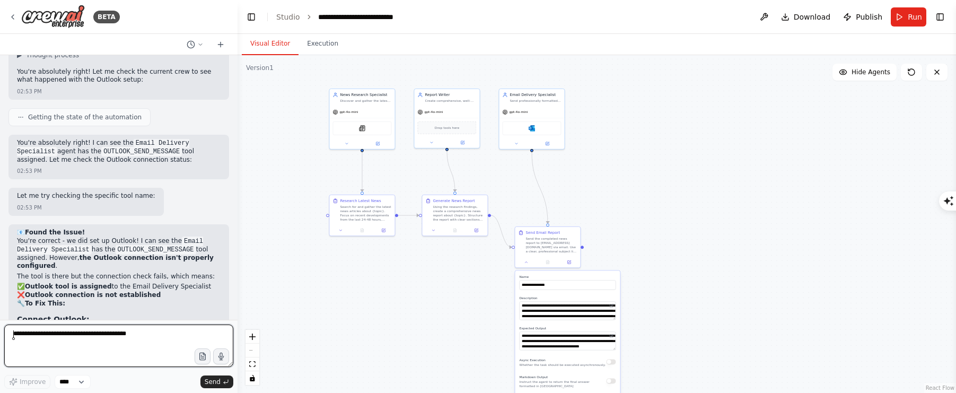
scroll to position [5347, 0]
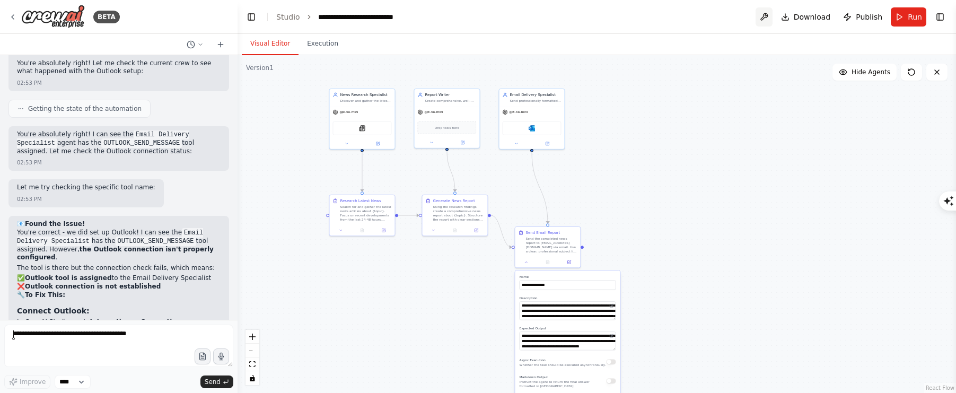
click at [765, 12] on button at bounding box center [764, 16] width 17 height 19
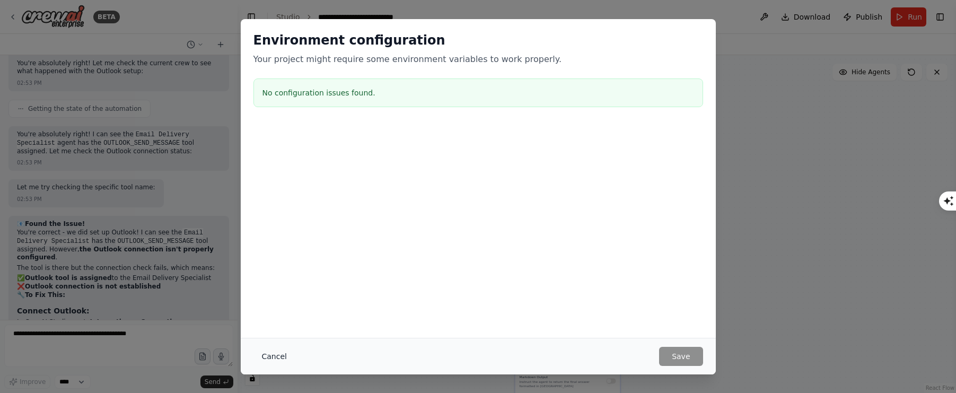
click at [272, 356] on button "Cancel" at bounding box center [275, 356] width 42 height 19
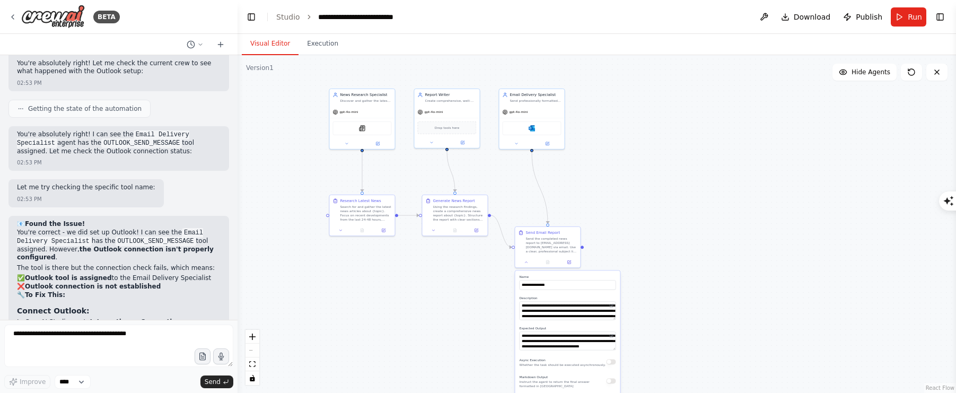
click at [44, 324] on form "Improve **** Send" at bounding box center [119, 356] width 238 height 73
click at [43, 340] on textarea at bounding box center [118, 346] width 229 height 42
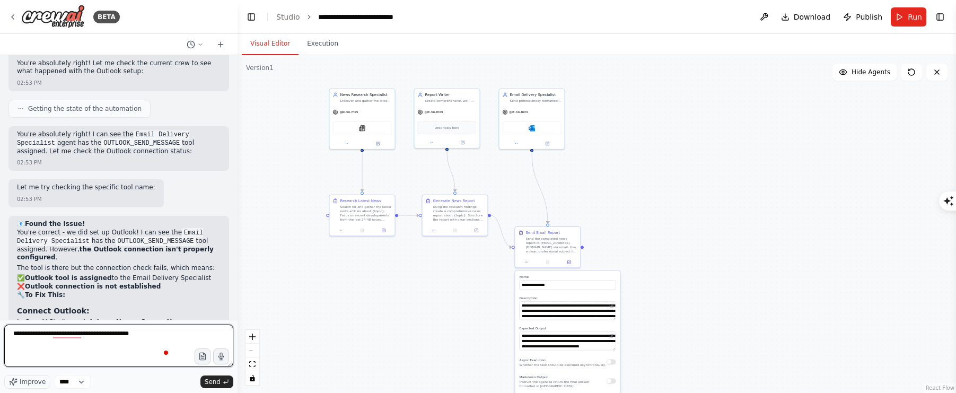
type textarea "**********"
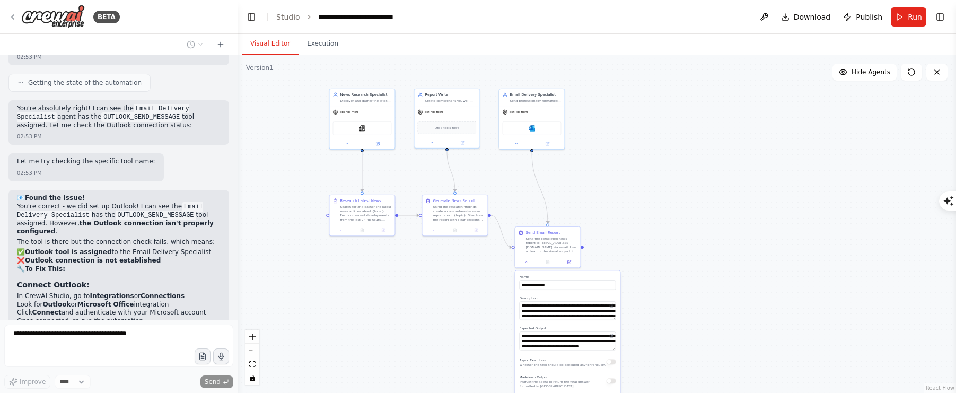
scroll to position [5410, 0]
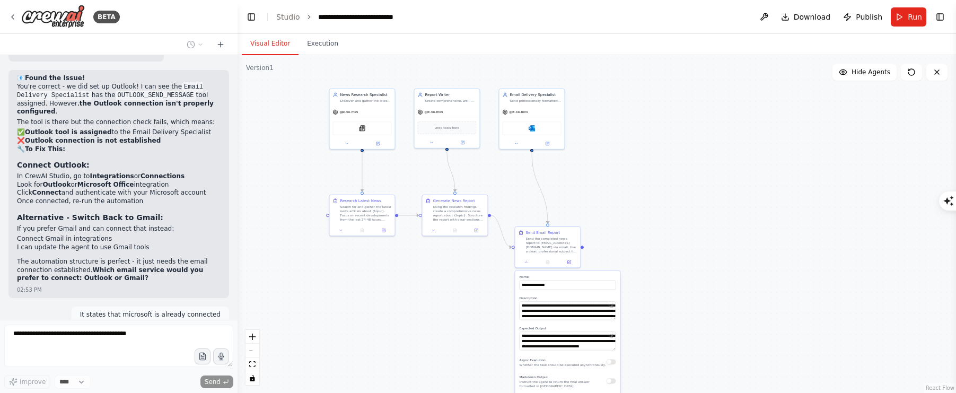
type textarea "**********"
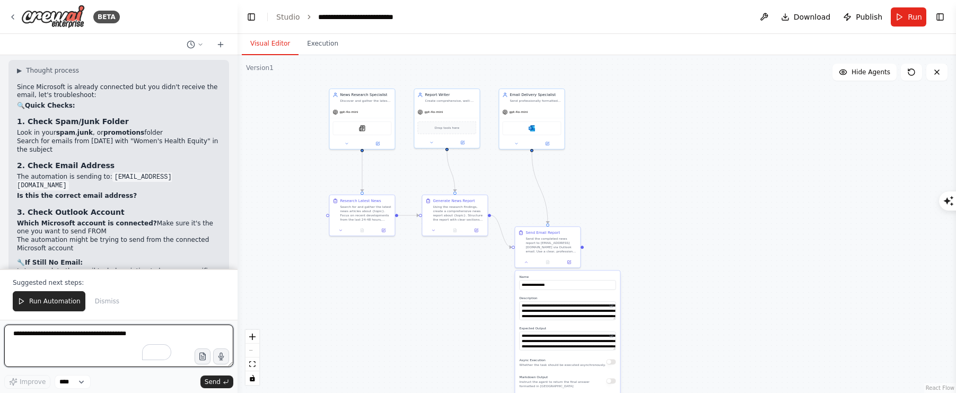
scroll to position [5784, 0]
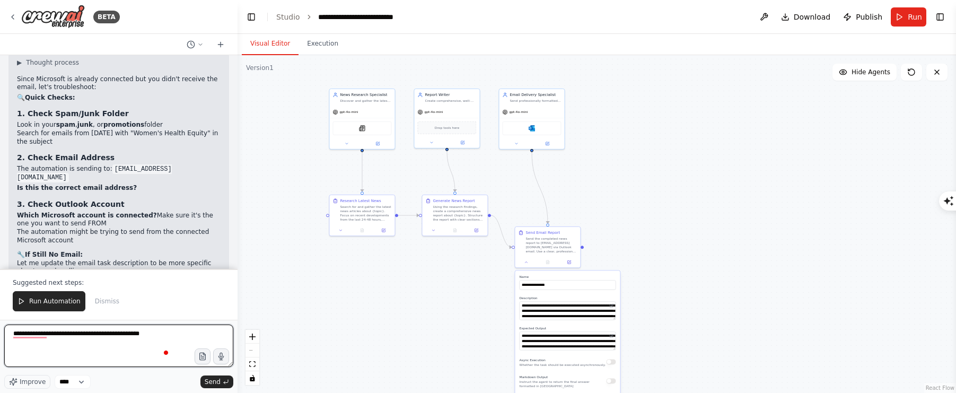
type textarea "**********"
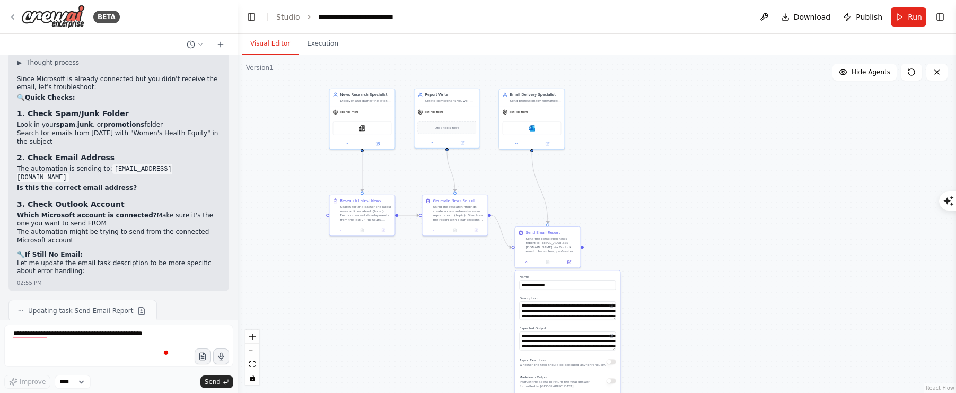
scroll to position [5797, 0]
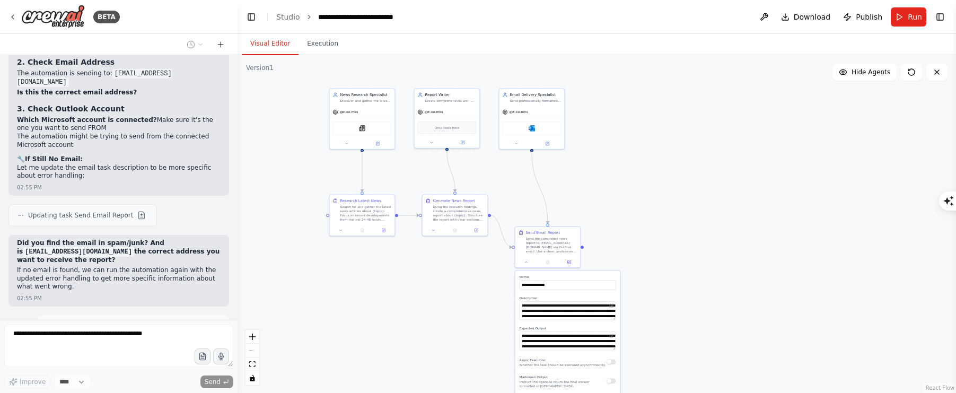
type textarea "**********"
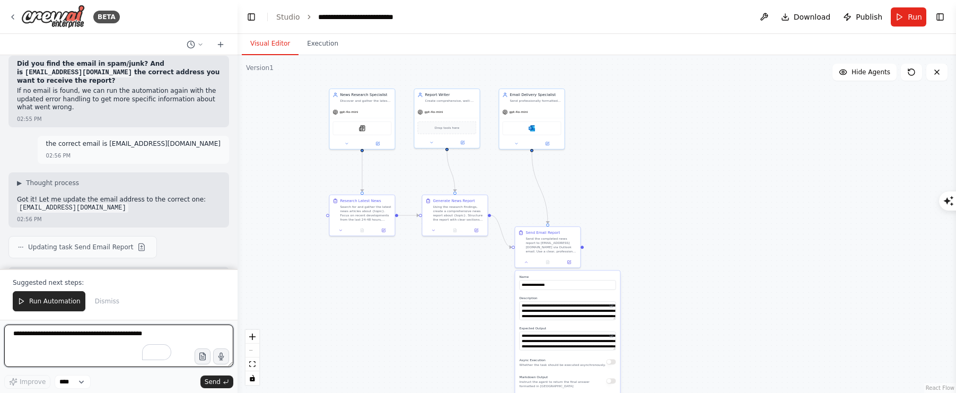
scroll to position [6067, 0]
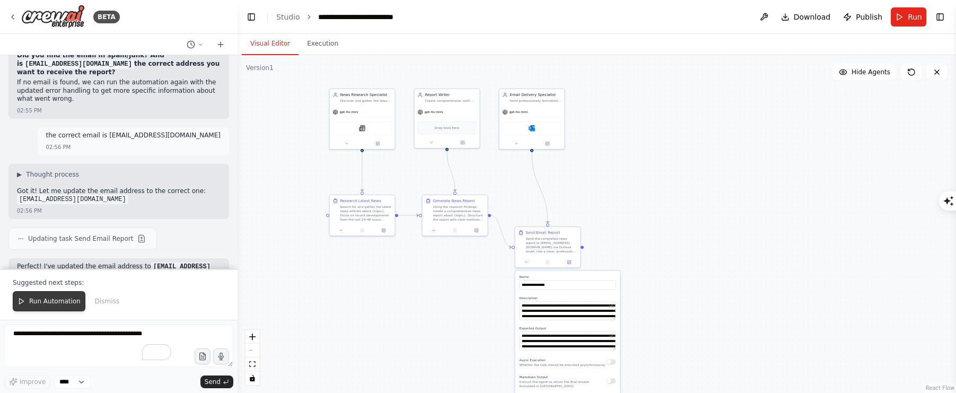
click at [42, 295] on button "Run Automation" at bounding box center [49, 301] width 73 height 20
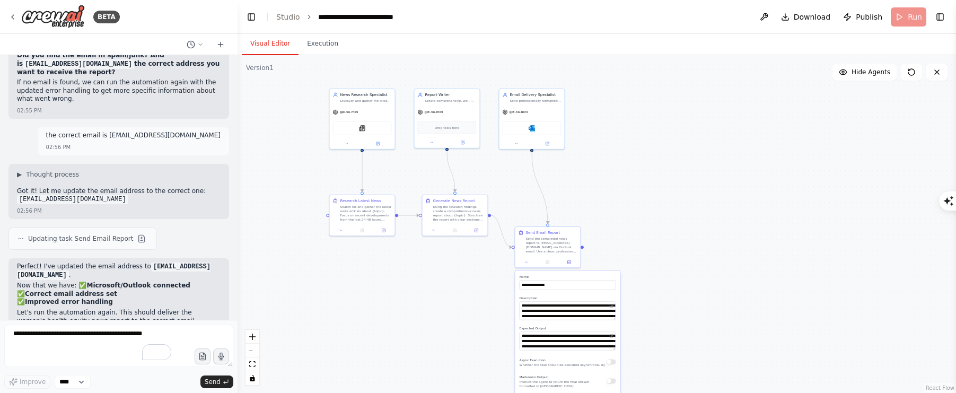
scroll to position [6016, 0]
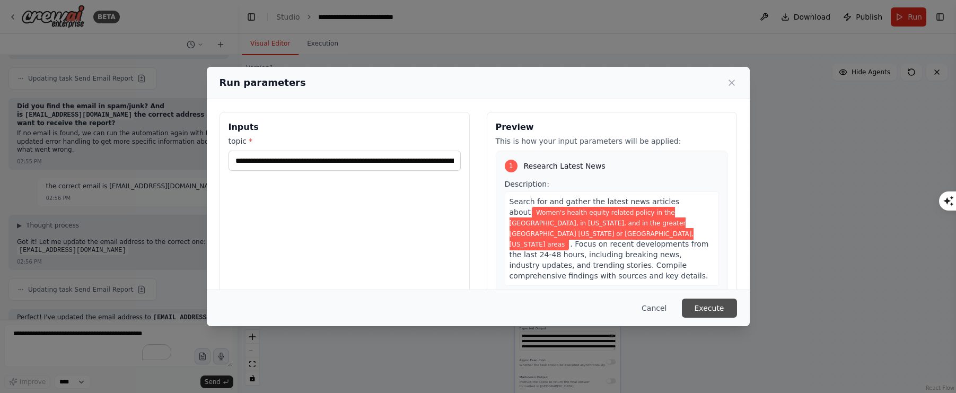
click at [698, 308] on button "Execute" at bounding box center [709, 308] width 55 height 19
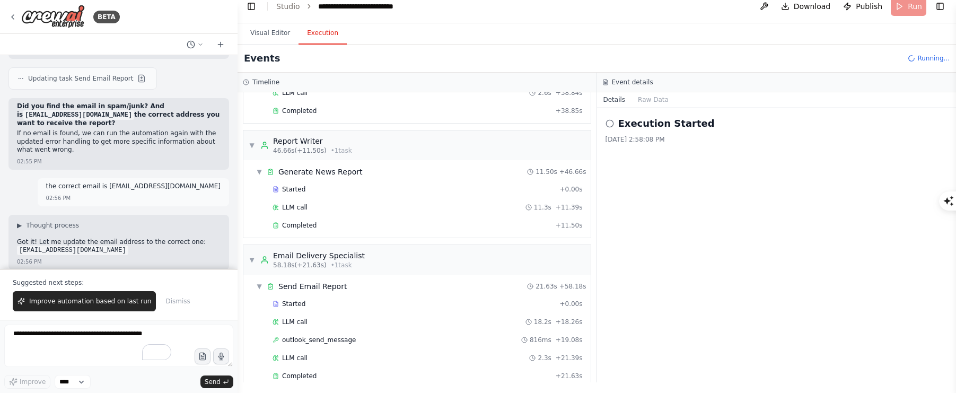
scroll to position [6067, 0]
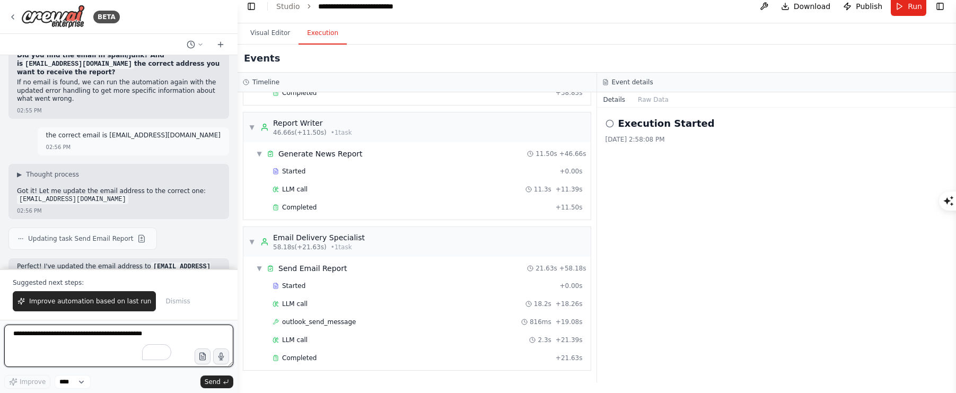
click at [65, 330] on textarea "**********" at bounding box center [118, 346] width 229 height 42
type textarea "*"
type textarea "**********"
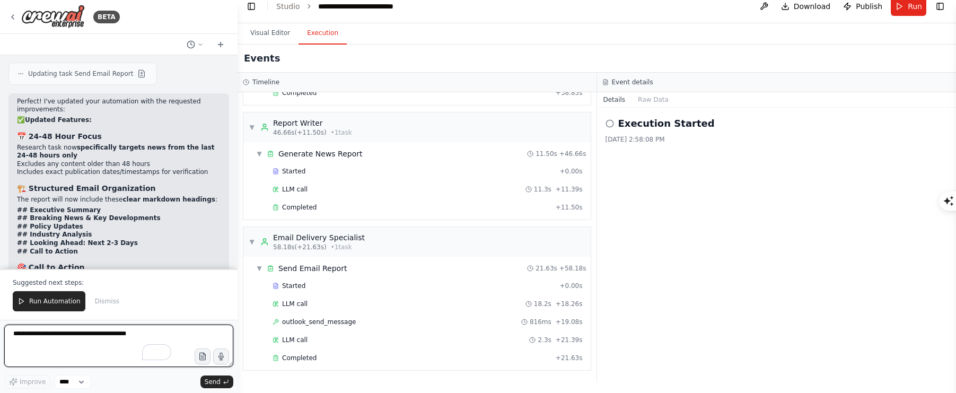
scroll to position [6697, 0]
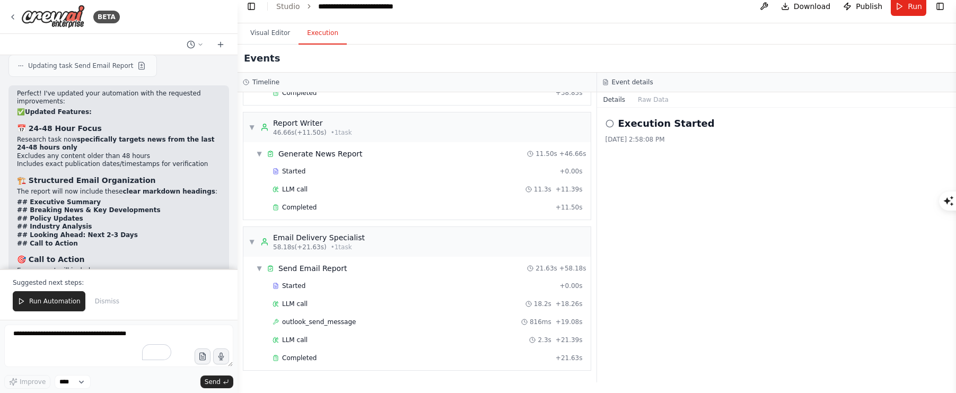
click at [61, 285] on p "Suggested next steps:" at bounding box center [119, 283] width 212 height 8
click at [43, 296] on button "Run Automation" at bounding box center [49, 301] width 73 height 20
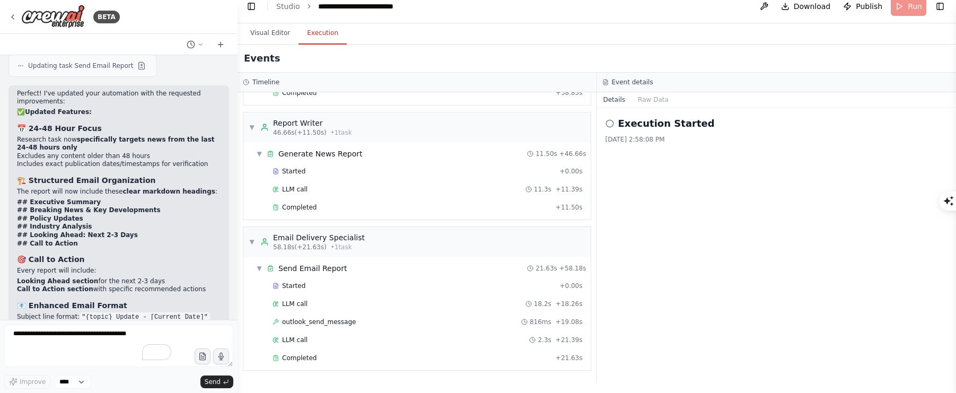
scroll to position [6646, 0]
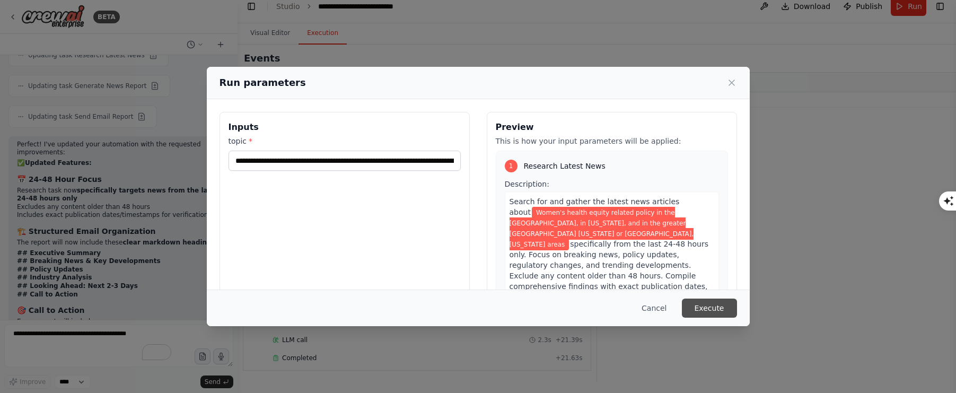
click at [709, 309] on button "Execute" at bounding box center [709, 308] width 55 height 19
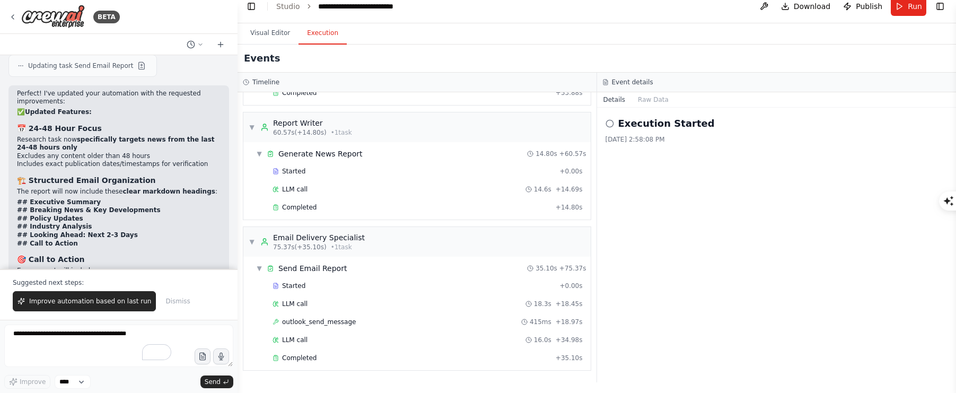
scroll to position [0, 0]
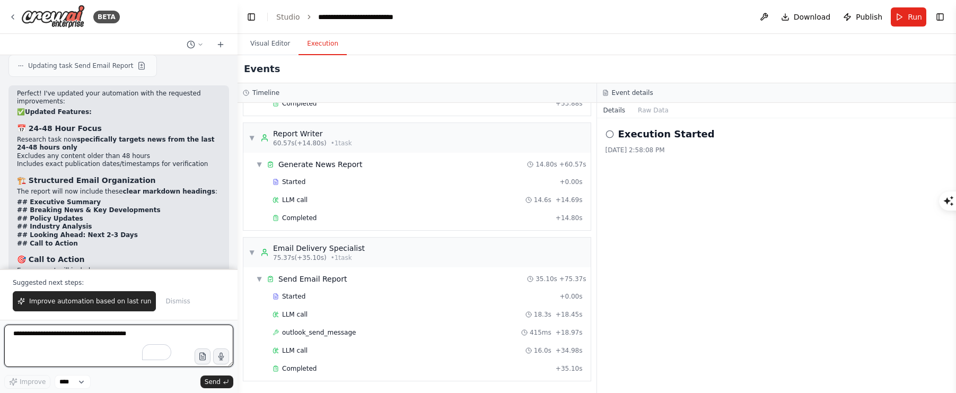
click at [45, 328] on textarea "To enrich screen reader interactions, please activate Accessibility in Grammarl…" at bounding box center [118, 346] width 229 height 42
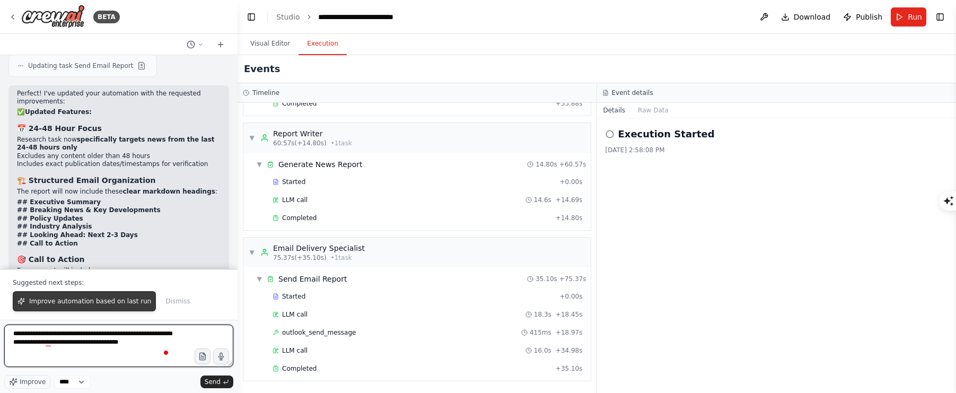
type textarea "**********"
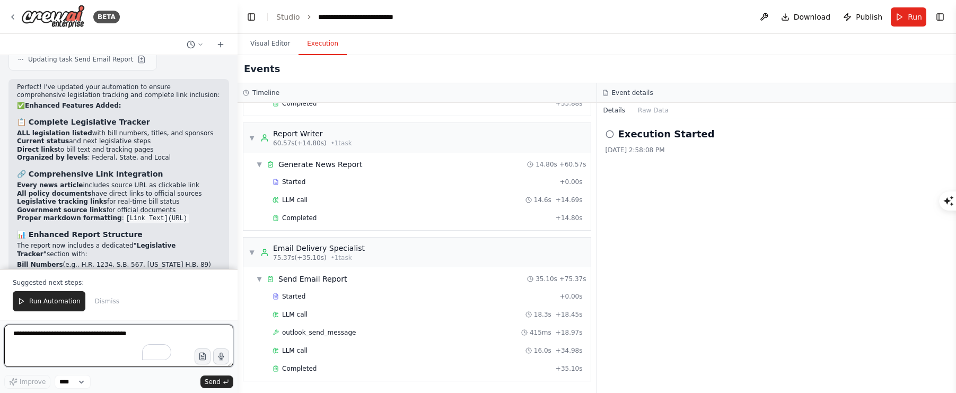
scroll to position [7255, 0]
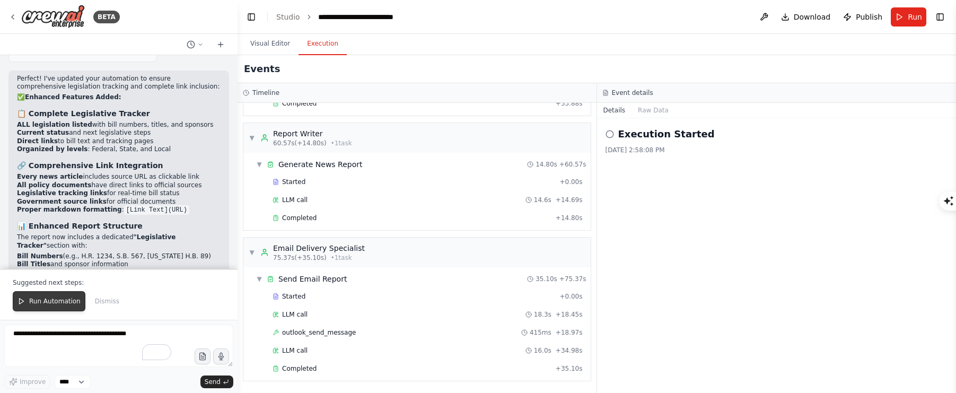
click at [53, 304] on span "Run Automation" at bounding box center [54, 301] width 51 height 8
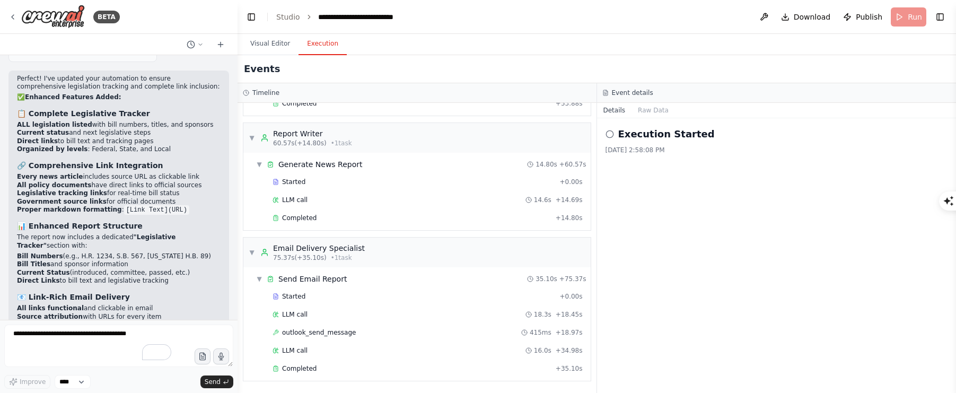
scroll to position [7204, 0]
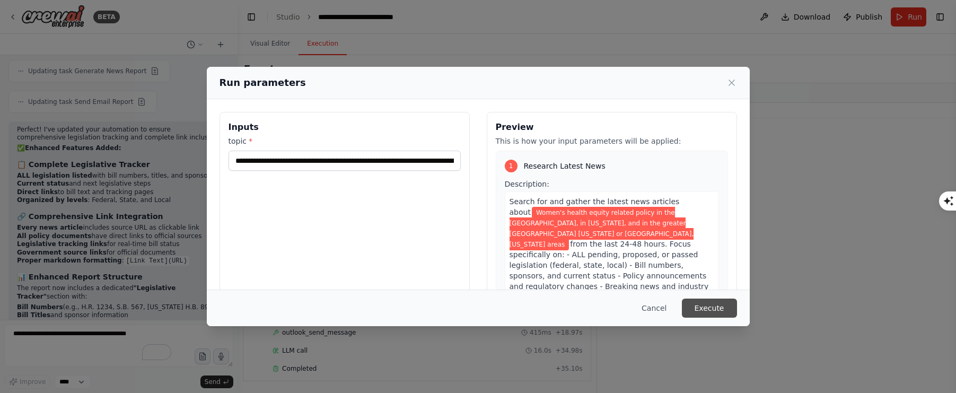
click at [709, 305] on button "Execute" at bounding box center [709, 308] width 55 height 19
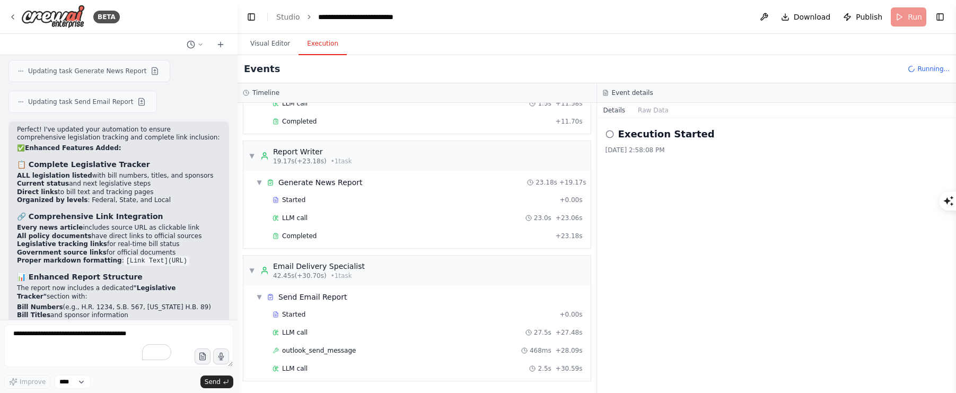
scroll to position [245, 0]
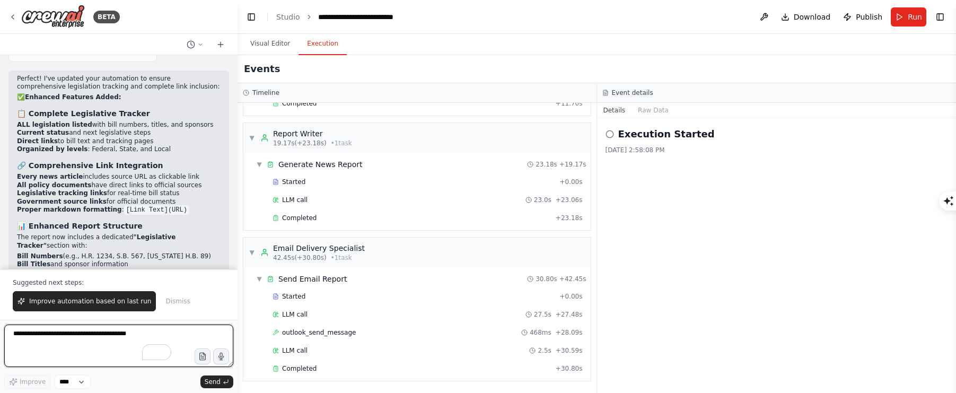
click at [82, 337] on textarea "To enrich screen reader interactions, please activate Accessibility in Grammarl…" at bounding box center [118, 346] width 229 height 42
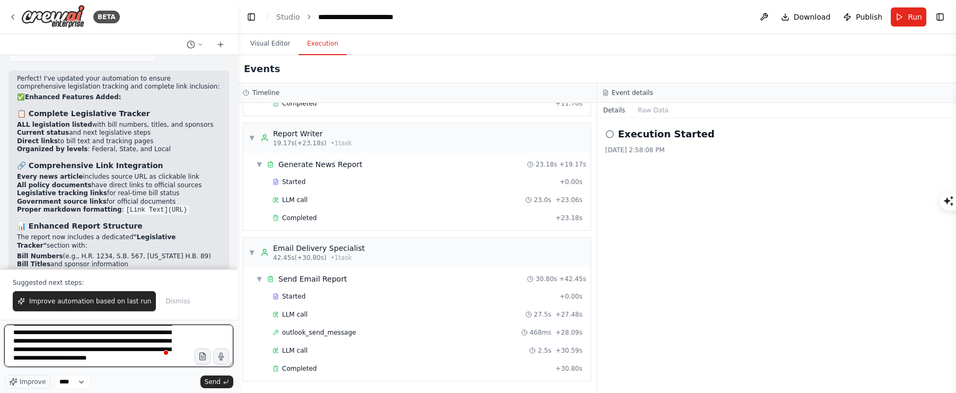
scroll to position [13, 0]
type textarea "**********"
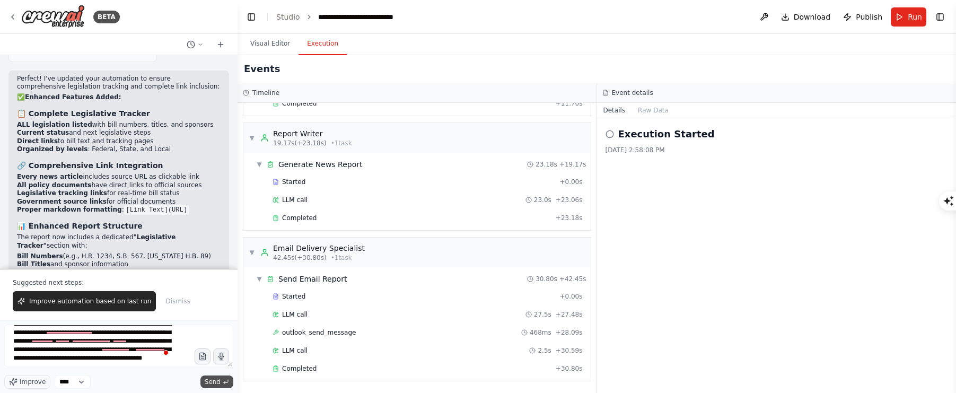
click at [219, 386] on span "Send" at bounding box center [213, 382] width 16 height 8
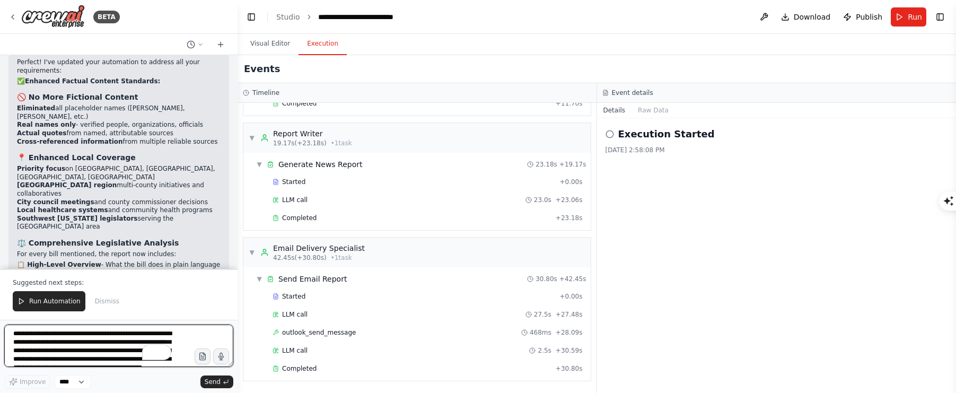
scroll to position [8034, 0]
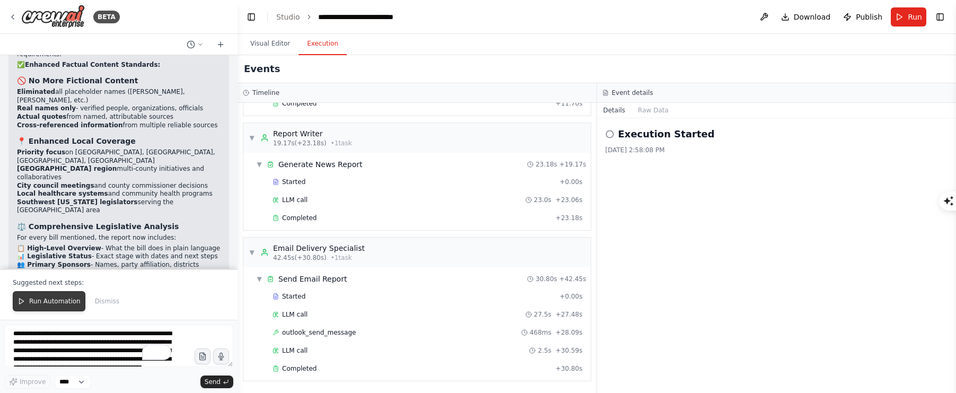
click at [60, 304] on span "Run Automation" at bounding box center [54, 301] width 51 height 8
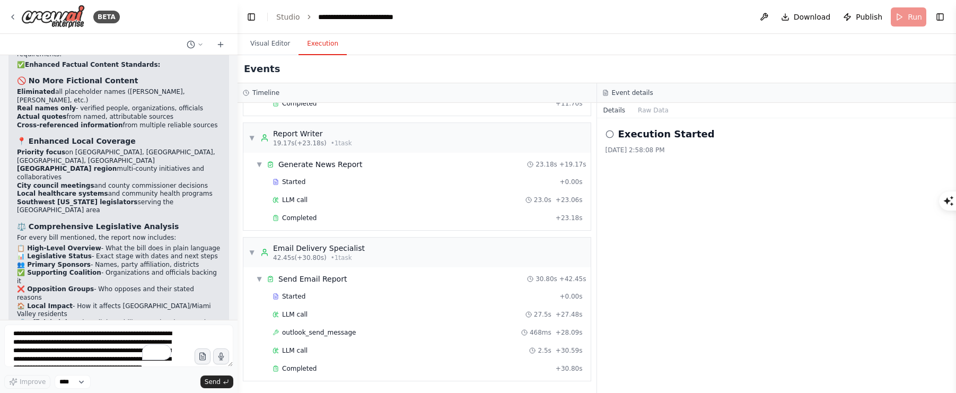
scroll to position [7983, 0]
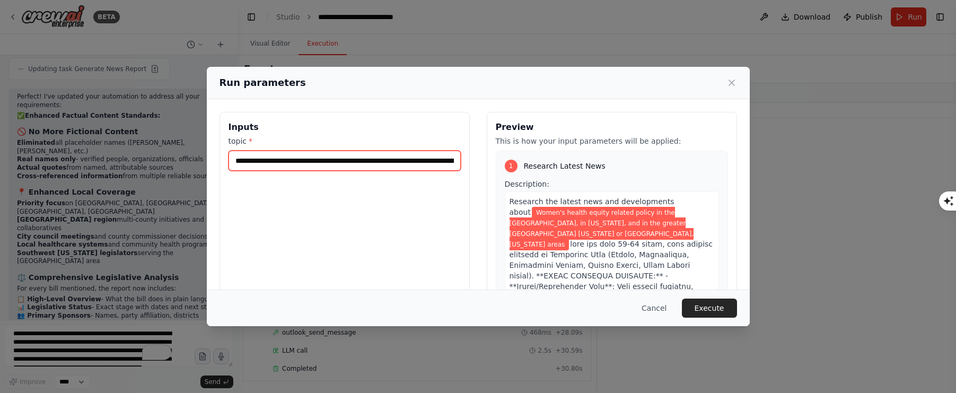
click at [312, 163] on input "**********" at bounding box center [345, 161] width 232 height 20
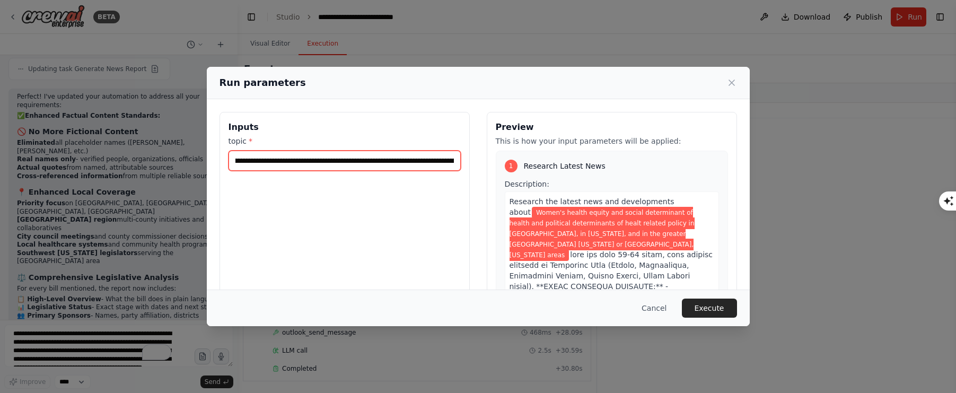
type input "**********"
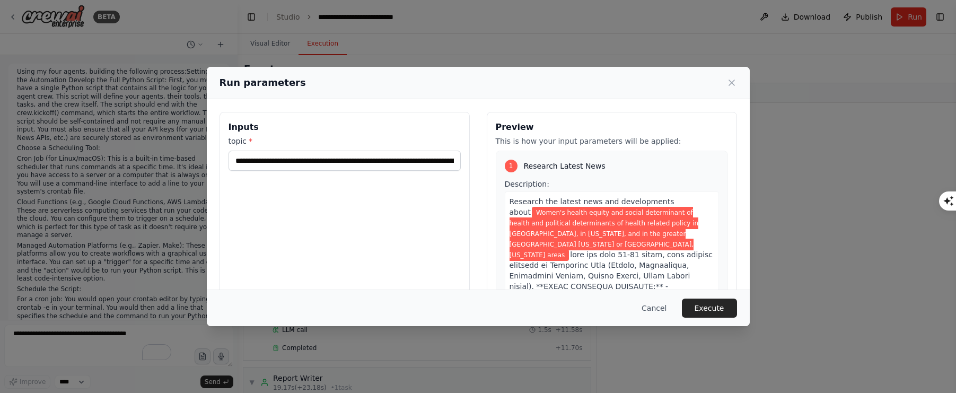
select select "*******"
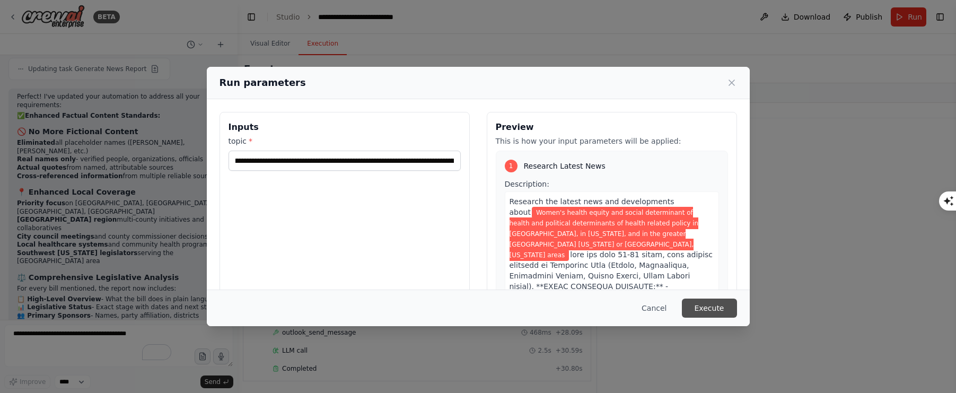
type input "**********"
click at [707, 308] on button "Execute" at bounding box center [709, 308] width 55 height 19
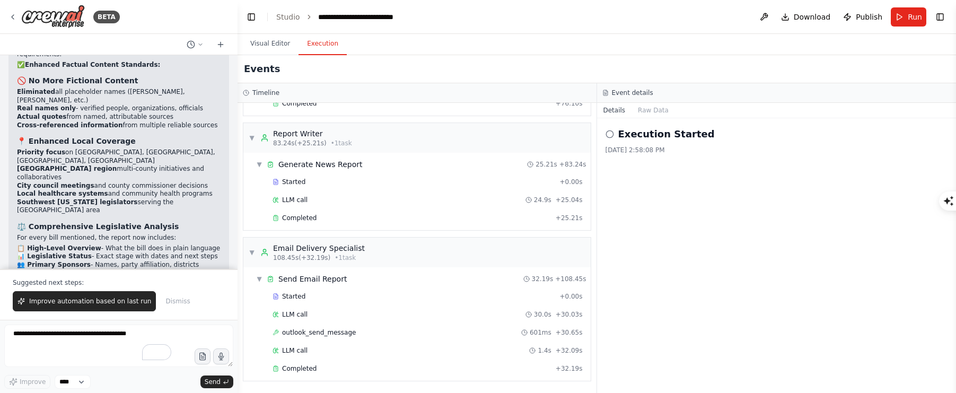
scroll to position [8034, 0]
click at [52, 338] on textarea "To enrich screen reader interactions, please activate Accessibility in Grammarl…" at bounding box center [118, 346] width 229 height 42
click at [43, 334] on textarea "To enrich screen reader interactions, please activate Accessibility in Grammarl…" at bounding box center [118, 346] width 229 height 42
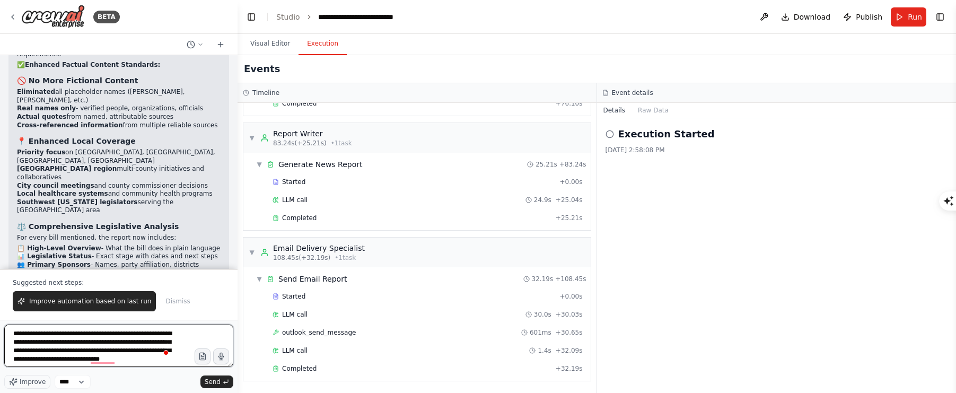
scroll to position [5, 0]
type textarea "**********"
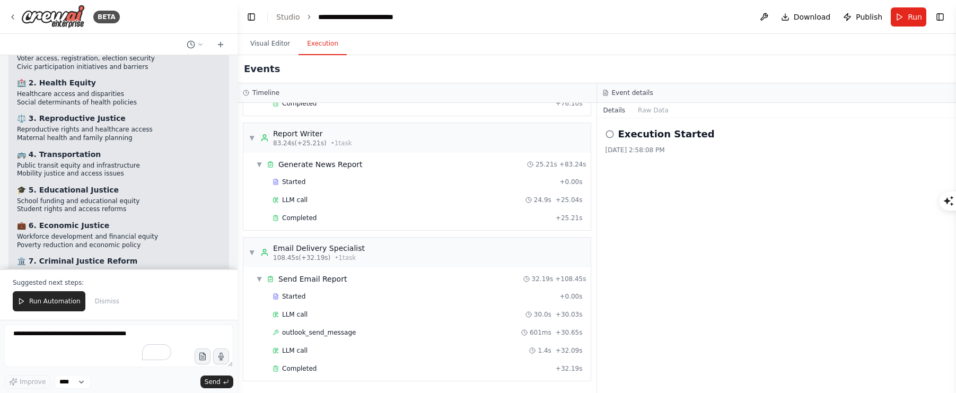
scroll to position [8743, 0]
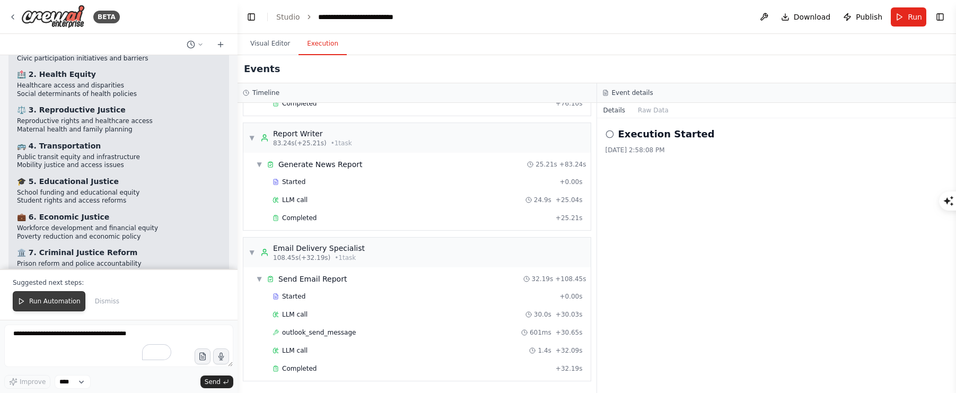
click at [49, 304] on span "Run Automation" at bounding box center [54, 301] width 51 height 8
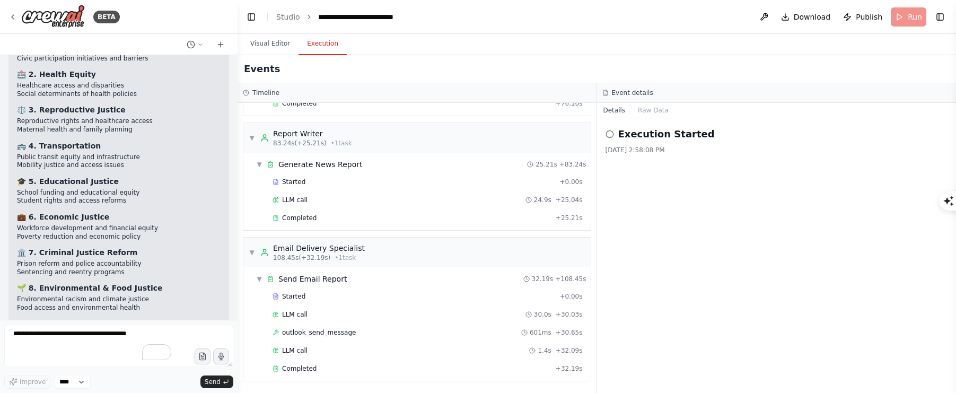
scroll to position [8692, 0]
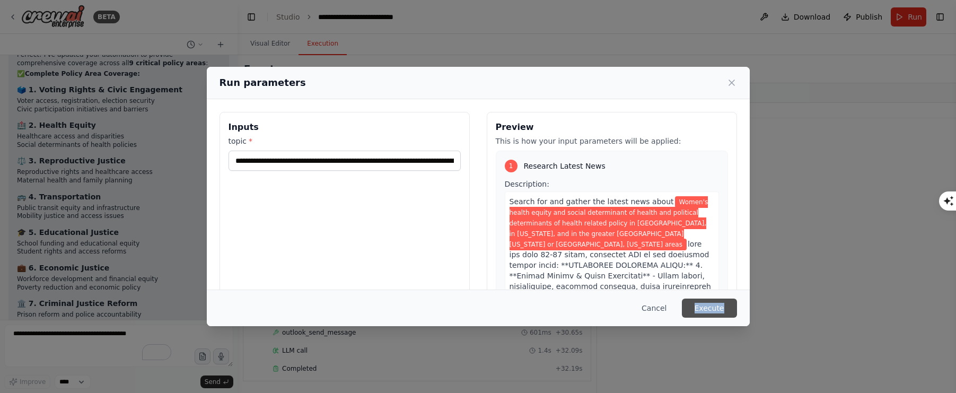
click at [699, 310] on button "Execute" at bounding box center [709, 308] width 55 height 19
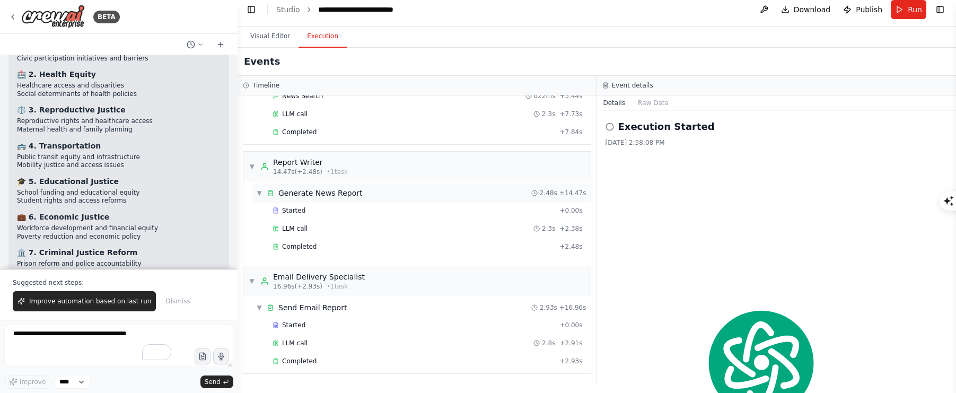
scroll to position [11, 0]
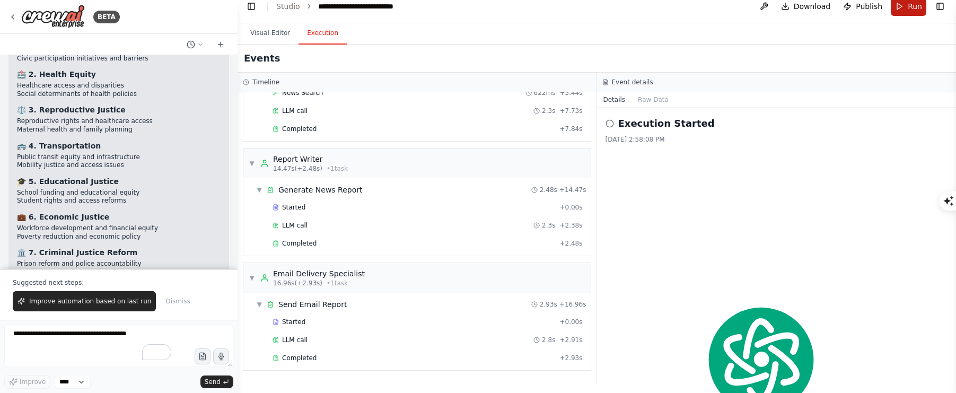
click at [906, 4] on button "Run" at bounding box center [909, 6] width 36 height 19
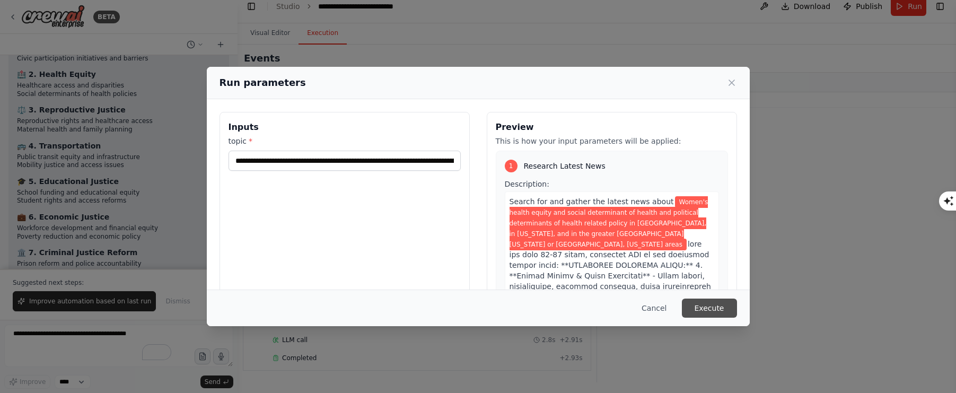
click at [702, 305] on button "Execute" at bounding box center [709, 308] width 55 height 19
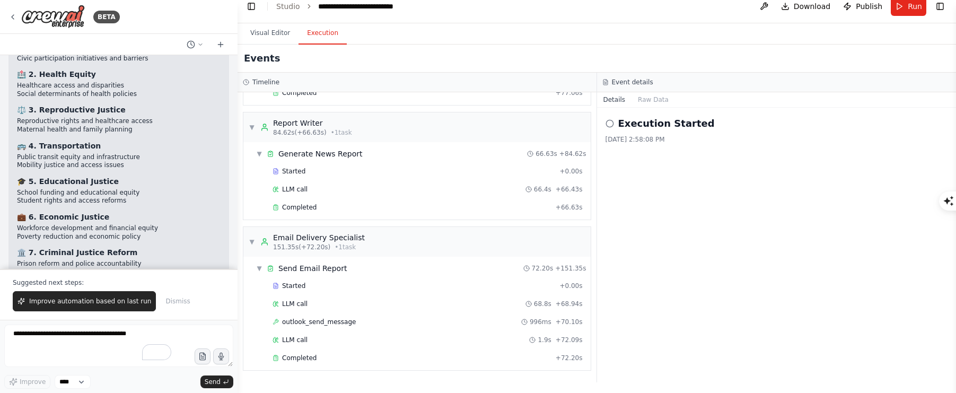
scroll to position [8743, 0]
